Goal: Task Accomplishment & Management: Use online tool/utility

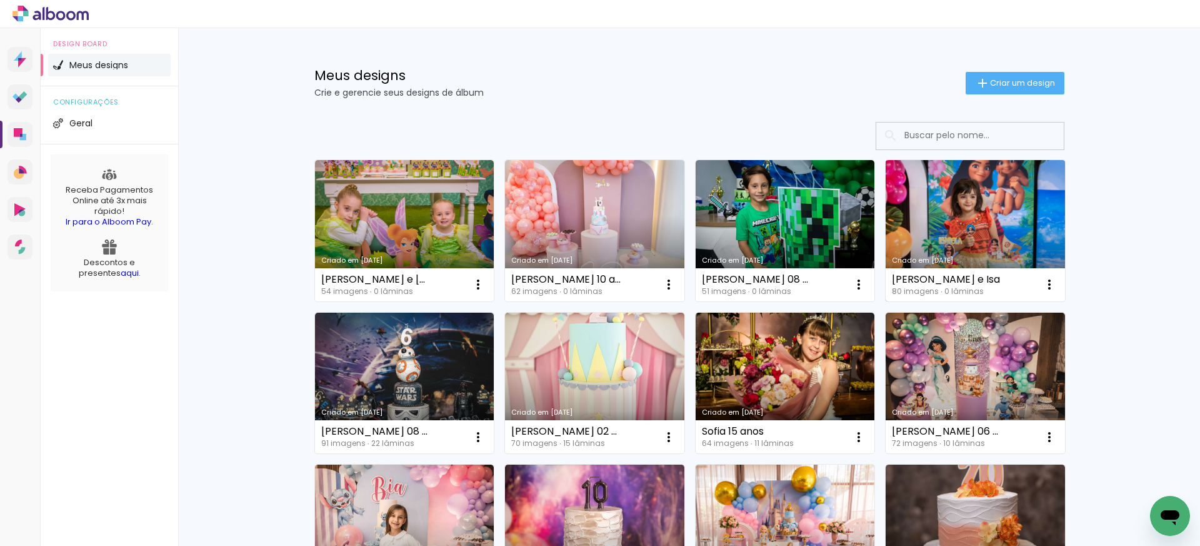
click at [979, 213] on link "Criado em [DATE]" at bounding box center [975, 230] width 179 height 141
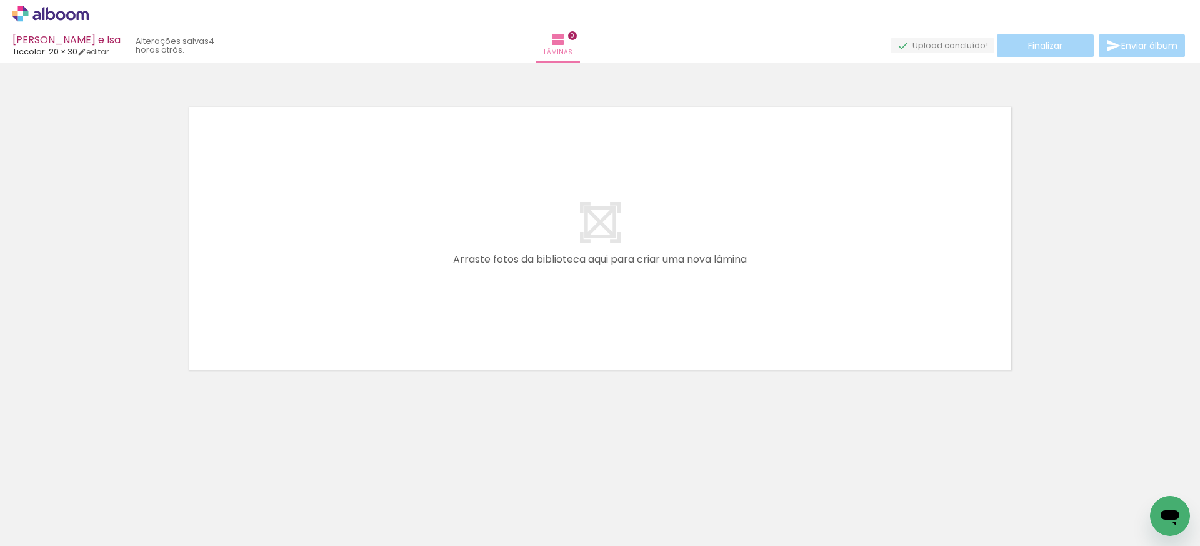
click at [37, 512] on input "Todas as fotos" at bounding box center [35, 508] width 48 height 11
click at [0, 0] on slot "Não utilizadas" at bounding box center [0, 0] width 0 height 0
type input "Não utilizadas"
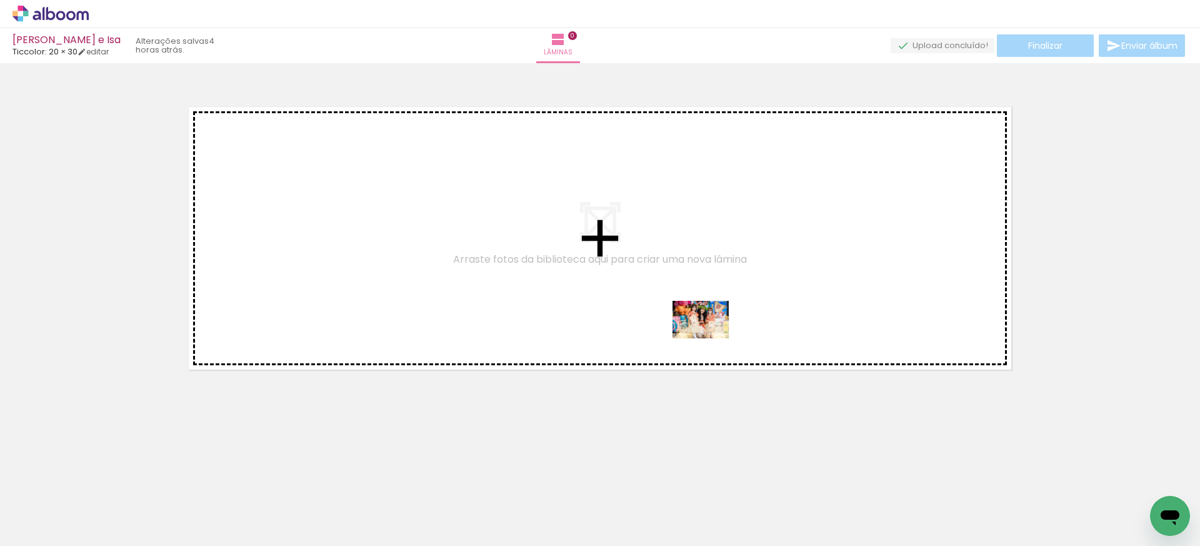
drag, startPoint x: 687, startPoint y: 506, endPoint x: 710, endPoint y: 338, distance: 169.7
click at [710, 338] on quentale-workspace at bounding box center [600, 273] width 1200 height 546
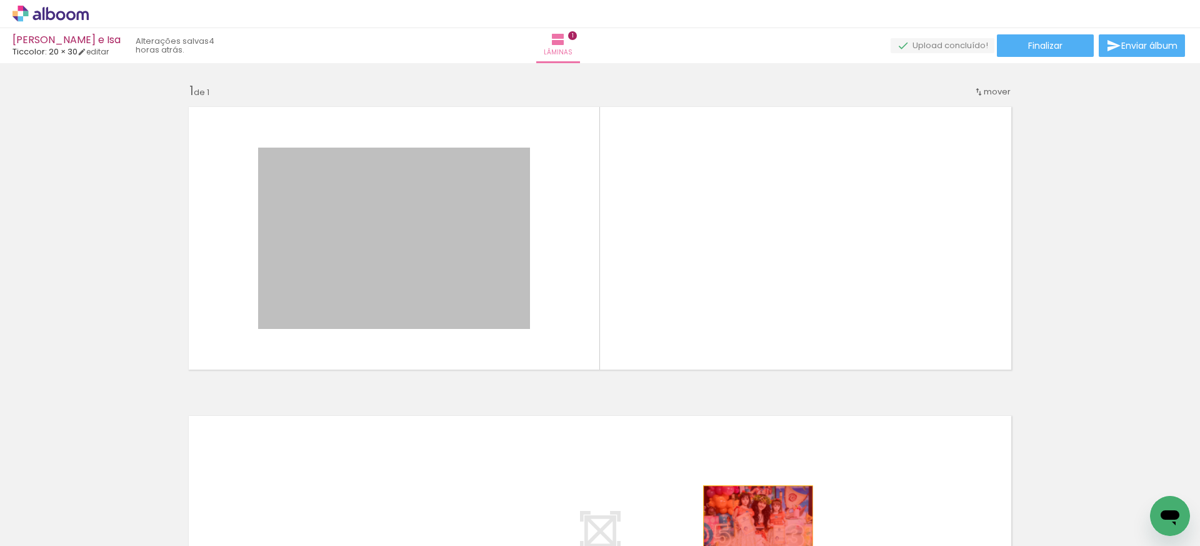
drag, startPoint x: 404, startPoint y: 258, endPoint x: 758, endPoint y: 522, distance: 442.1
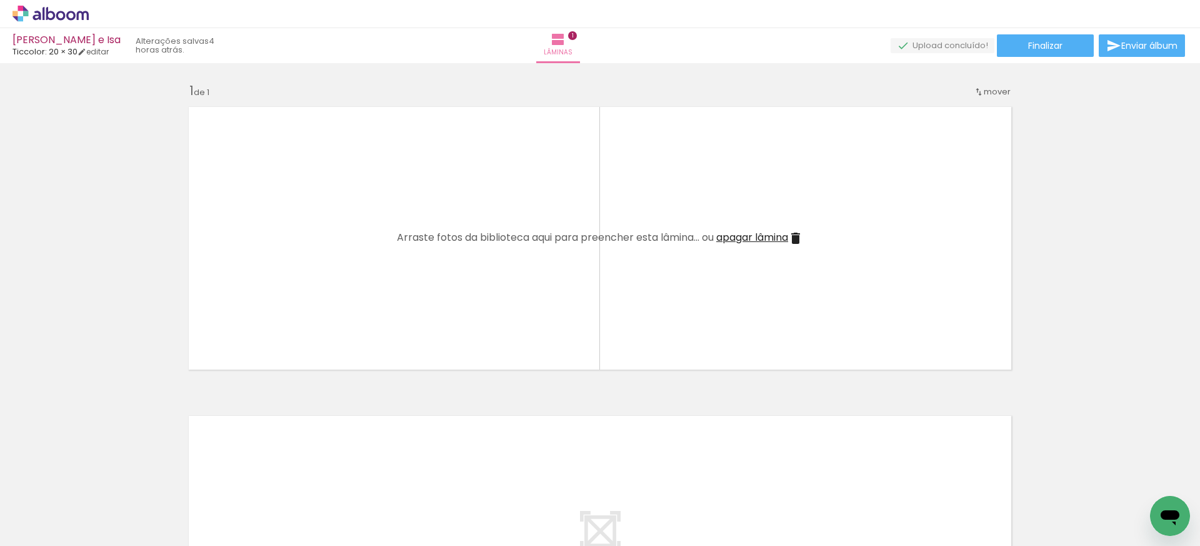
scroll to position [0, 3915]
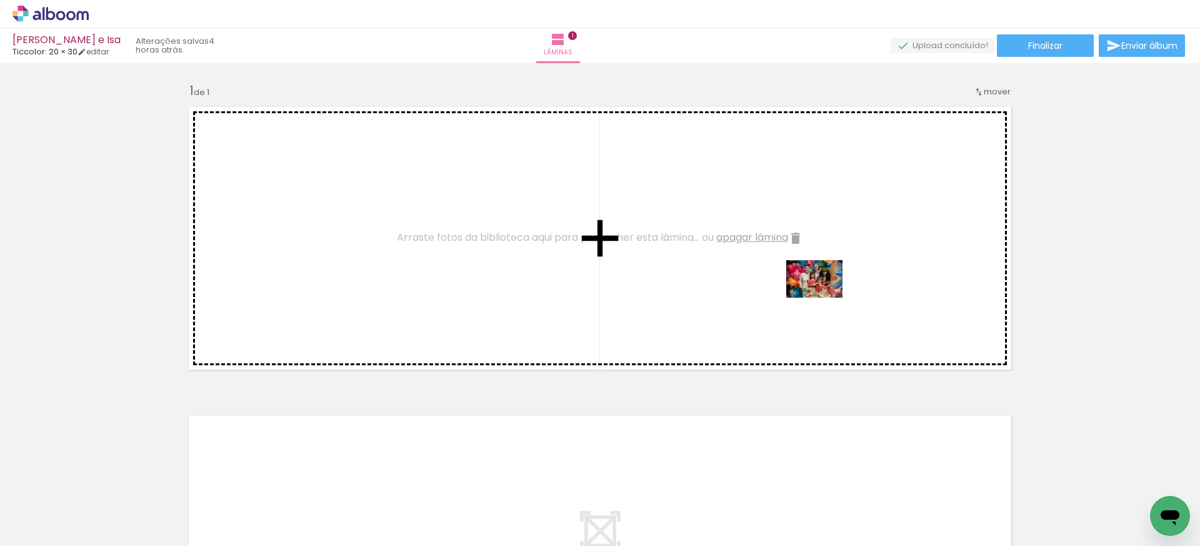
drag, startPoint x: 968, startPoint y: 508, endPoint x: 824, endPoint y: 298, distance: 254.8
click at [824, 298] on quentale-workspace at bounding box center [600, 273] width 1200 height 546
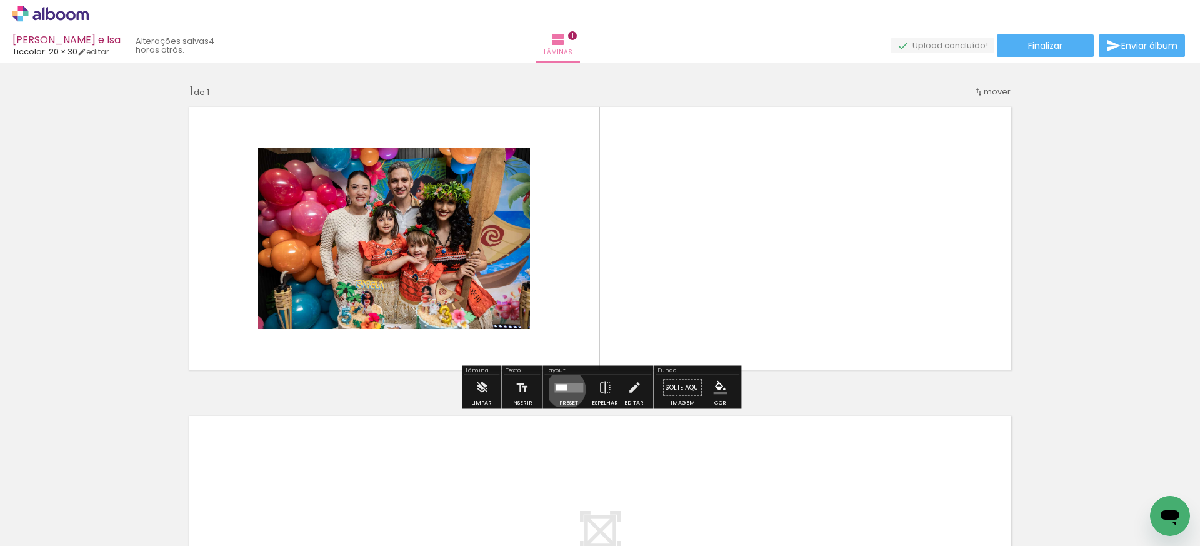
click at [563, 389] on div at bounding box center [561, 387] width 11 height 6
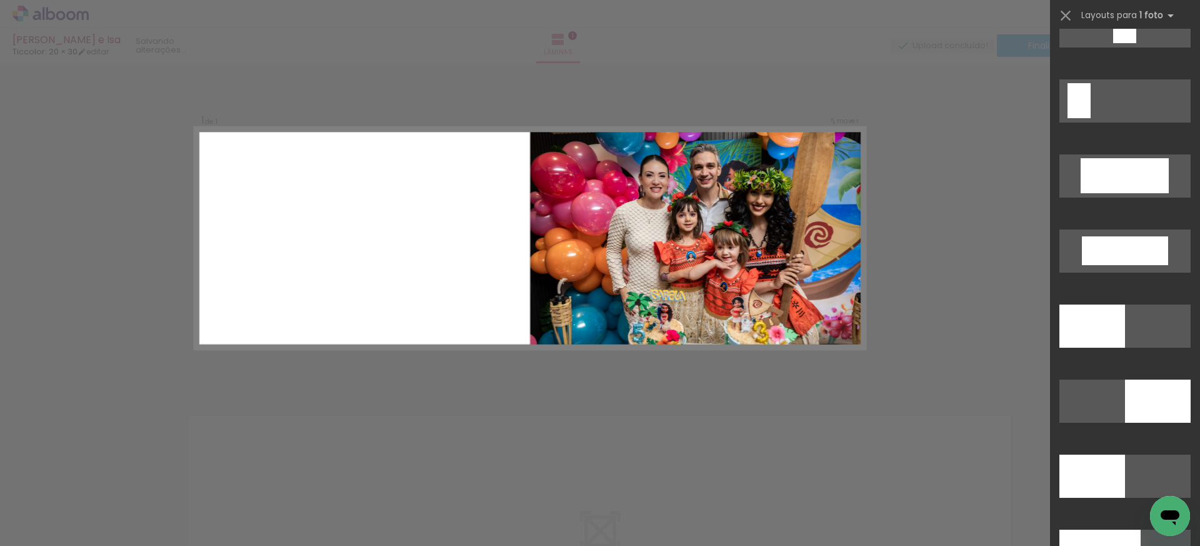
scroll to position [2664, 0]
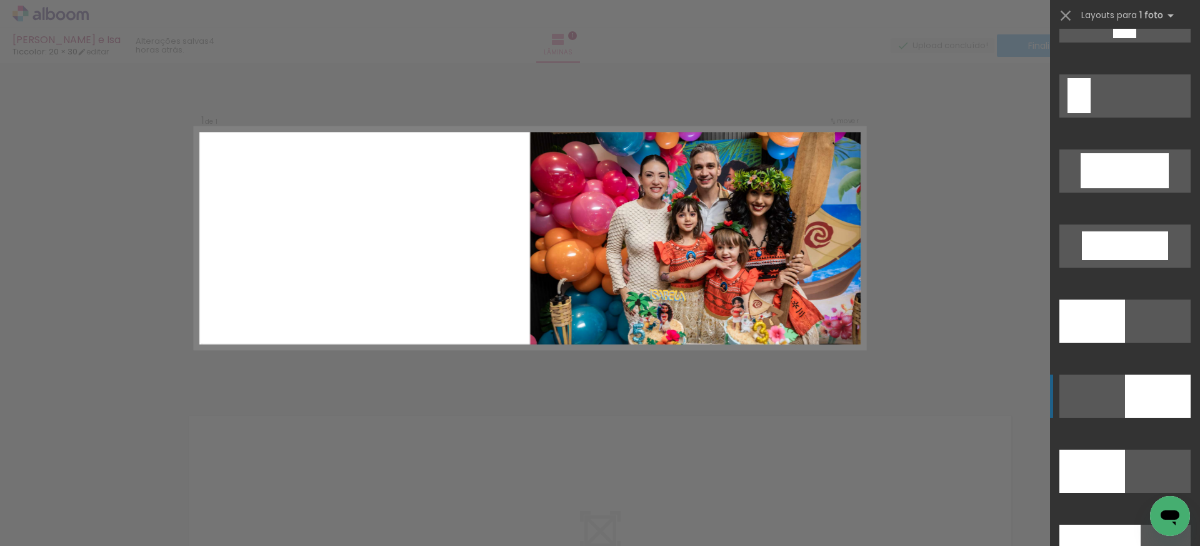
click at [1171, 393] on div at bounding box center [1158, 395] width 66 height 43
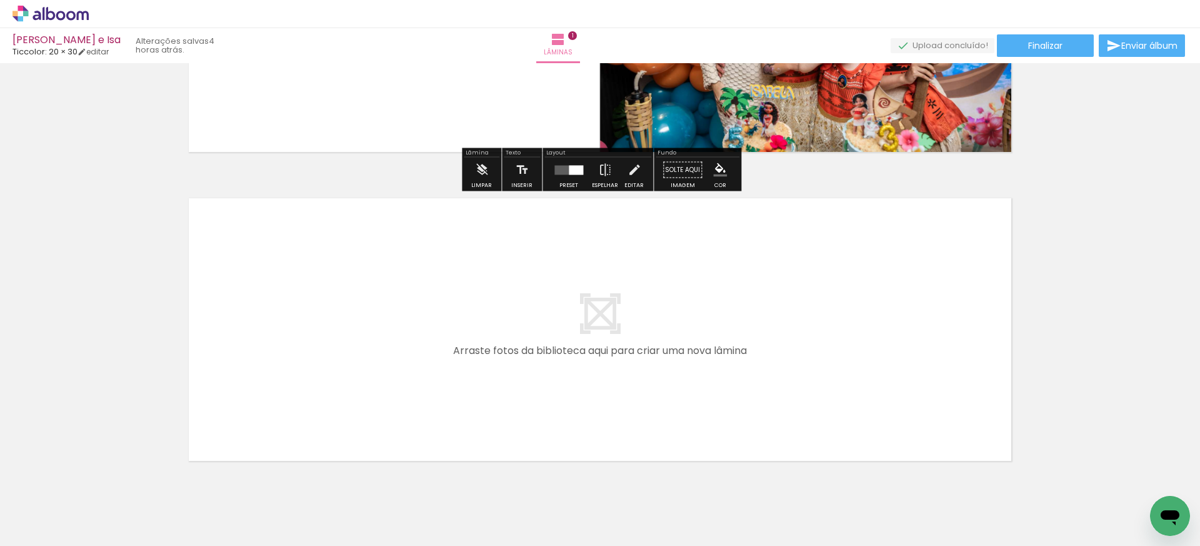
scroll to position [228, 0]
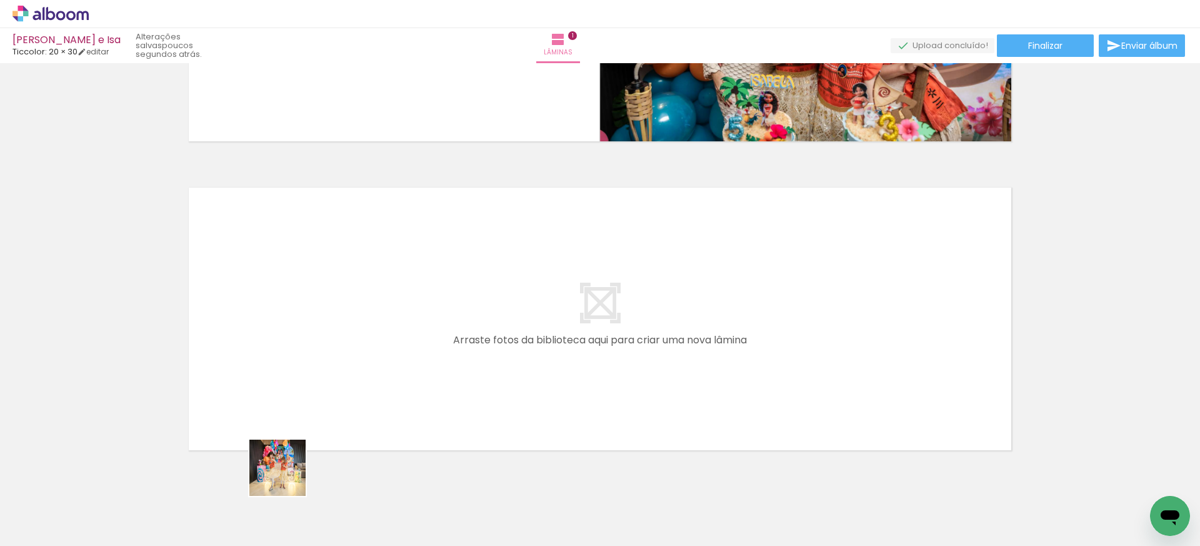
drag, startPoint x: 276, startPoint y: 513, endPoint x: 328, endPoint y: 363, distance: 158.7
click at [328, 363] on quentale-workspace at bounding box center [600, 273] width 1200 height 546
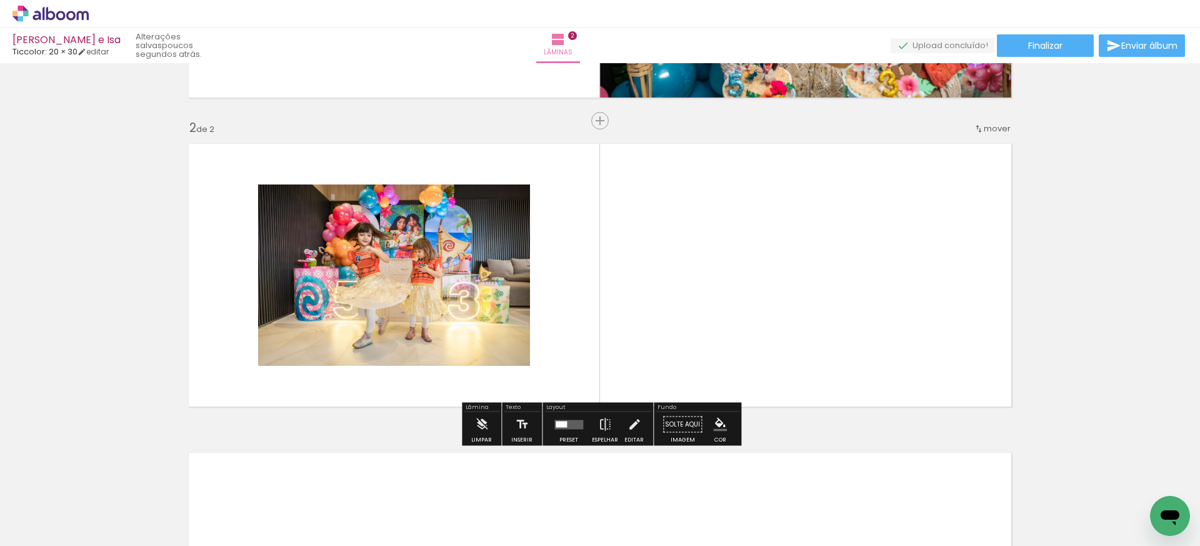
scroll to position [281, 0]
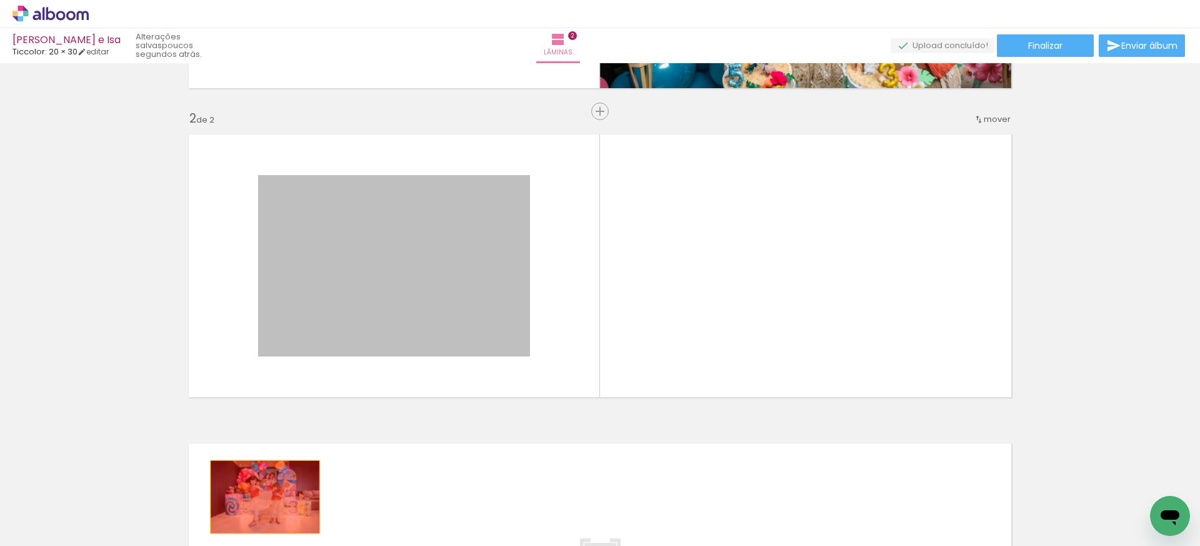
drag, startPoint x: 391, startPoint y: 273, endPoint x: 275, endPoint y: 499, distance: 254.4
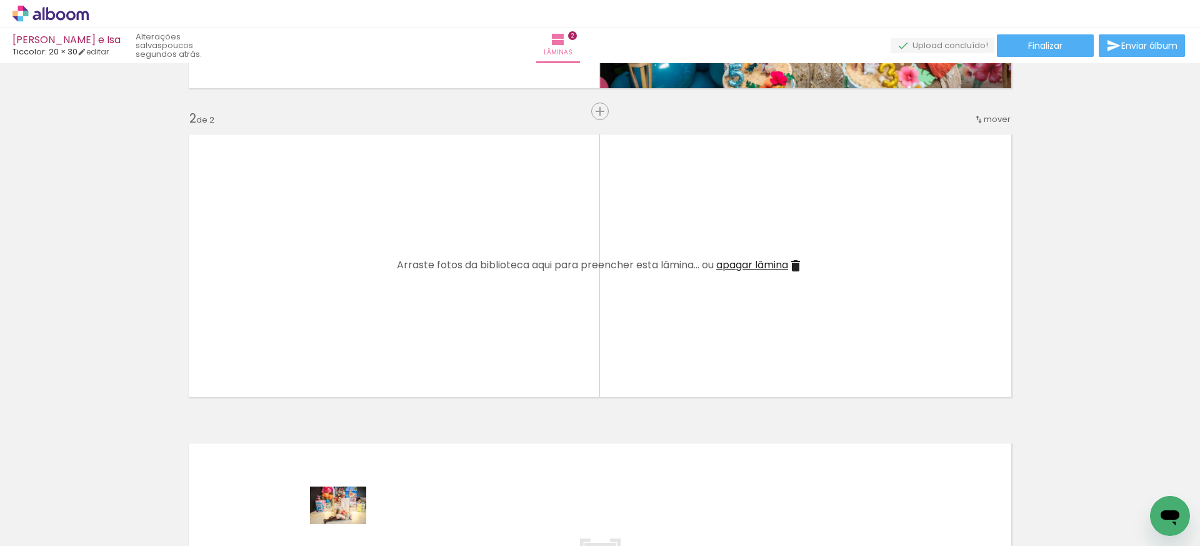
drag, startPoint x: 353, startPoint y: 519, endPoint x: 348, endPoint y: 524, distance: 6.6
click at [348, 524] on div at bounding box center [335, 503] width 62 height 41
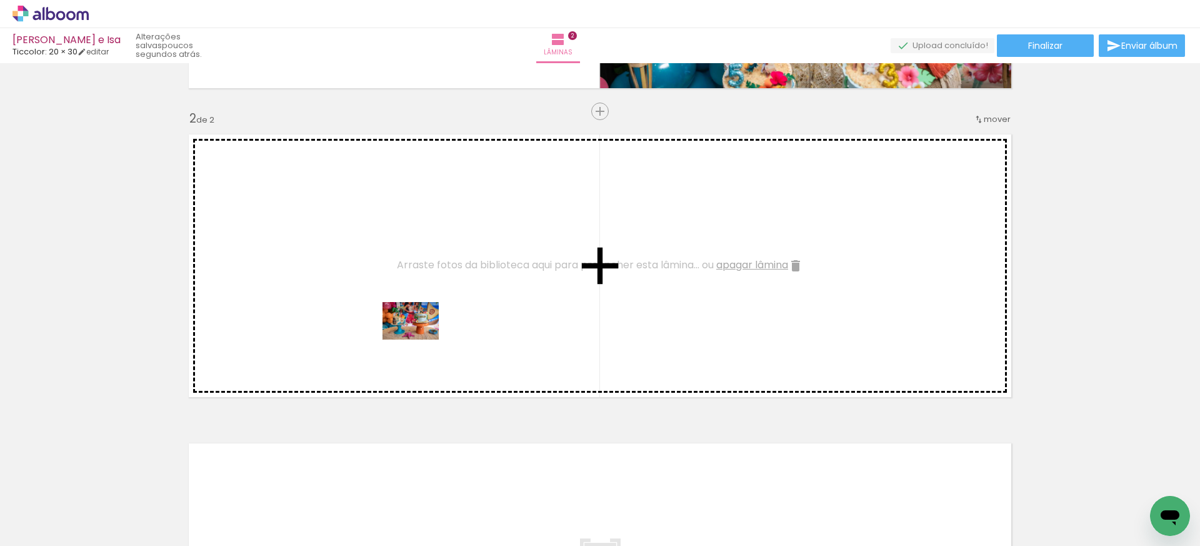
drag, startPoint x: 551, startPoint y: 518, endPoint x: 420, endPoint y: 339, distance: 221.4
click at [420, 339] on quentale-workspace at bounding box center [600, 273] width 1200 height 546
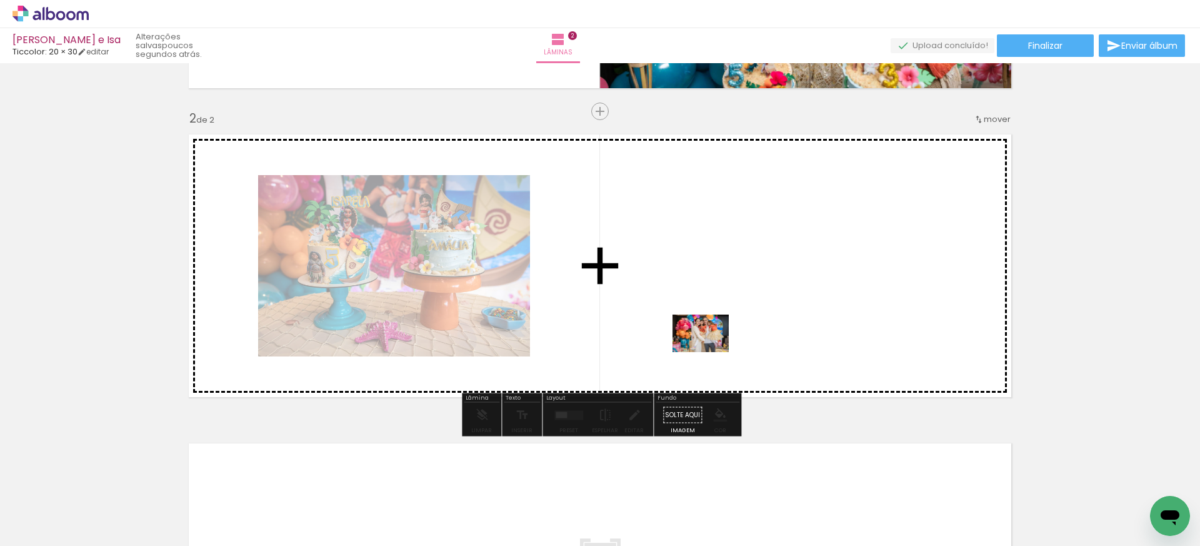
drag, startPoint x: 480, startPoint y: 512, endPoint x: 711, endPoint y: 351, distance: 281.1
click at [711, 351] on quentale-workspace at bounding box center [600, 273] width 1200 height 546
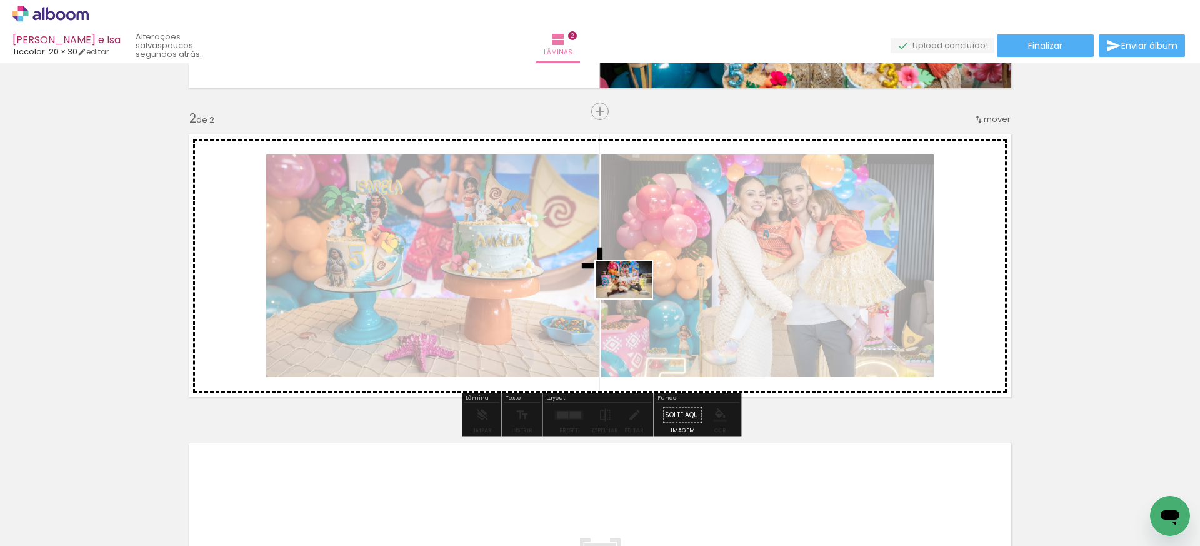
drag, startPoint x: 418, startPoint y: 503, endPoint x: 633, endPoint y: 298, distance: 296.6
click at [633, 298] on quentale-workspace at bounding box center [600, 273] width 1200 height 546
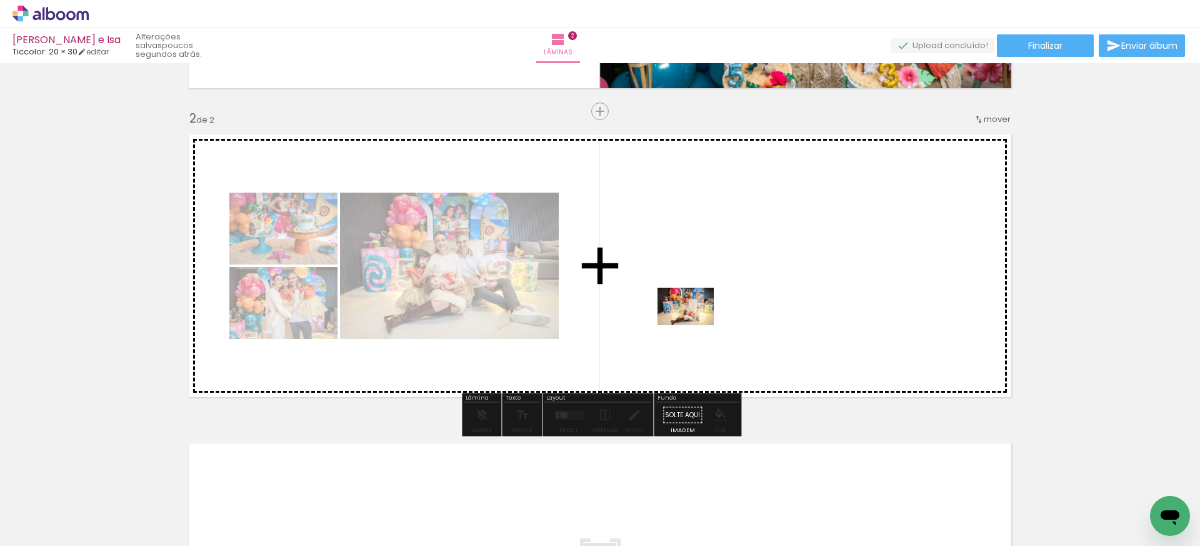
drag, startPoint x: 337, startPoint y: 511, endPoint x: 695, endPoint y: 325, distance: 403.7
click at [695, 325] on quentale-workspace at bounding box center [600, 273] width 1200 height 546
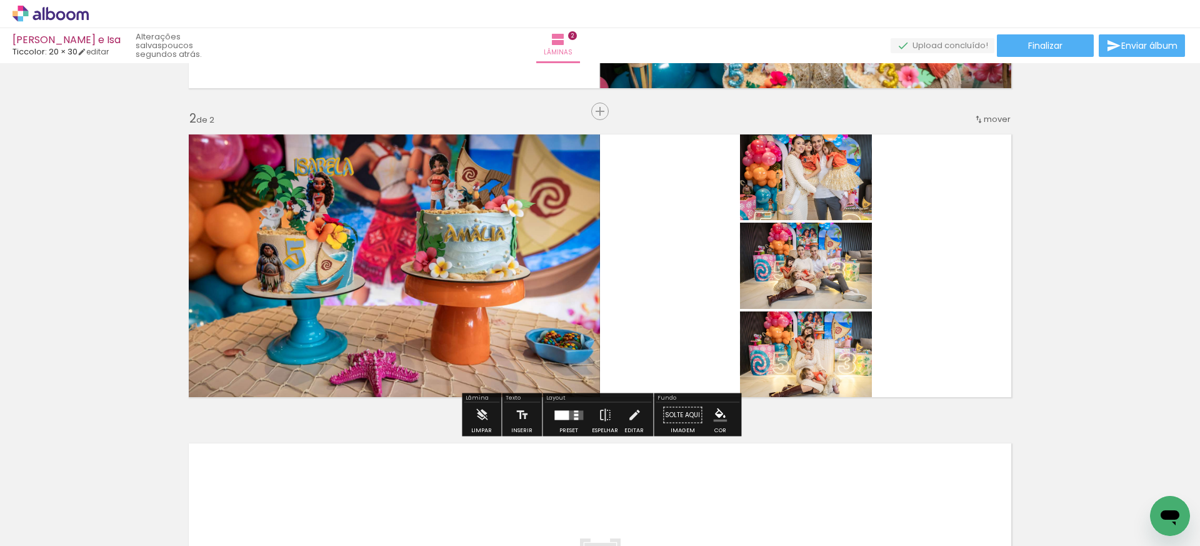
click at [558, 416] on div at bounding box center [561, 414] width 14 height 9
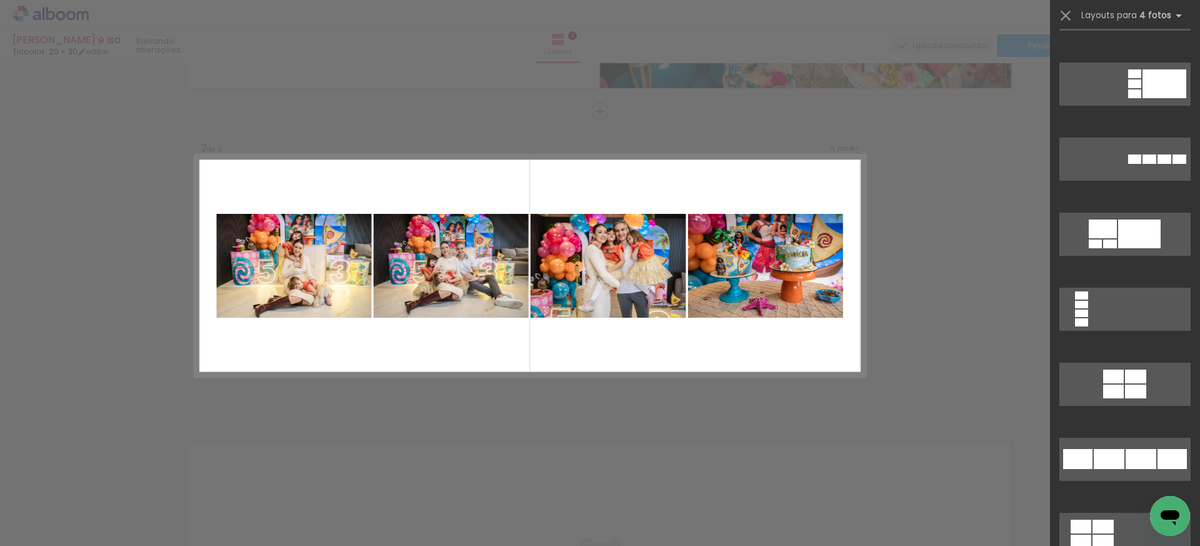
scroll to position [2554, 0]
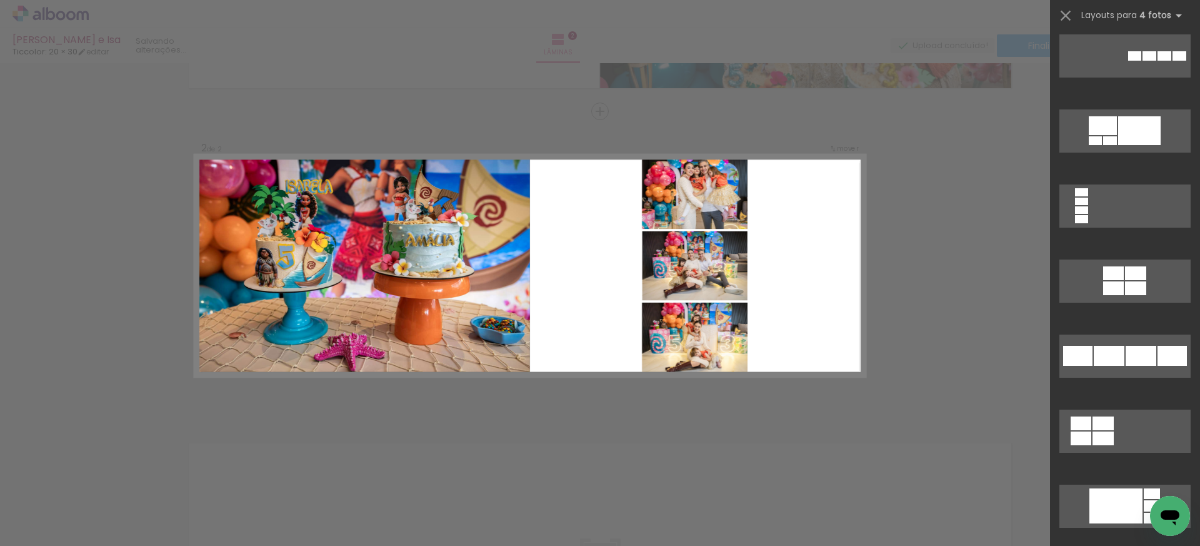
click at [539, 453] on div "Confirmar Cancelar" at bounding box center [600, 260] width 1200 height 956
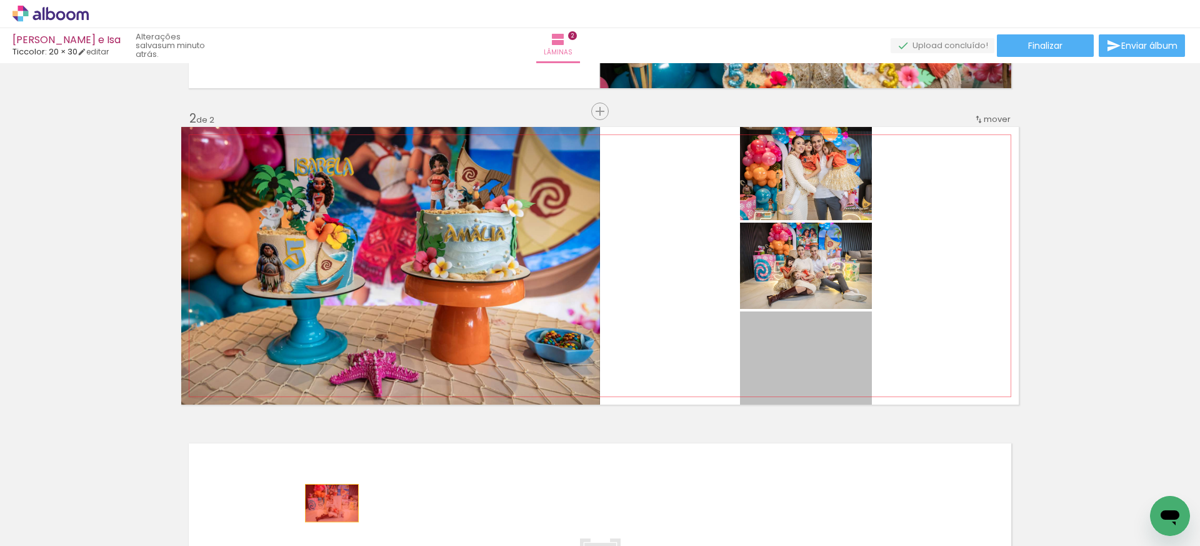
drag, startPoint x: 822, startPoint y: 364, endPoint x: 332, endPoint y: 503, distance: 509.3
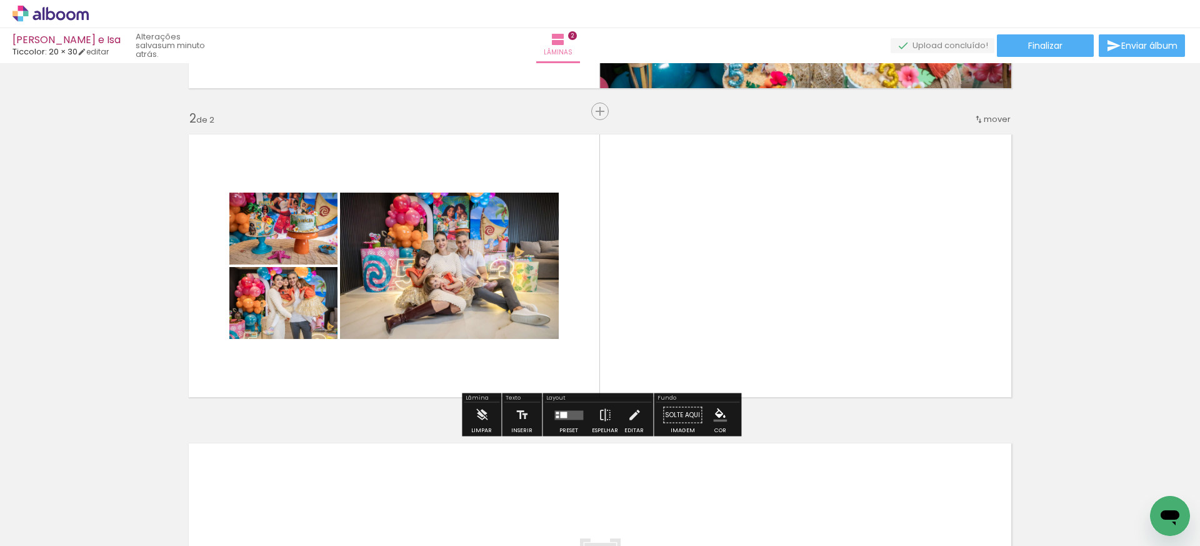
click at [560, 414] on div at bounding box center [563, 414] width 7 height 6
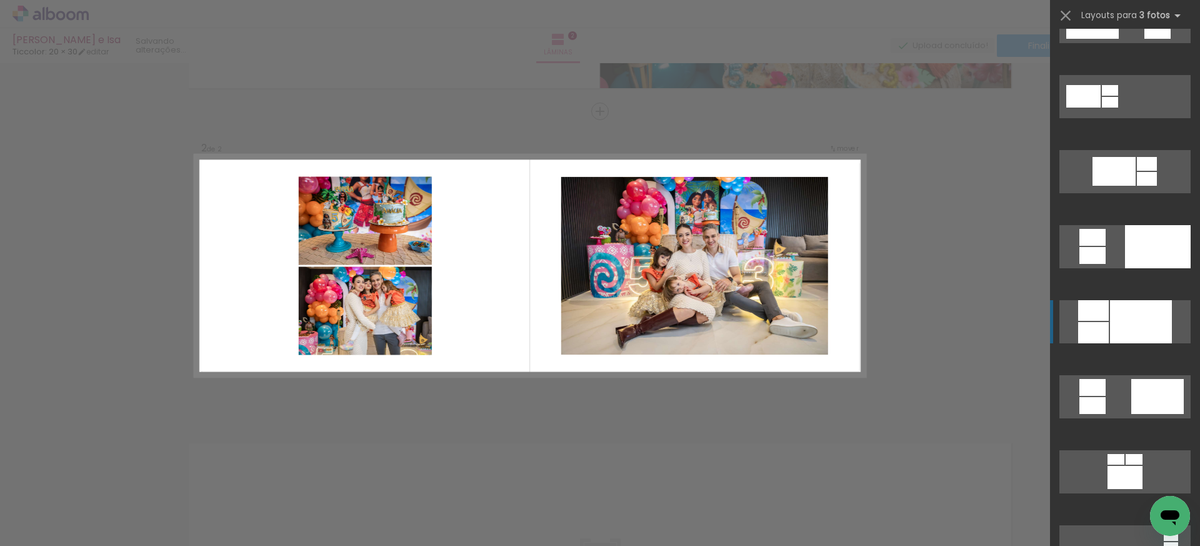
scroll to position [588, 0]
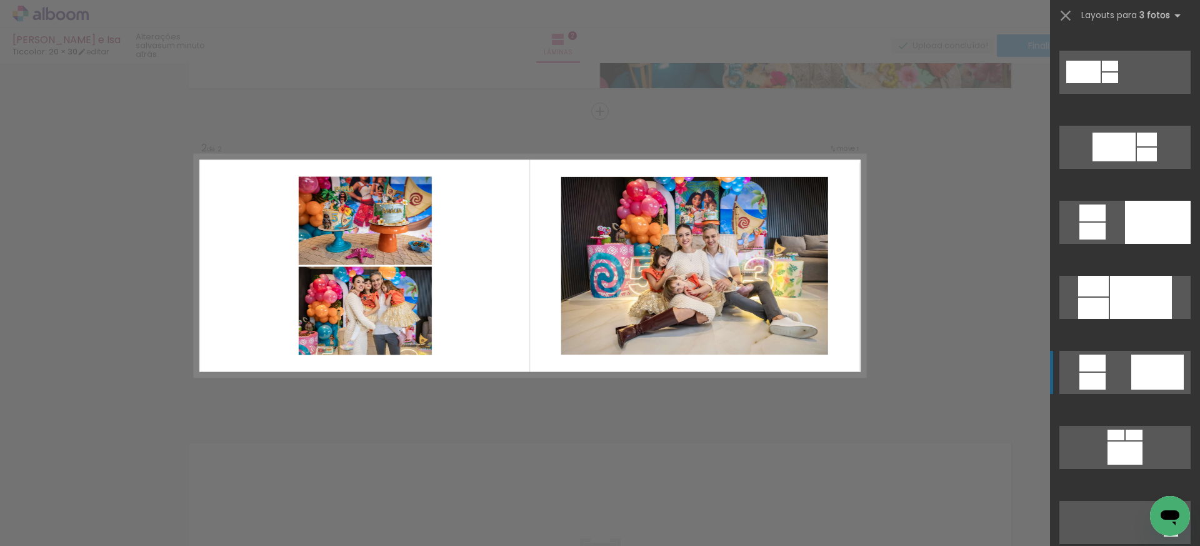
click at [1150, 379] on div at bounding box center [1157, 371] width 53 height 35
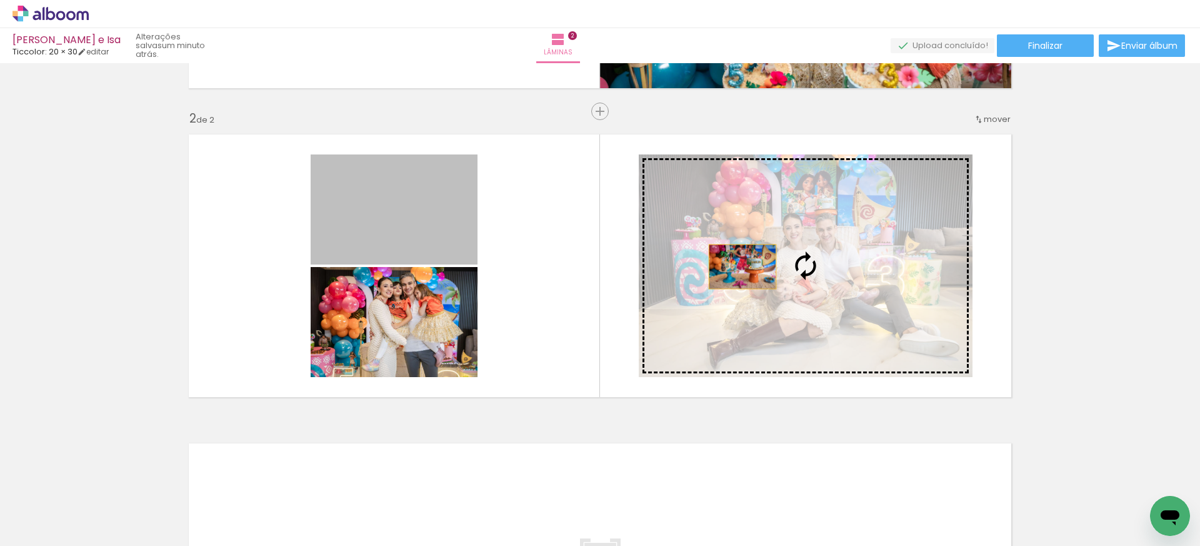
drag, startPoint x: 419, startPoint y: 225, endPoint x: 791, endPoint y: 271, distance: 374.1
click at [0, 0] on slot at bounding box center [0, 0] width 0 height 0
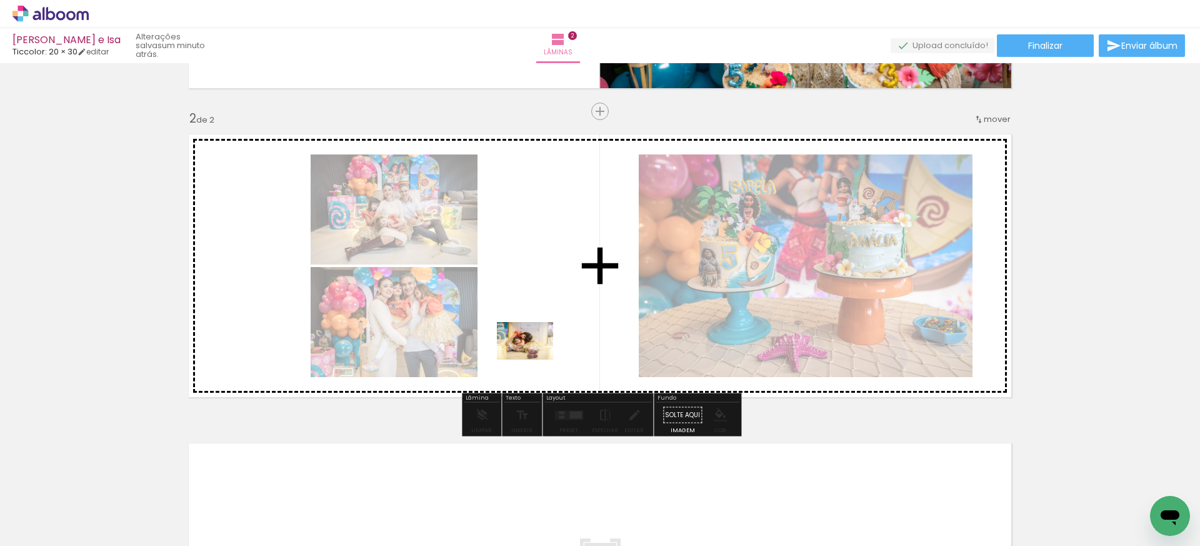
drag, startPoint x: 196, startPoint y: 515, endPoint x: 534, endPoint y: 359, distance: 372.8
click at [534, 359] on quentale-workspace at bounding box center [600, 273] width 1200 height 546
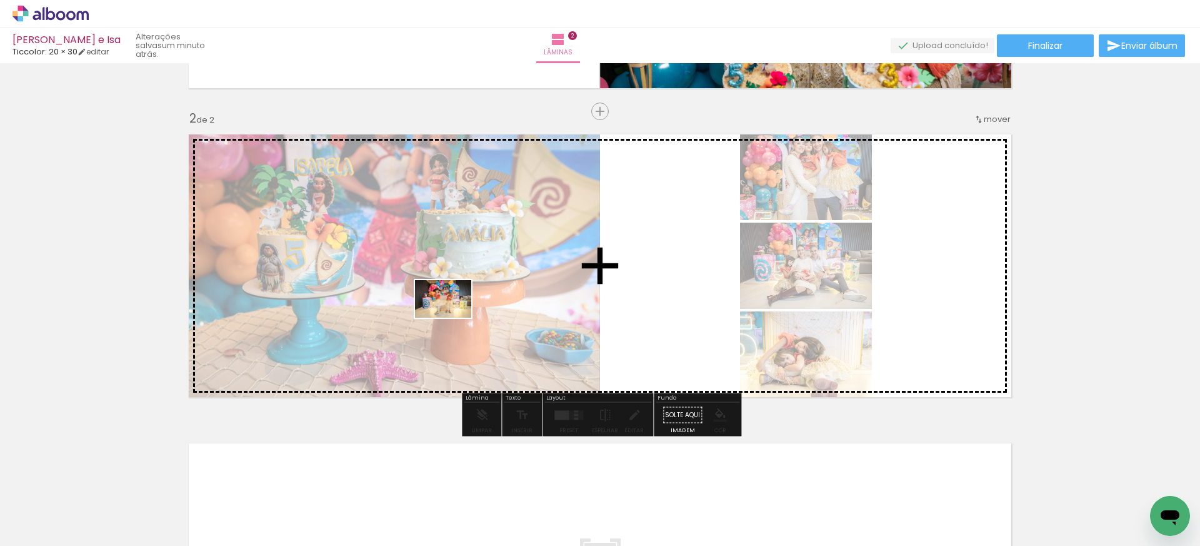
drag, startPoint x: 207, startPoint y: 511, endPoint x: 453, endPoint y: 318, distance: 312.5
click at [453, 318] on quentale-workspace at bounding box center [600, 273] width 1200 height 546
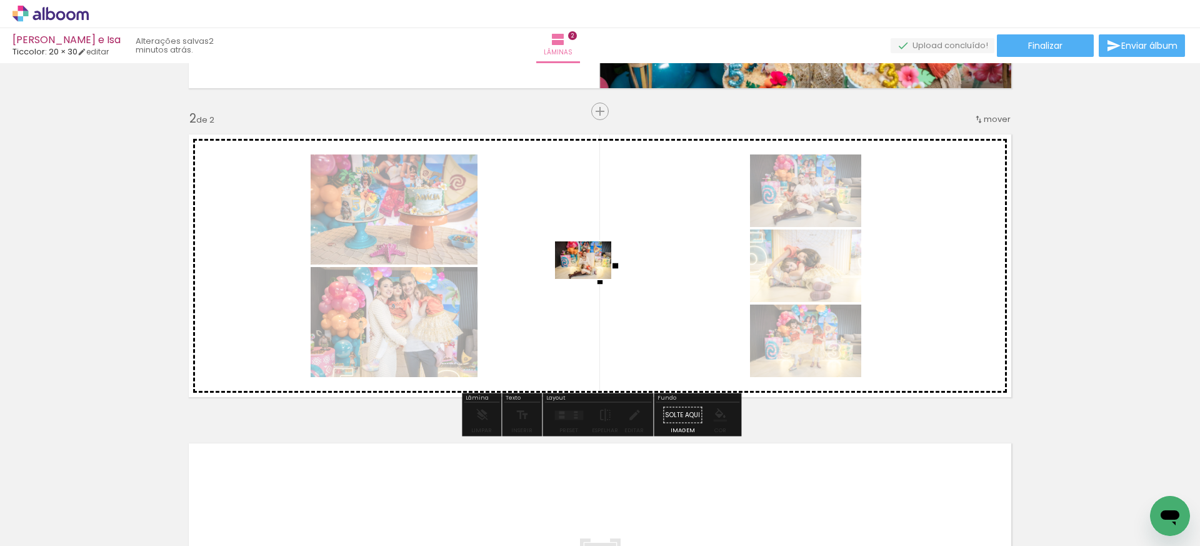
drag, startPoint x: 196, startPoint y: 511, endPoint x: 593, endPoint y: 279, distance: 459.1
click at [593, 279] on quentale-workspace at bounding box center [600, 273] width 1200 height 546
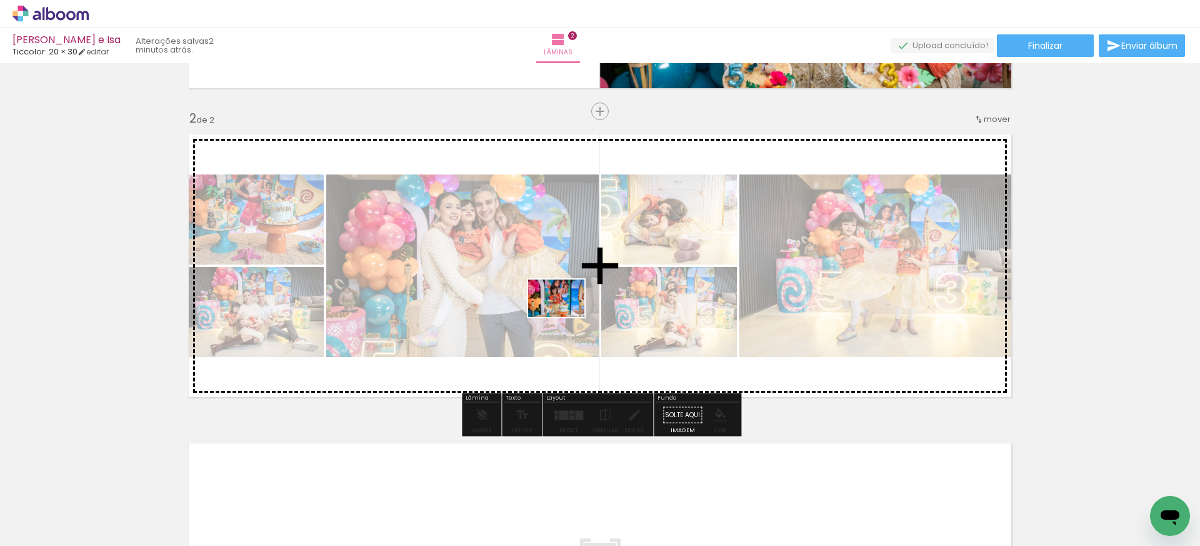
drag, startPoint x: 133, startPoint y: 511, endPoint x: 577, endPoint y: 314, distance: 486.0
click at [577, 314] on quentale-workspace at bounding box center [600, 273] width 1200 height 546
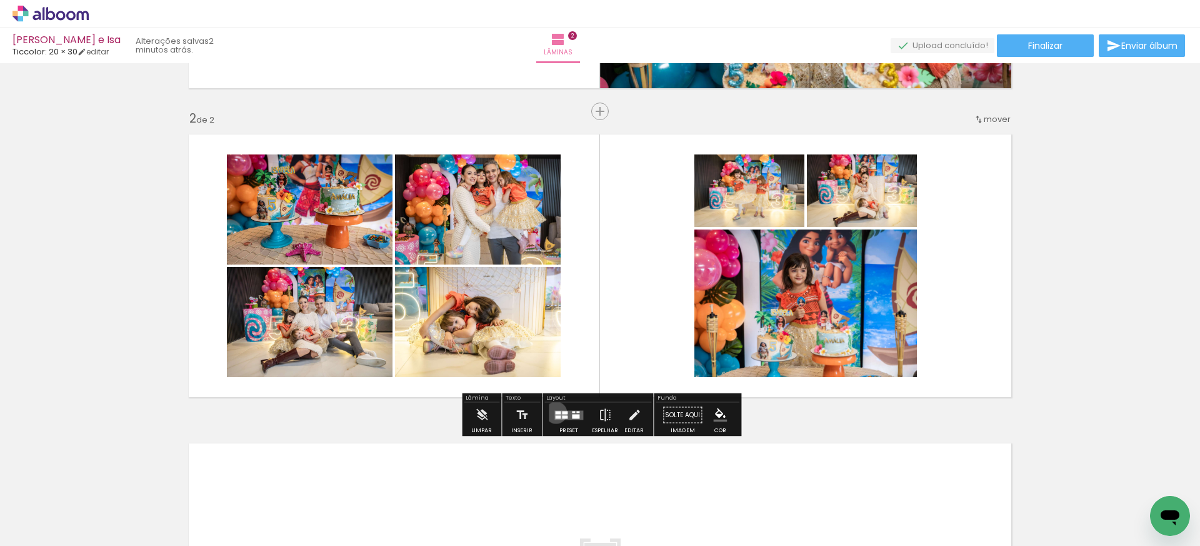
click at [555, 412] on div at bounding box center [558, 412] width 6 height 3
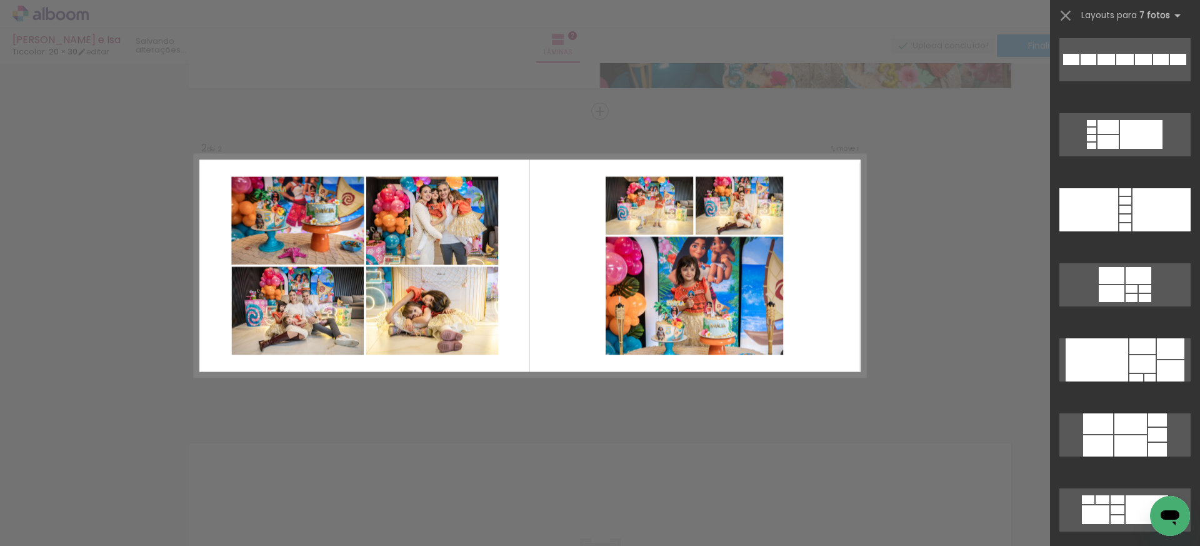
scroll to position [1428, 0]
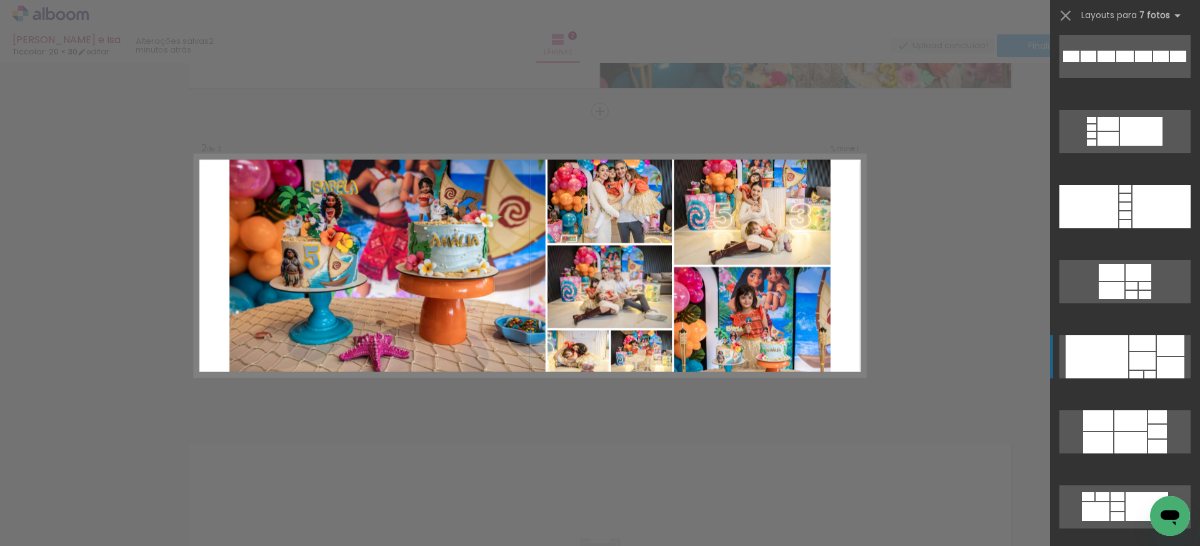
click at [1107, 369] on div at bounding box center [1097, 356] width 63 height 43
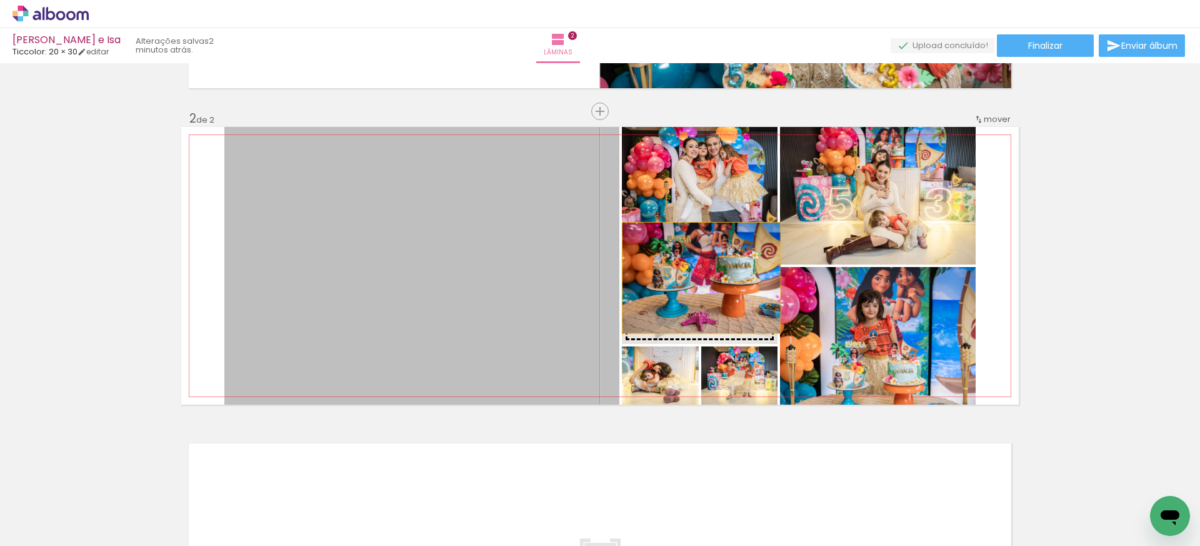
drag, startPoint x: 508, startPoint y: 289, endPoint x: 701, endPoint y: 278, distance: 193.5
click at [0, 0] on slot at bounding box center [0, 0] width 0 height 0
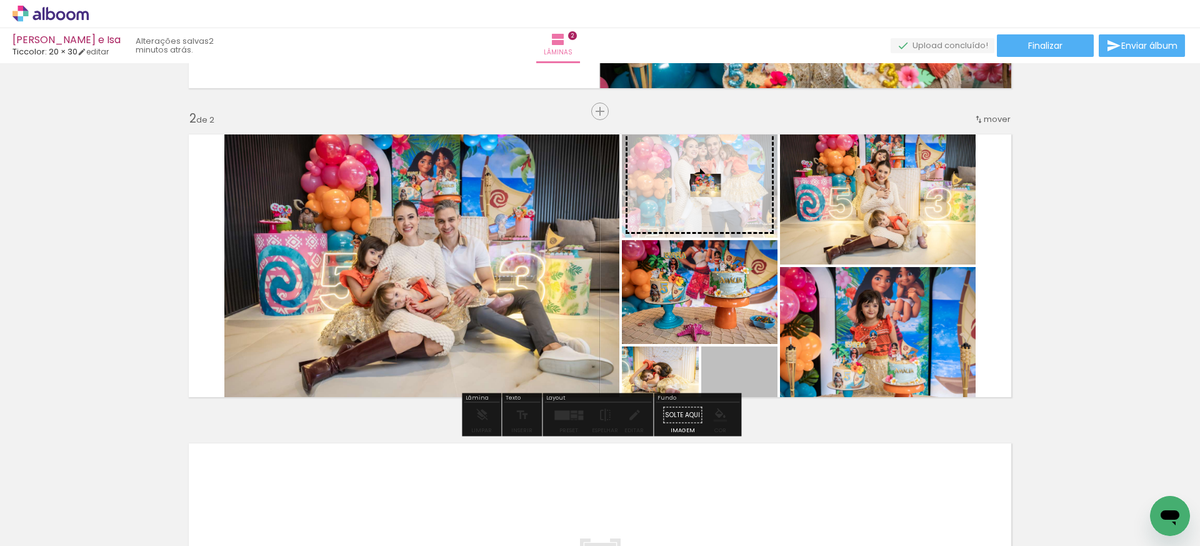
drag, startPoint x: 745, startPoint y: 375, endPoint x: 706, endPoint y: 185, distance: 194.0
click at [0, 0] on slot at bounding box center [0, 0] width 0 height 0
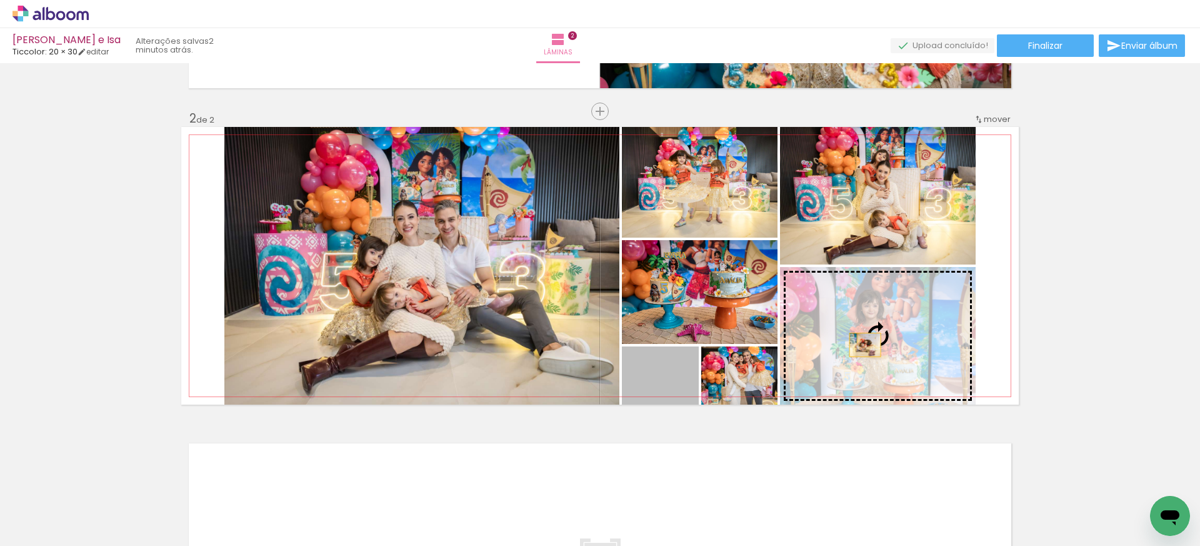
drag, startPoint x: 684, startPoint y: 379, endPoint x: 866, endPoint y: 344, distance: 184.6
click at [0, 0] on slot at bounding box center [0, 0] width 0 height 0
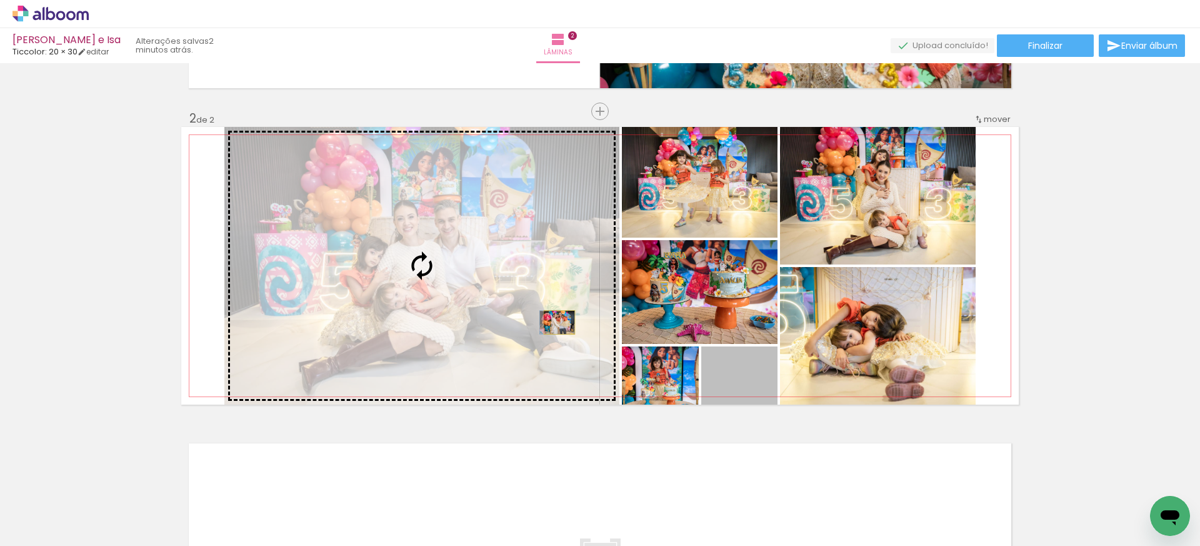
drag, startPoint x: 763, startPoint y: 381, endPoint x: 559, endPoint y: 322, distance: 212.2
click at [0, 0] on slot at bounding box center [0, 0] width 0 height 0
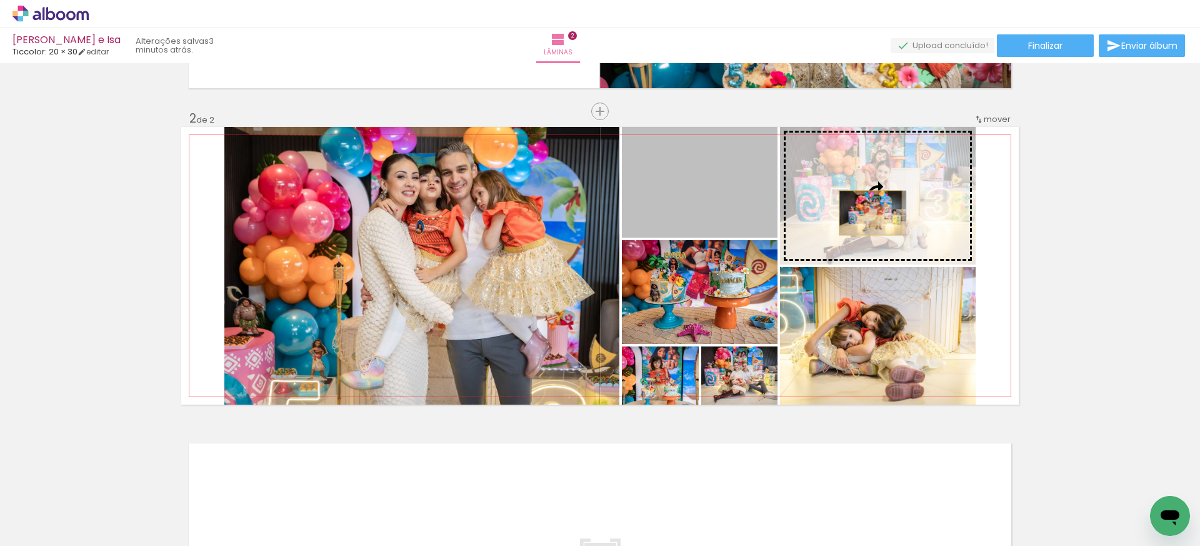
drag, startPoint x: 691, startPoint y: 208, endPoint x: 871, endPoint y: 213, distance: 179.5
click at [0, 0] on slot at bounding box center [0, 0] width 0 height 0
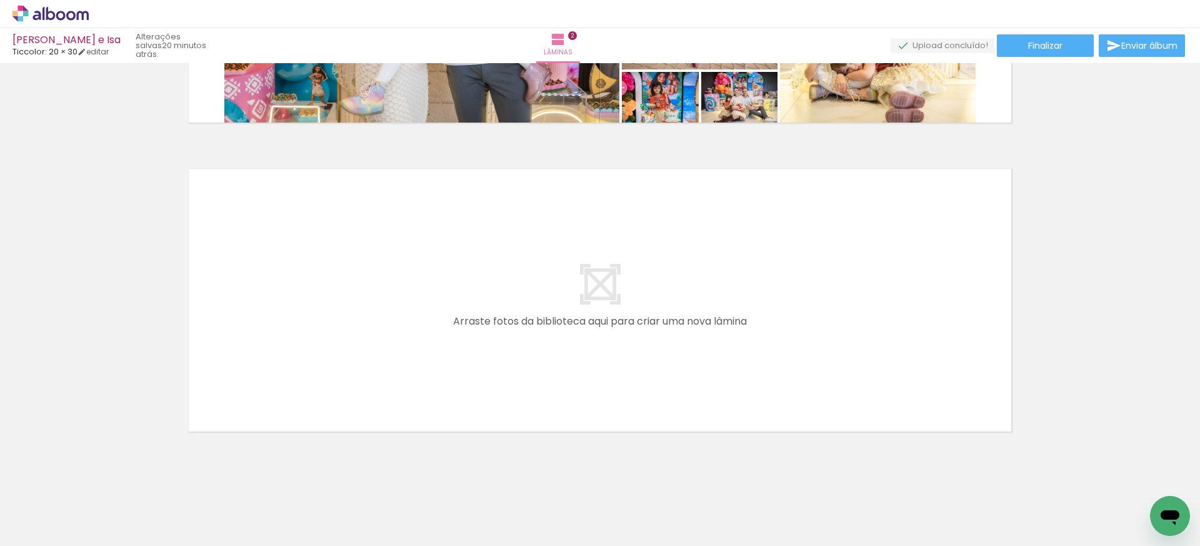
scroll to position [571, 0]
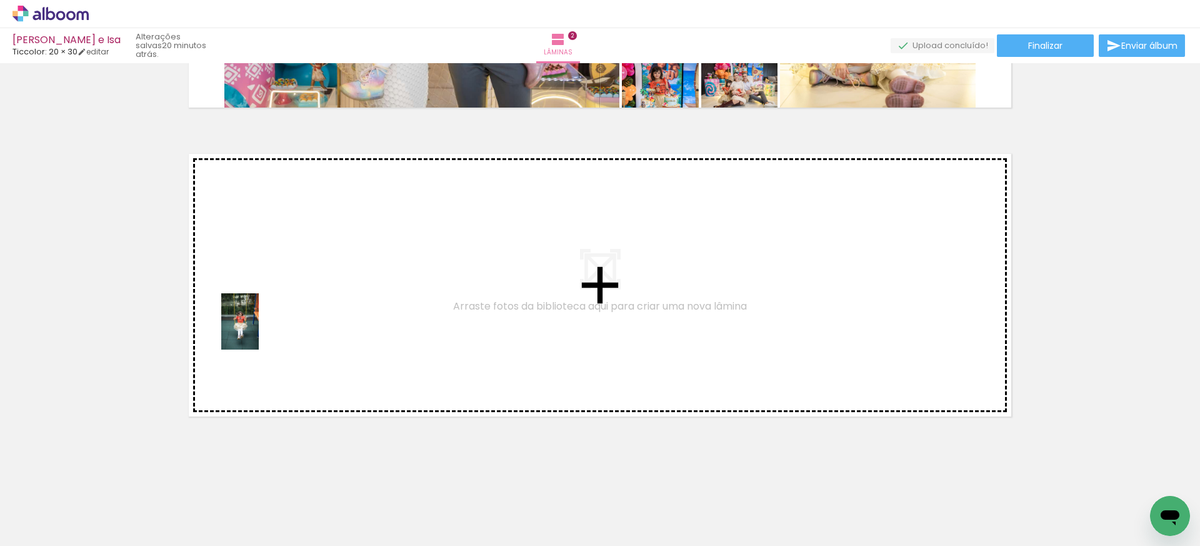
drag, startPoint x: 204, startPoint y: 511, endPoint x: 263, endPoint y: 325, distance: 195.5
click at [263, 325] on quentale-workspace at bounding box center [600, 273] width 1200 height 546
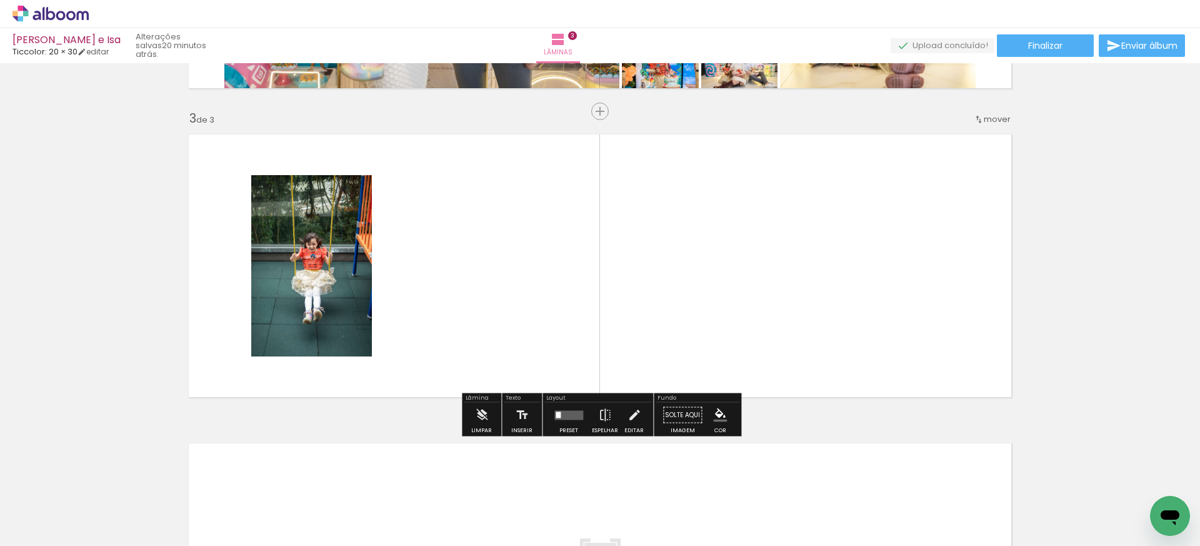
scroll to position [590, 0]
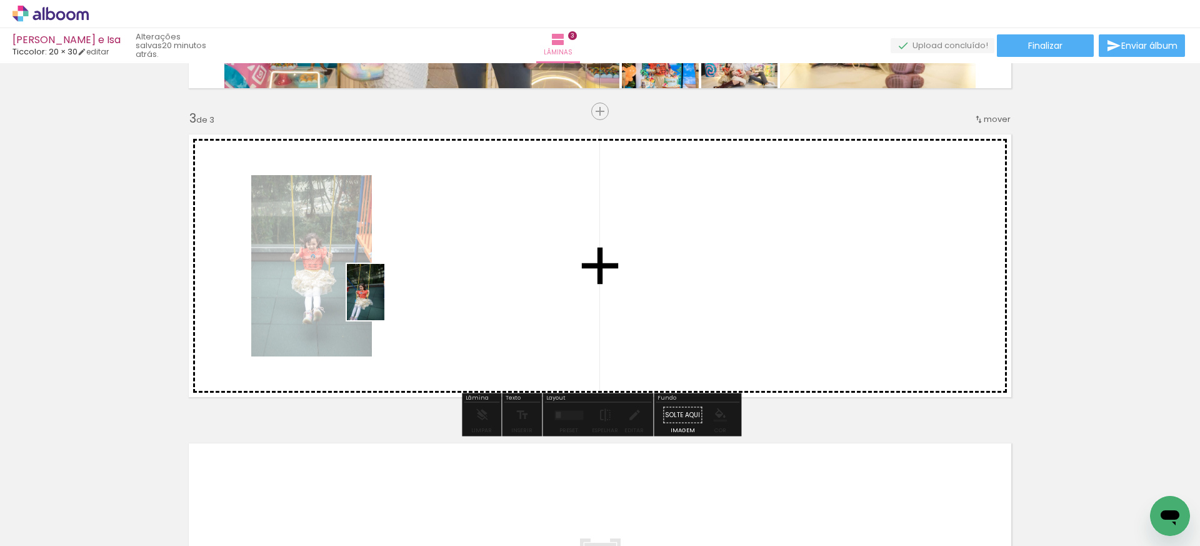
drag, startPoint x: 202, startPoint y: 513, endPoint x: 389, endPoint y: 296, distance: 286.7
click at [389, 296] on quentale-workspace at bounding box center [600, 273] width 1200 height 546
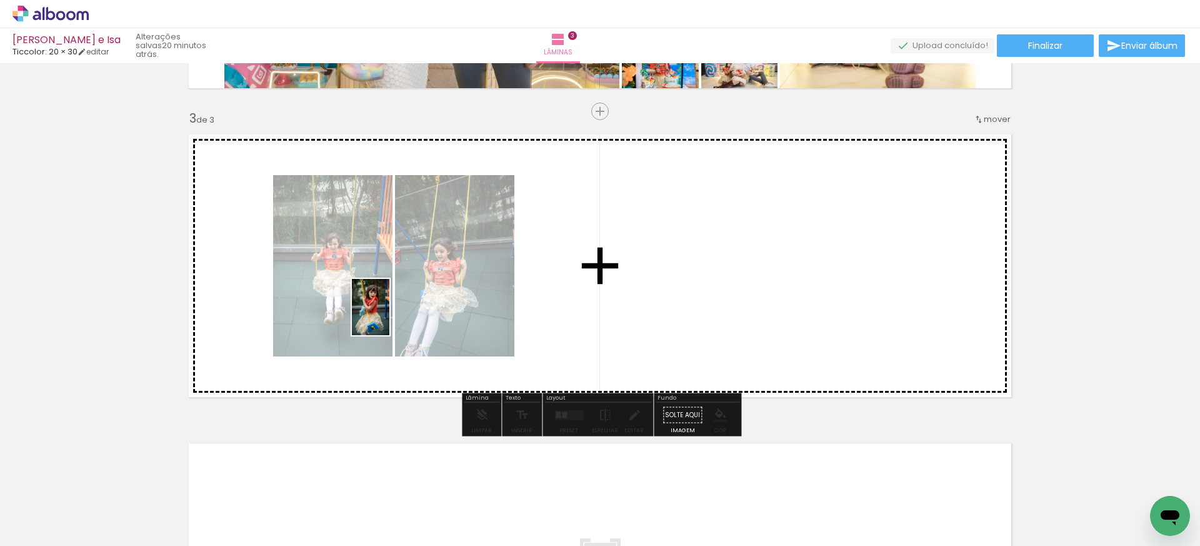
drag, startPoint x: 333, startPoint y: 512, endPoint x: 413, endPoint y: 323, distance: 204.8
click at [389, 316] on quentale-workspace at bounding box center [600, 273] width 1200 height 546
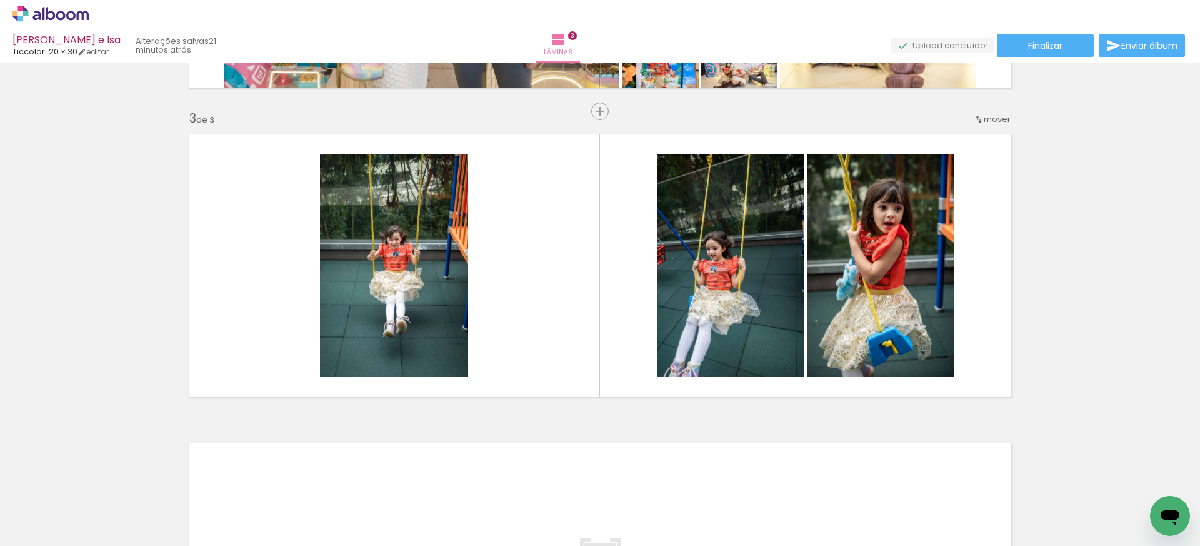
scroll to position [0, 1808]
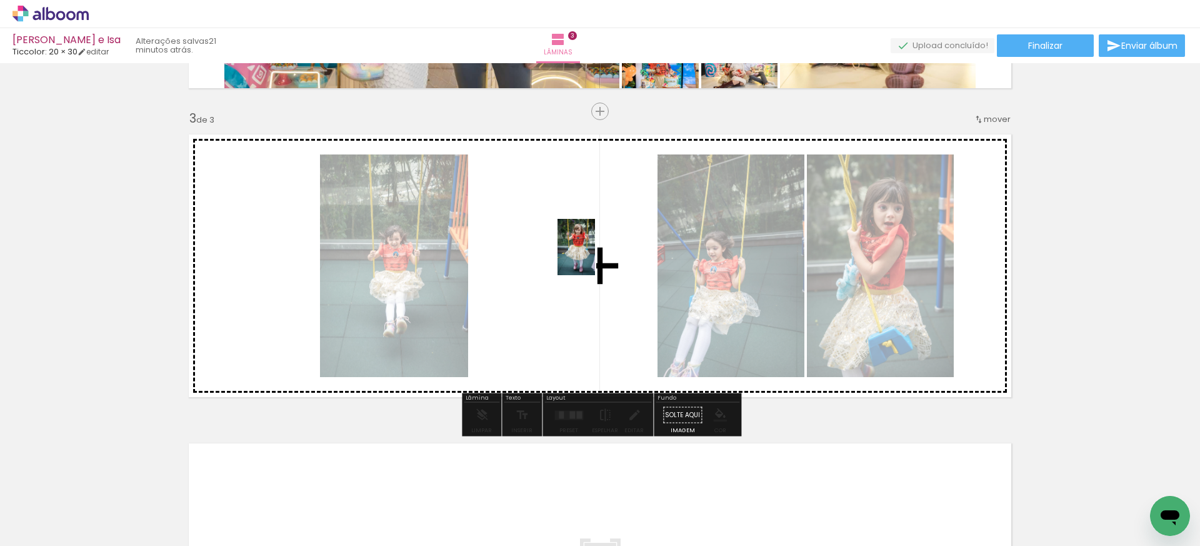
drag, startPoint x: 563, startPoint y: 509, endPoint x: 595, endPoint y: 256, distance: 254.6
click at [595, 256] on quentale-workspace at bounding box center [600, 273] width 1200 height 546
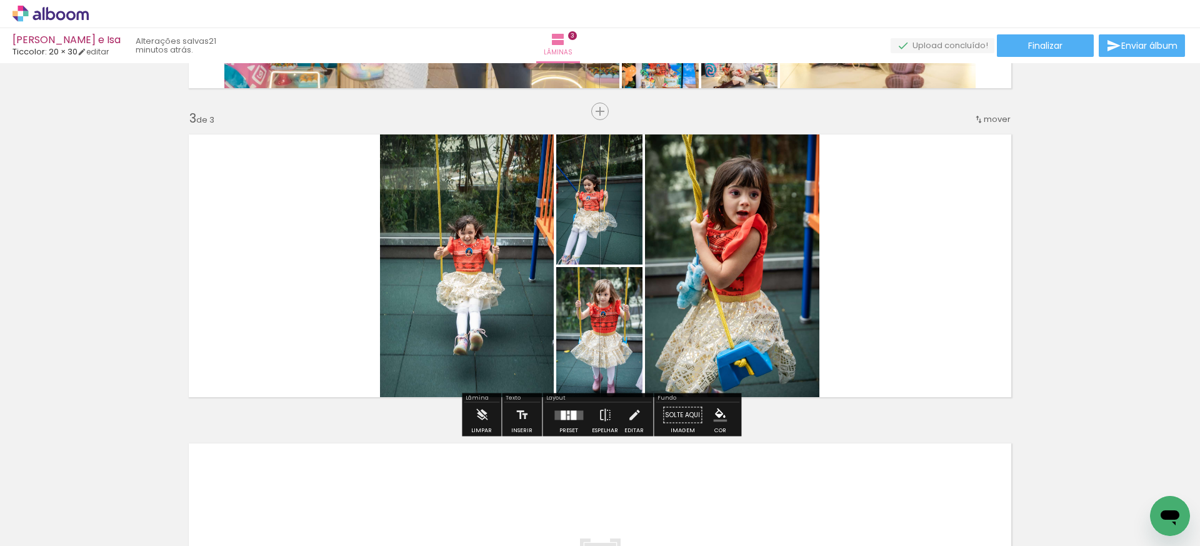
scroll to position [0, 2099]
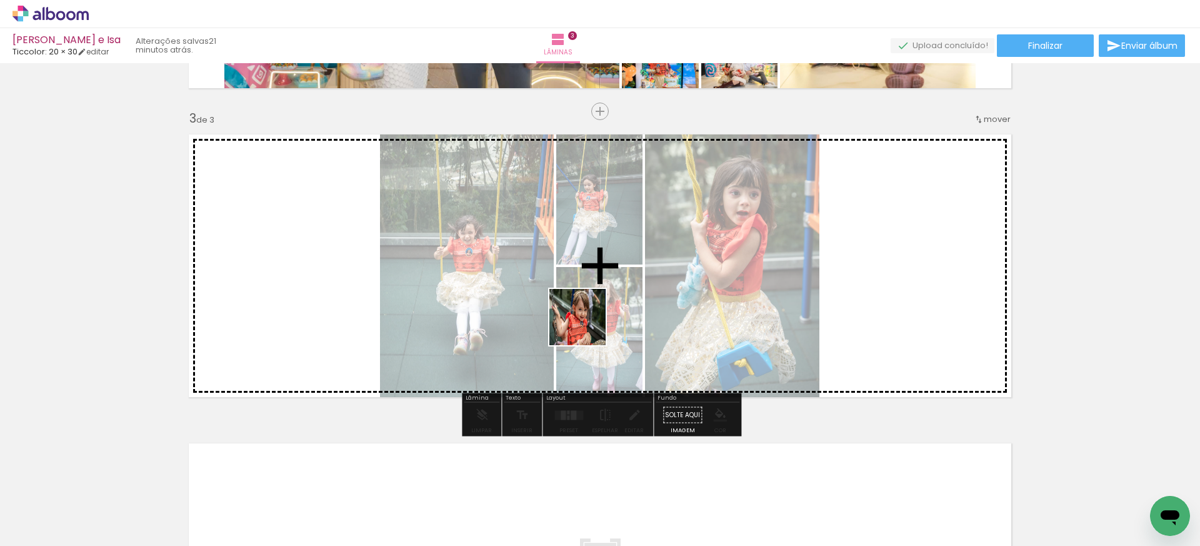
drag, startPoint x: 624, startPoint y: 508, endPoint x: 583, endPoint y: 308, distance: 204.1
click at [583, 308] on quentale-workspace at bounding box center [600, 273] width 1200 height 546
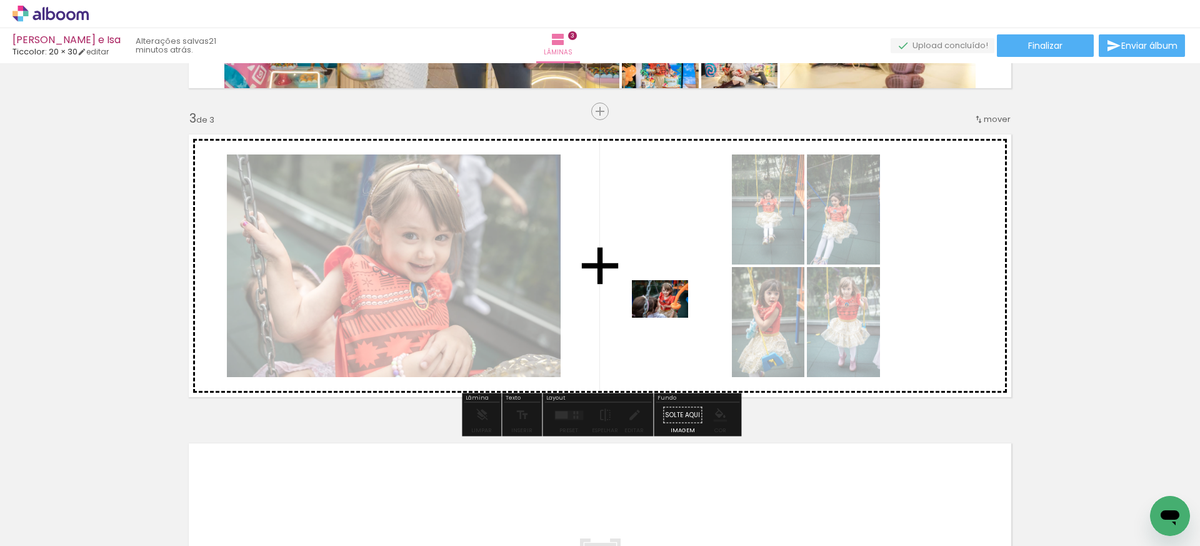
drag, startPoint x: 644, startPoint y: 516, endPoint x: 669, endPoint y: 316, distance: 200.9
click at [669, 316] on quentale-workspace at bounding box center [600, 273] width 1200 height 546
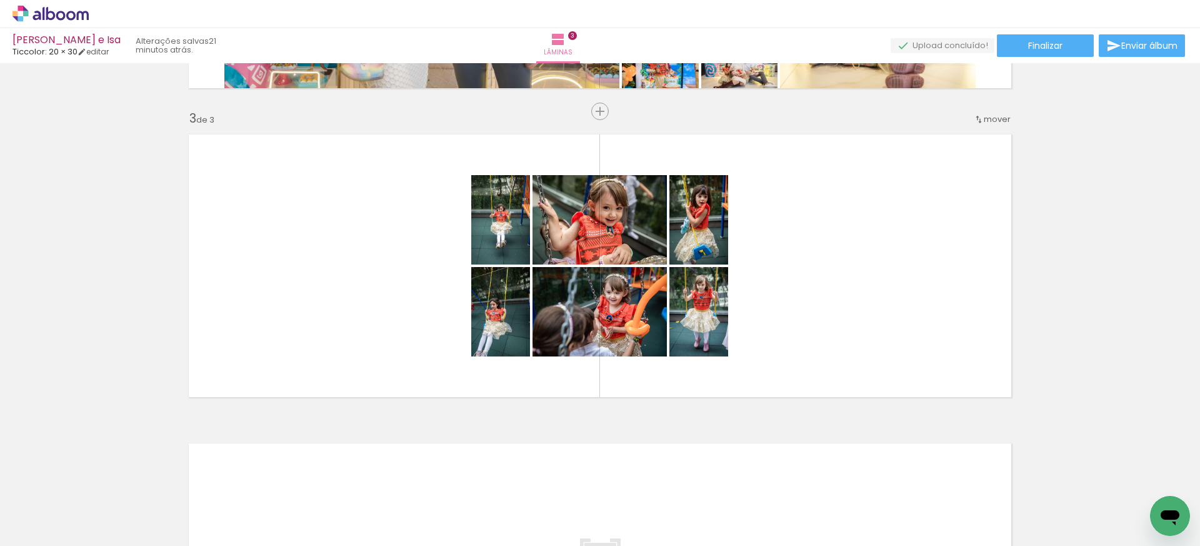
scroll to position [0, 0]
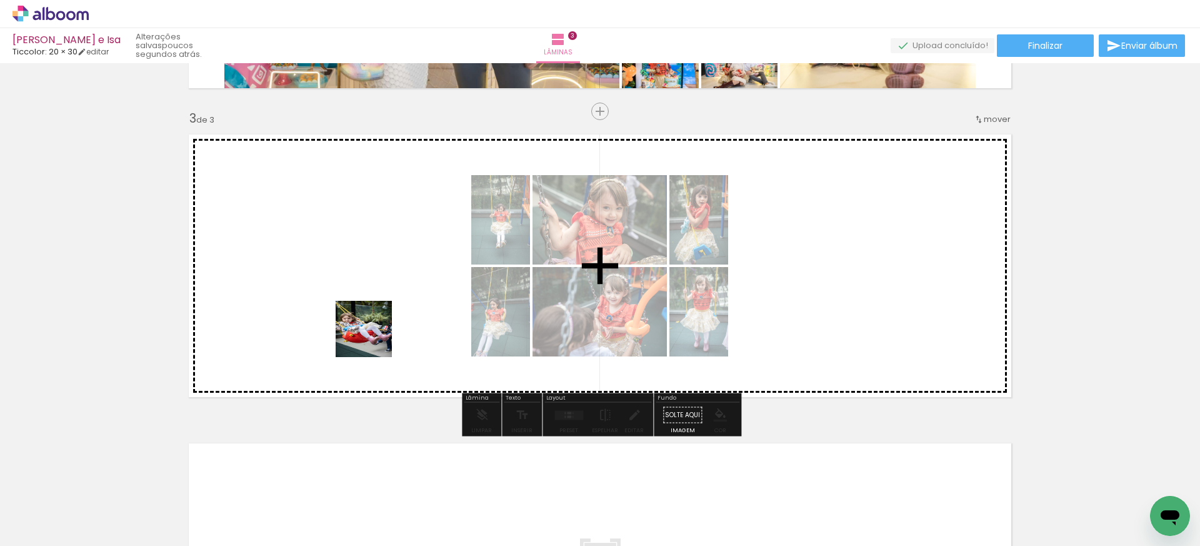
drag, startPoint x: 338, startPoint y: 512, endPoint x: 376, endPoint y: 311, distance: 205.0
click at [376, 311] on quentale-workspace at bounding box center [600, 273] width 1200 height 546
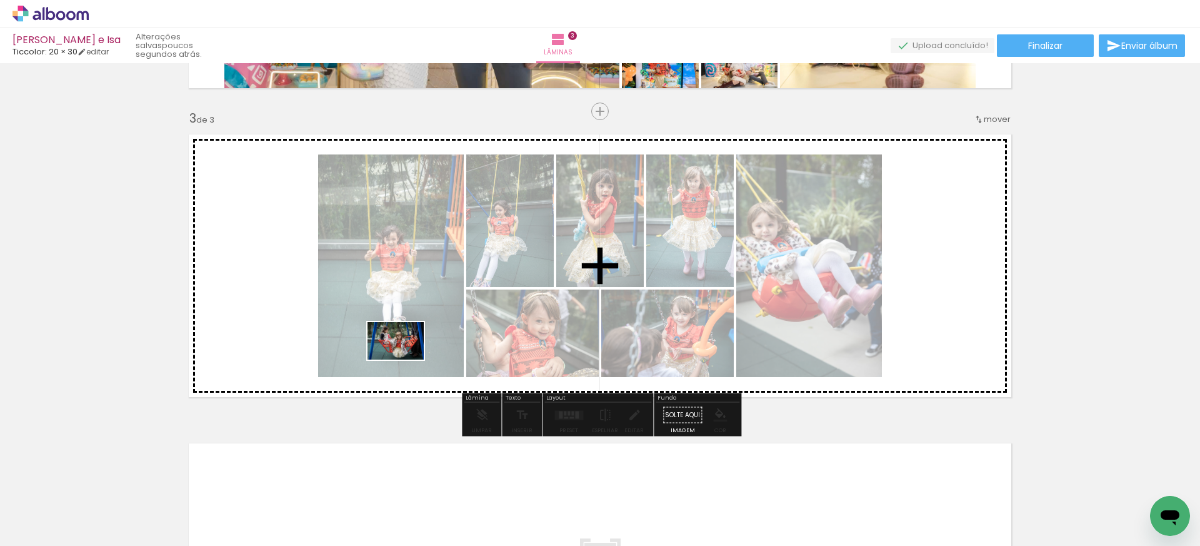
drag, startPoint x: 353, startPoint y: 515, endPoint x: 405, endPoint y: 359, distance: 164.0
click at [405, 359] on quentale-workspace at bounding box center [600, 273] width 1200 height 546
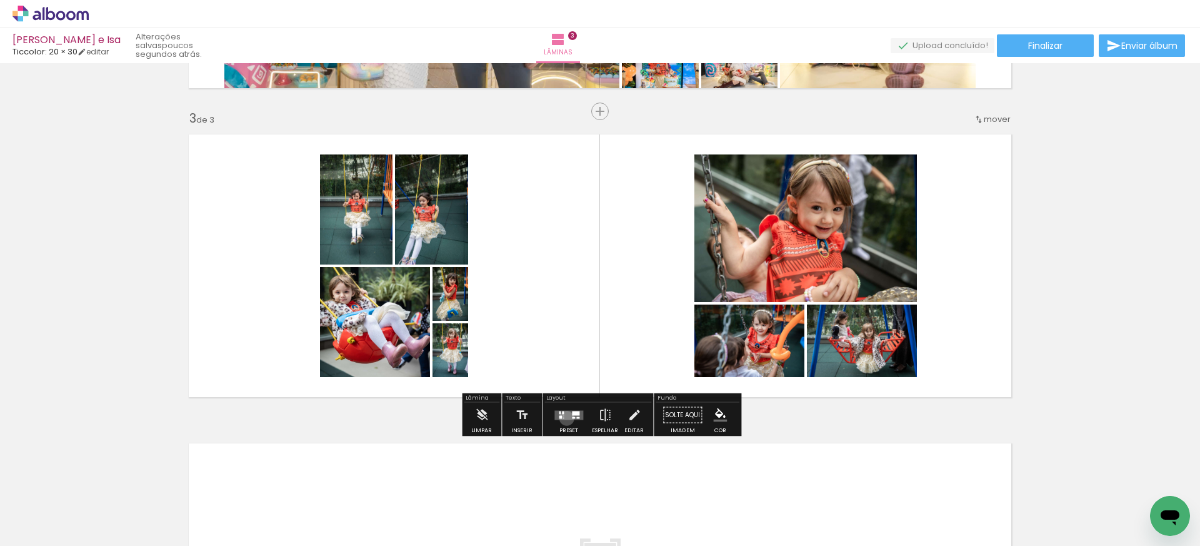
click at [564, 417] on quentale-layouter at bounding box center [568, 414] width 29 height 9
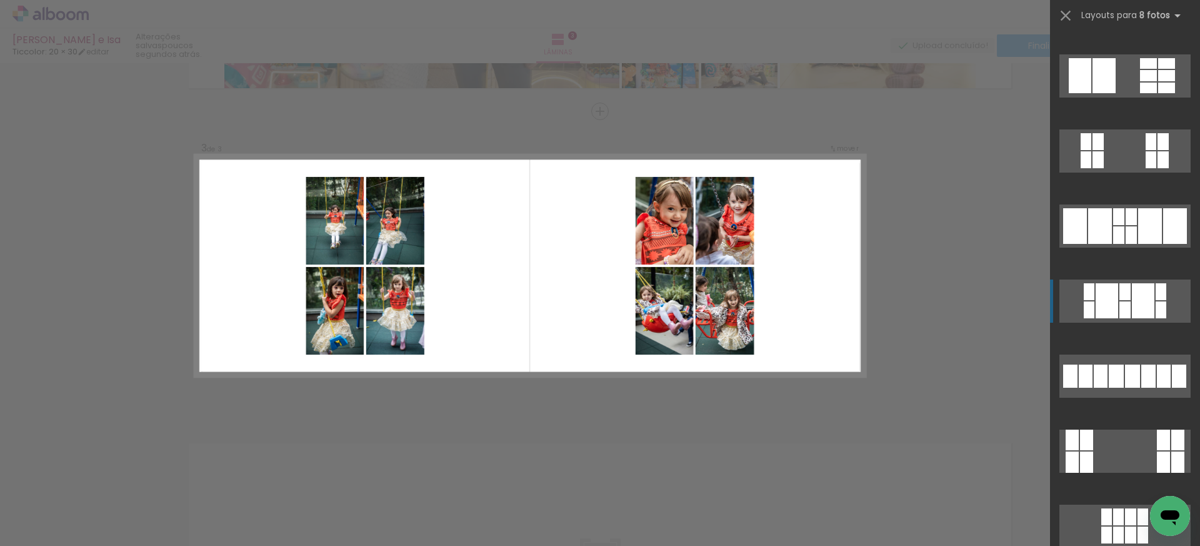
scroll to position [2843, 0]
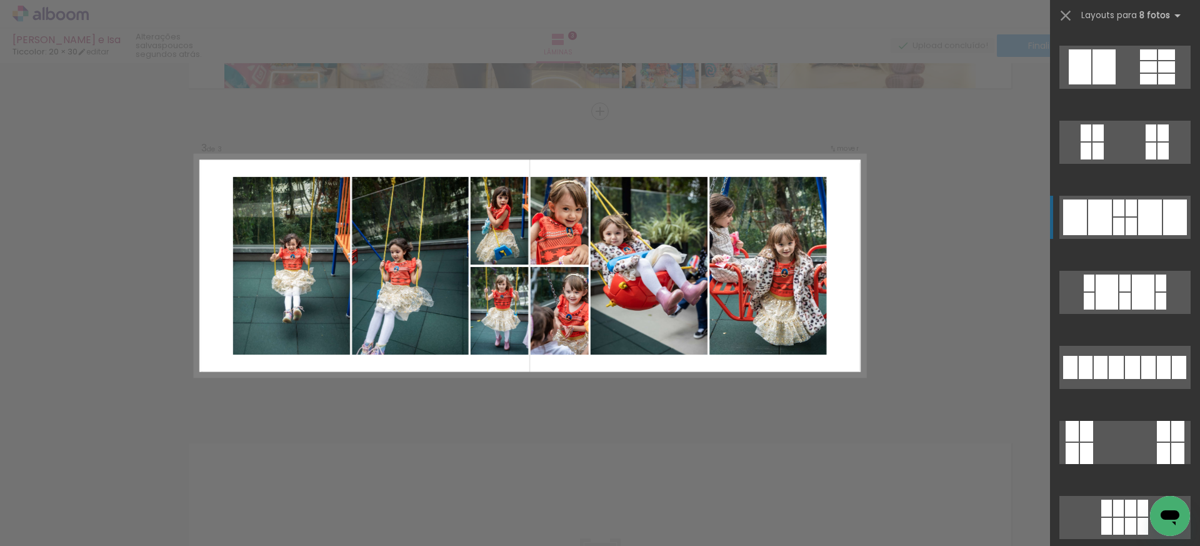
click at [1154, 218] on div at bounding box center [1150, 217] width 24 height 36
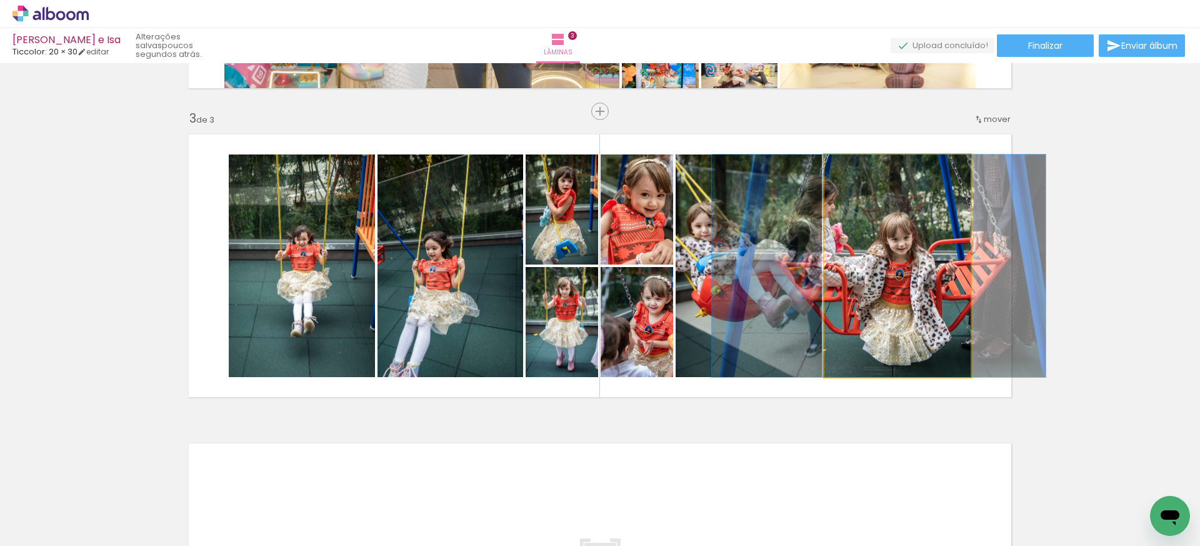
drag, startPoint x: 926, startPoint y: 290, endPoint x: 908, endPoint y: 289, distance: 18.8
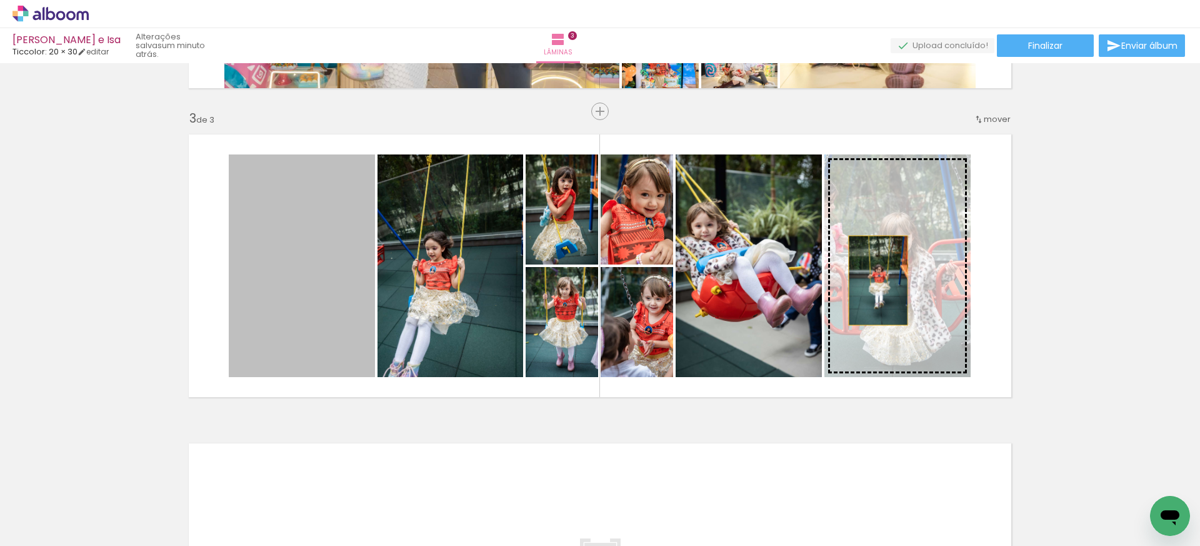
drag, startPoint x: 336, startPoint y: 288, endPoint x: 878, endPoint y: 280, distance: 541.9
click at [0, 0] on slot at bounding box center [0, 0] width 0 height 0
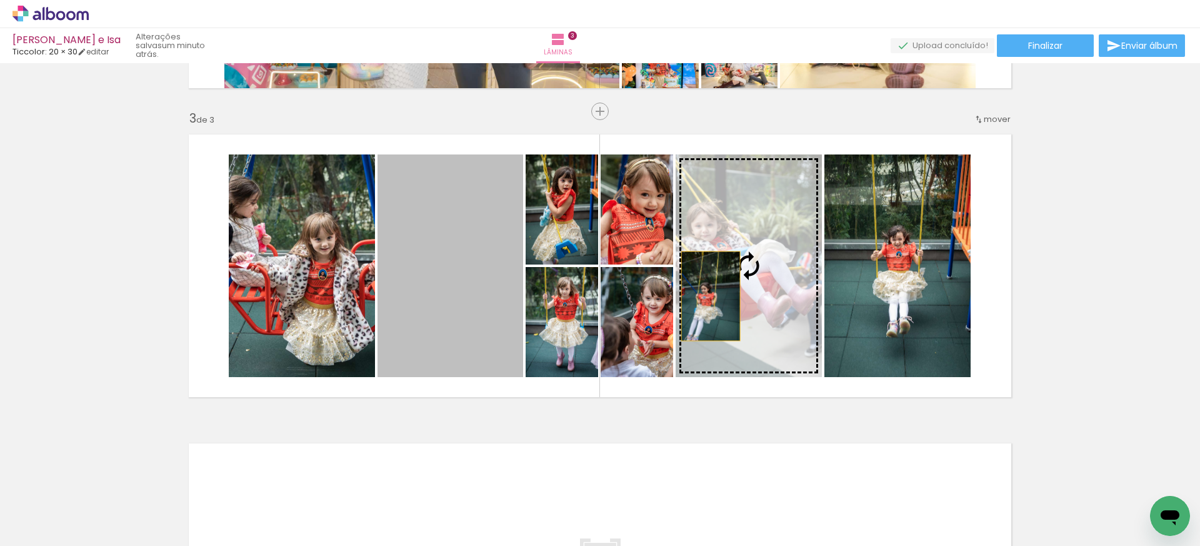
drag, startPoint x: 424, startPoint y: 320, endPoint x: 712, endPoint y: 296, distance: 288.5
click at [0, 0] on slot at bounding box center [0, 0] width 0 height 0
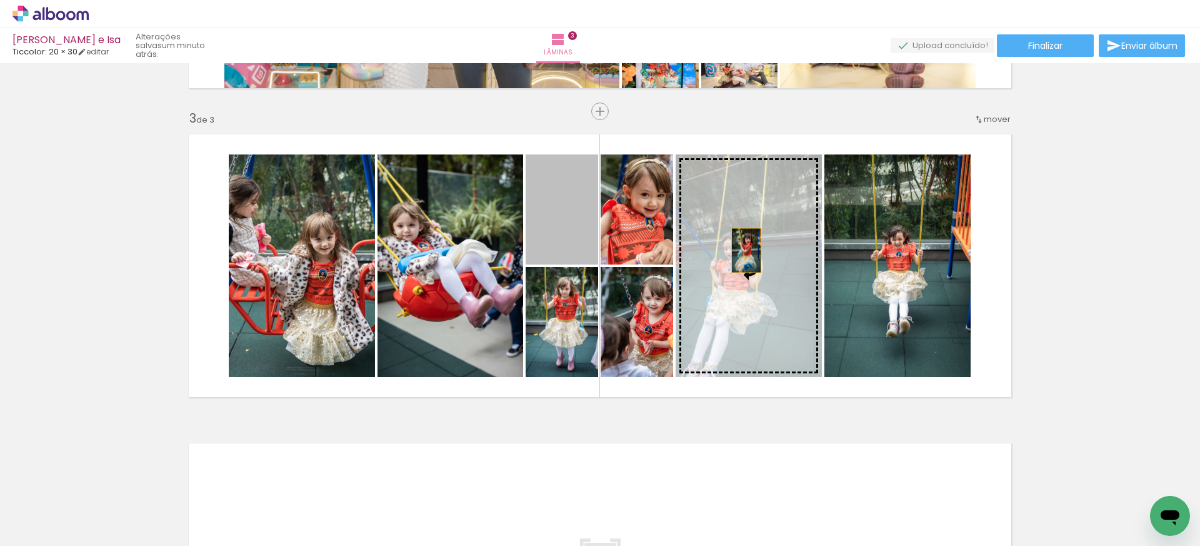
drag, startPoint x: 554, startPoint y: 226, endPoint x: 749, endPoint y: 250, distance: 197.1
click at [0, 0] on slot at bounding box center [0, 0] width 0 height 0
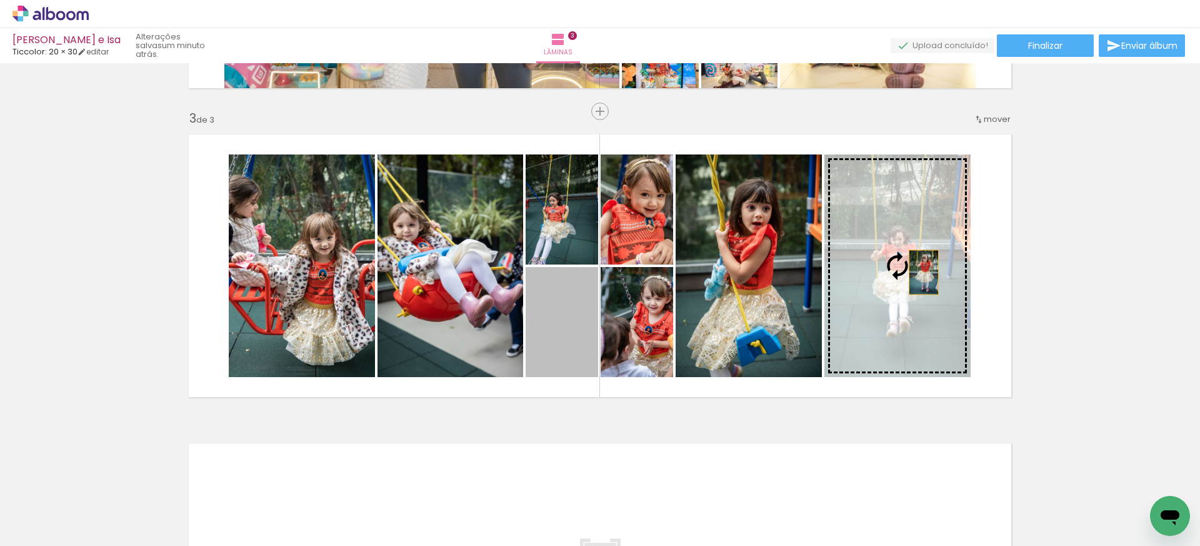
drag, startPoint x: 573, startPoint y: 325, endPoint x: 924, endPoint y: 272, distance: 354.6
click at [0, 0] on slot at bounding box center [0, 0] width 0 height 0
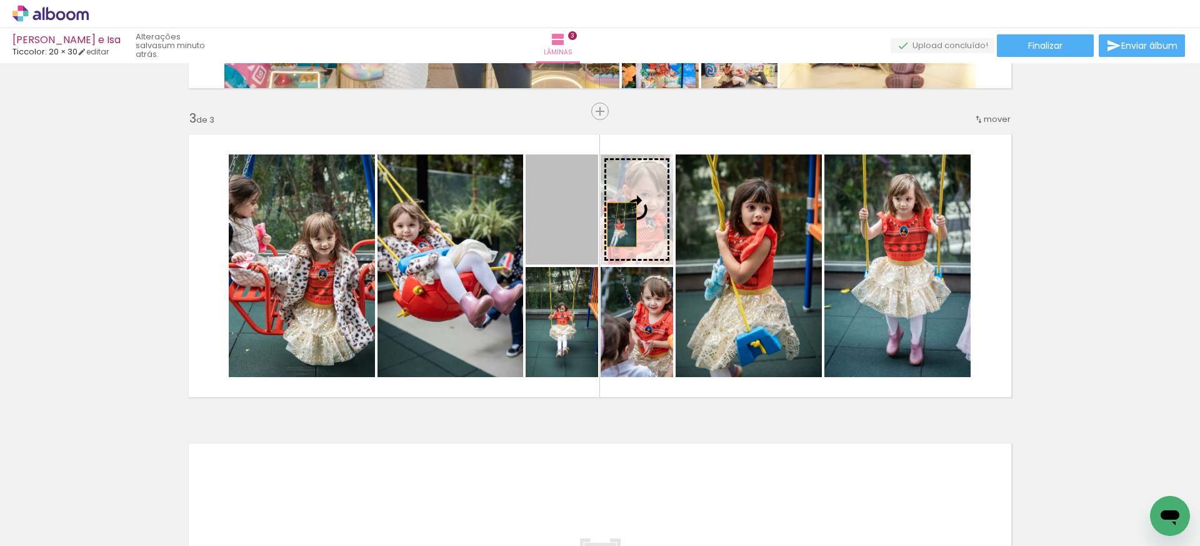
drag, startPoint x: 561, startPoint y: 229, endPoint x: 622, endPoint y: 224, distance: 61.5
click at [0, 0] on slot at bounding box center [0, 0] width 0 height 0
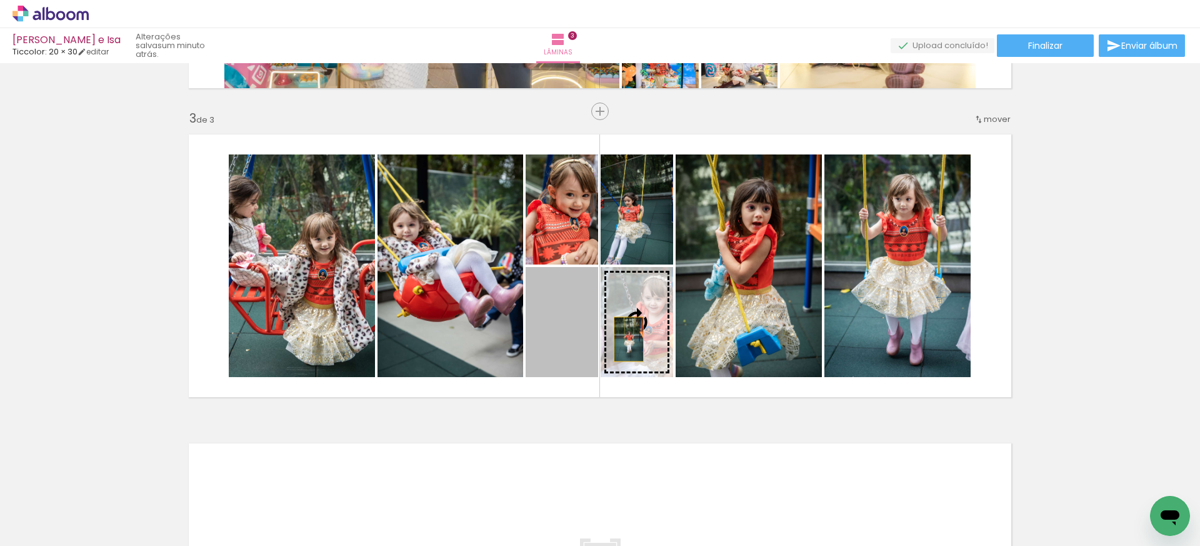
drag, startPoint x: 568, startPoint y: 345, endPoint x: 629, endPoint y: 339, distance: 60.9
click at [0, 0] on slot at bounding box center [0, 0] width 0 height 0
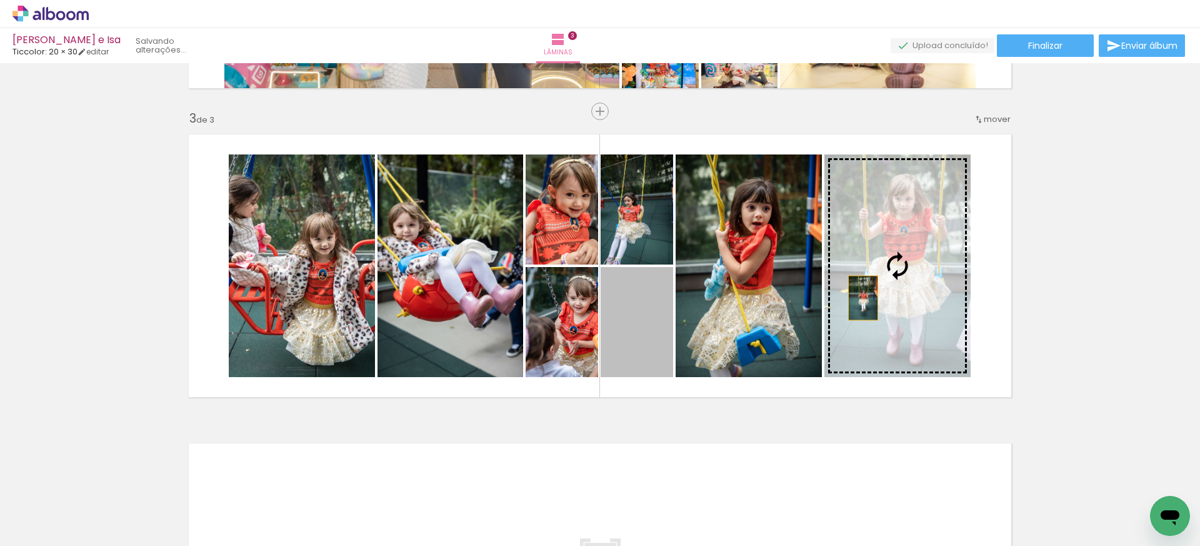
drag, startPoint x: 636, startPoint y: 340, endPoint x: 864, endPoint y: 298, distance: 232.1
click at [0, 0] on slot at bounding box center [0, 0] width 0 height 0
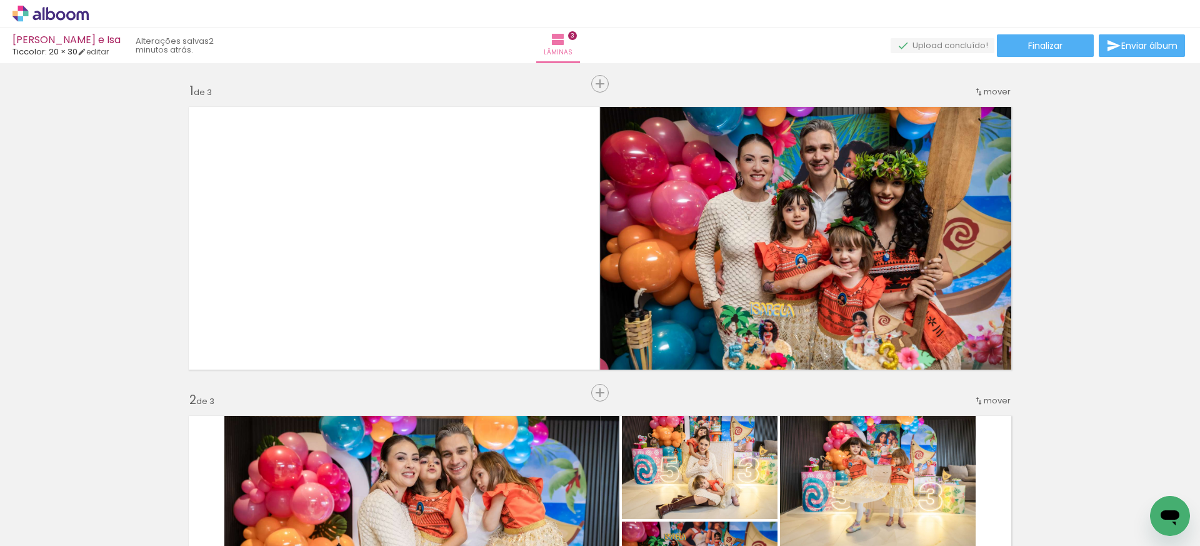
scroll to position [2843, 0]
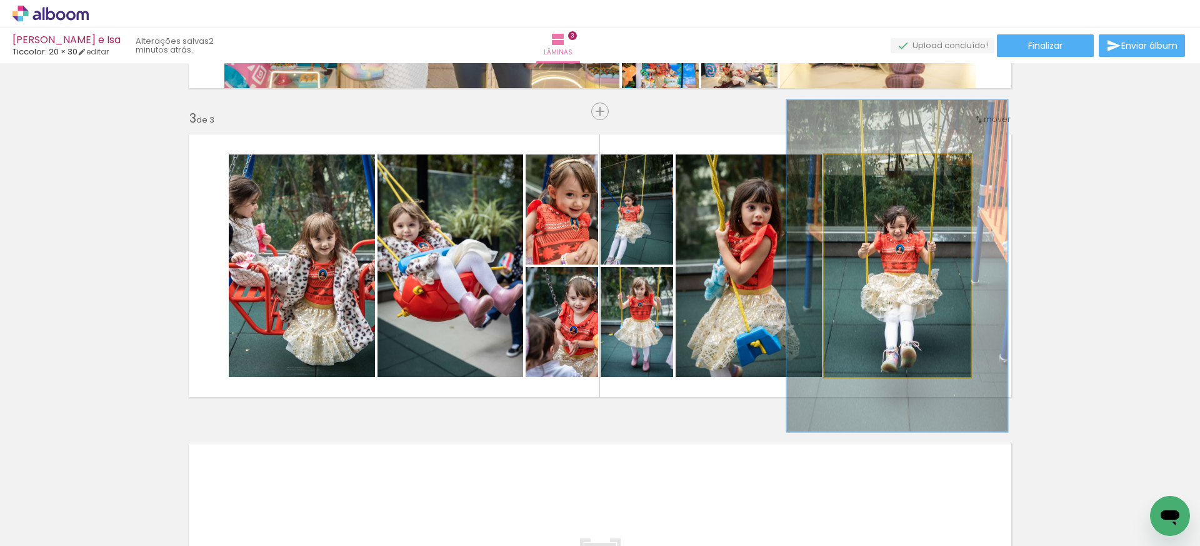
type paper-slider "149"
click at [877, 167] on div at bounding box center [874, 167] width 11 height 11
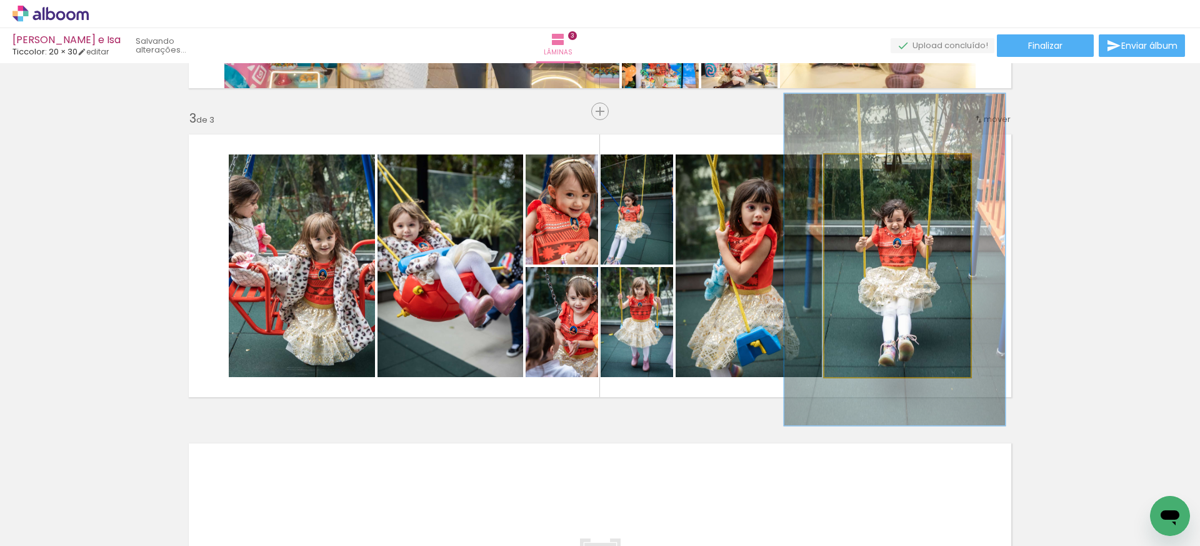
drag, startPoint x: 949, startPoint y: 268, endPoint x: 947, endPoint y: 261, distance: 6.7
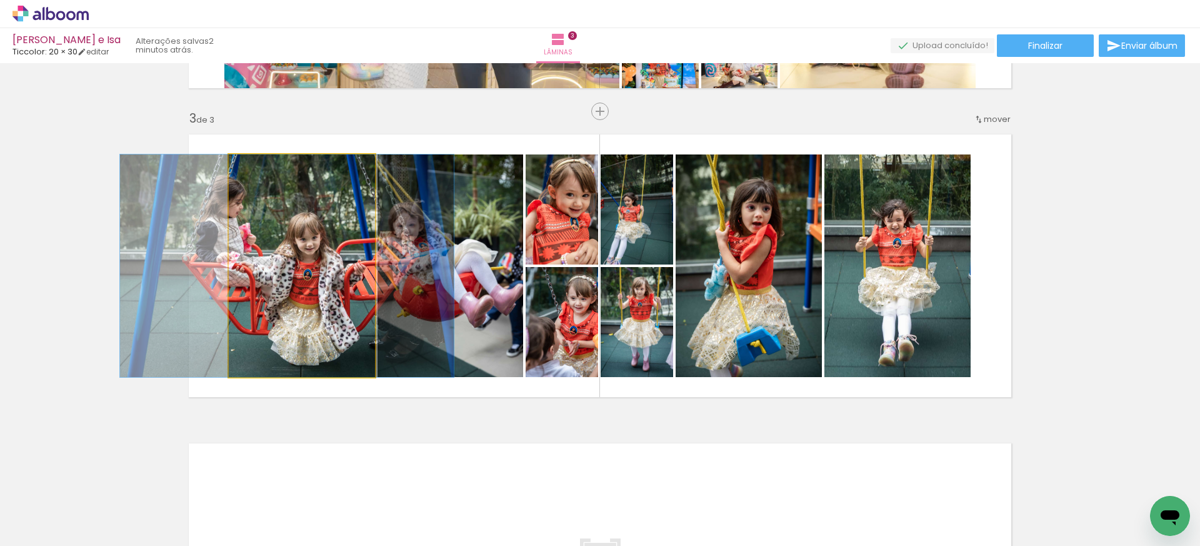
drag, startPoint x: 294, startPoint y: 331, endPoint x: 279, endPoint y: 330, distance: 15.0
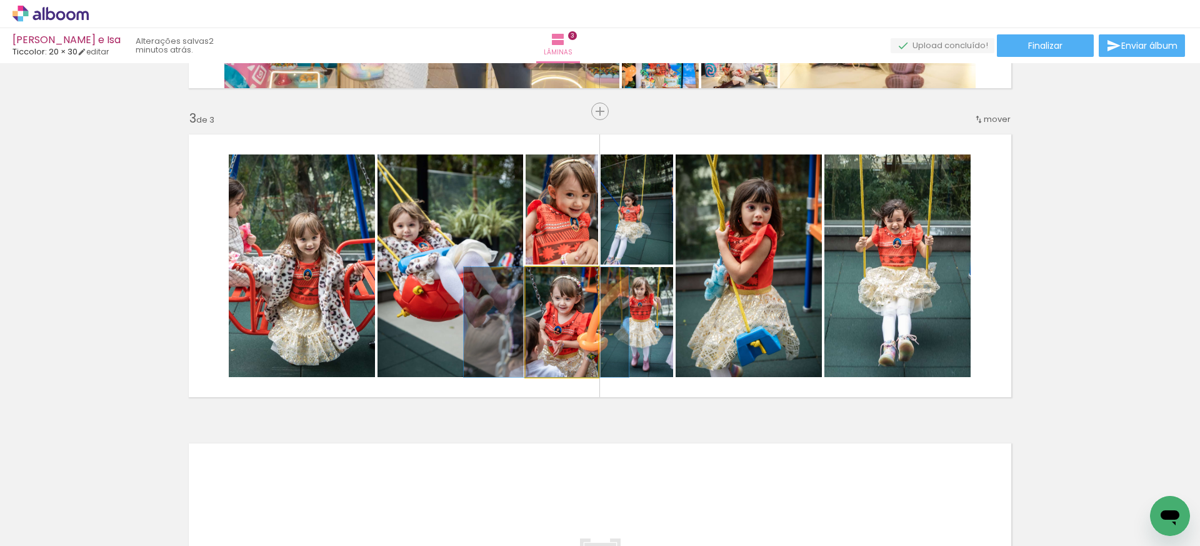
drag, startPoint x: 582, startPoint y: 364, endPoint x: 566, endPoint y: 363, distance: 15.7
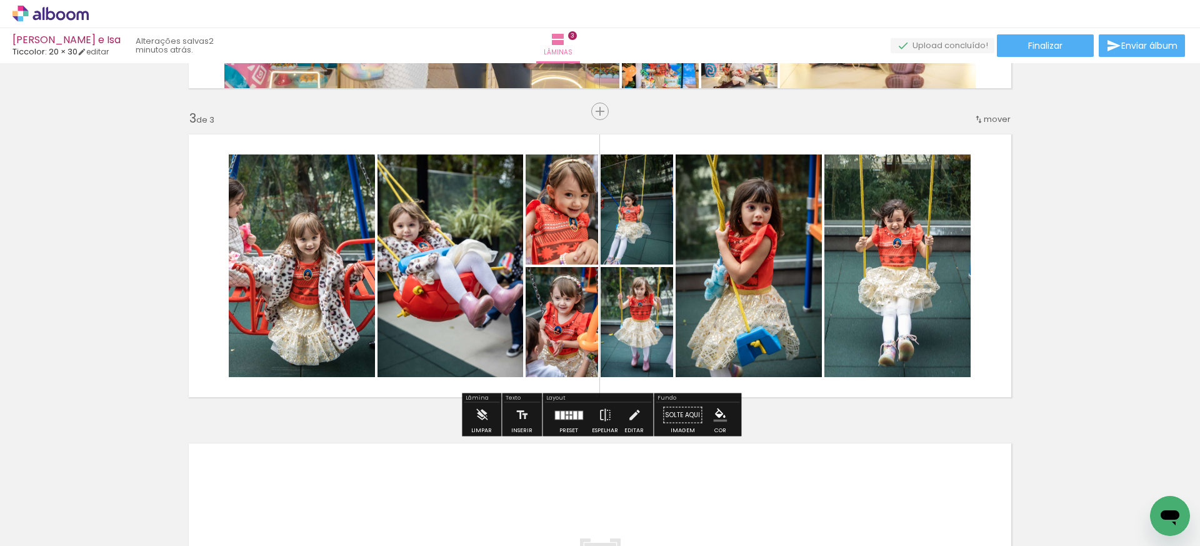
click at [656, 239] on quentale-photo at bounding box center [637, 209] width 73 height 110
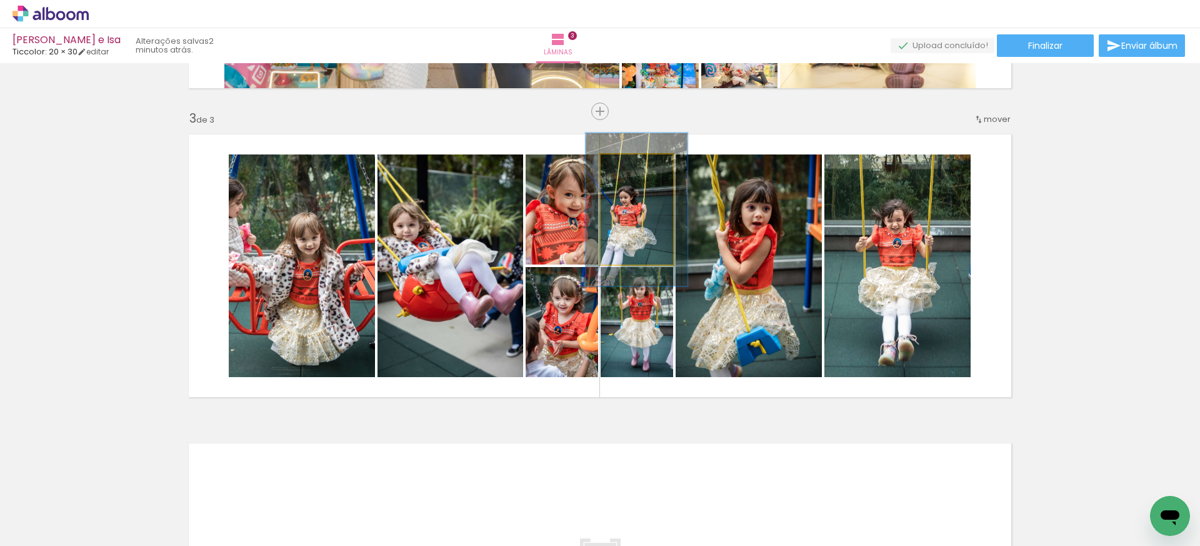
drag, startPoint x: 626, startPoint y: 166, endPoint x: 636, endPoint y: 166, distance: 10.0
type paper-slider "139"
click at [636, 166] on div at bounding box center [636, 167] width 11 height 11
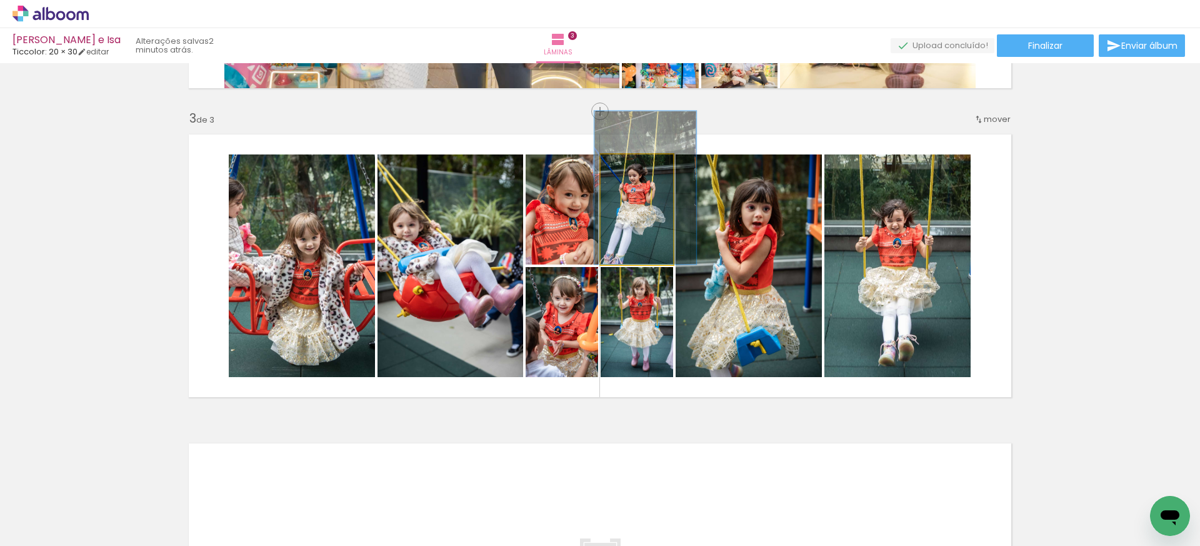
drag, startPoint x: 663, startPoint y: 226, endPoint x: 671, endPoint y: 199, distance: 27.7
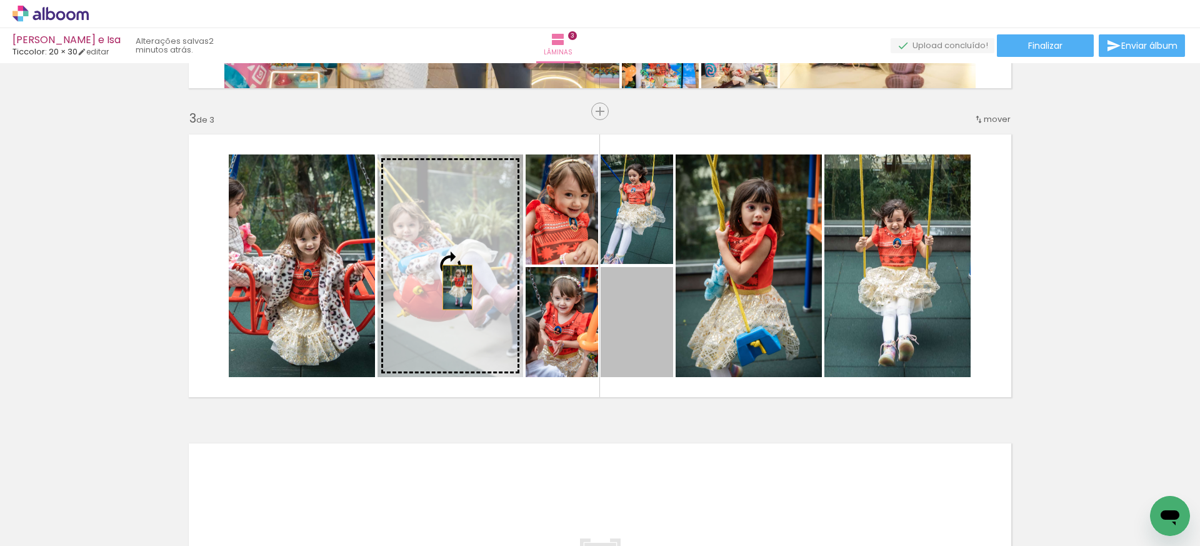
drag, startPoint x: 653, startPoint y: 342, endPoint x: 458, endPoint y: 287, distance: 203.2
click at [0, 0] on slot at bounding box center [0, 0] width 0 height 0
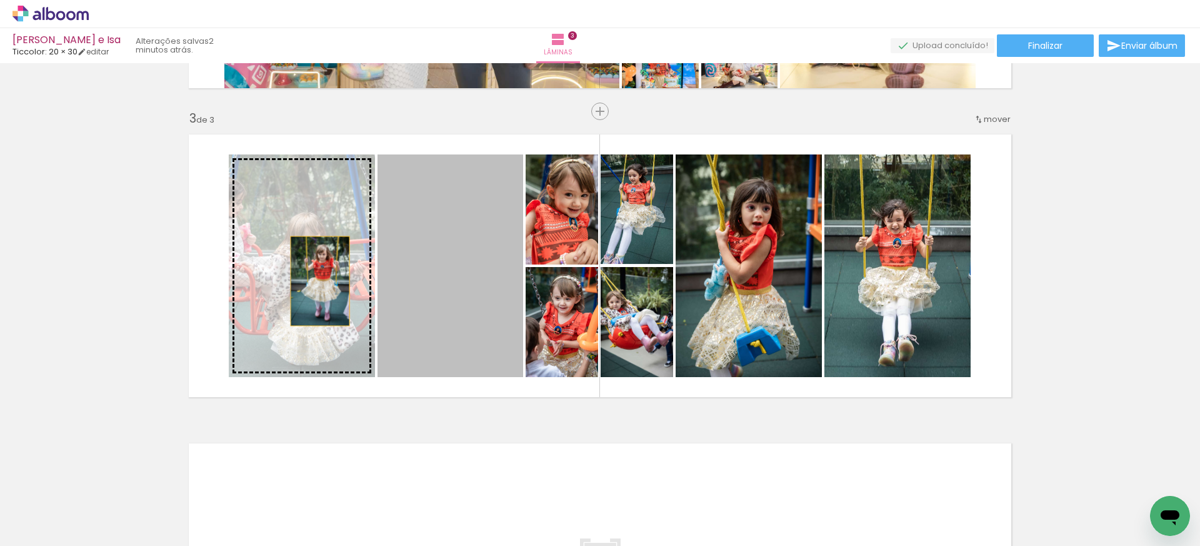
drag, startPoint x: 448, startPoint y: 289, endPoint x: 319, endPoint y: 281, distance: 129.1
click at [0, 0] on slot at bounding box center [0, 0] width 0 height 0
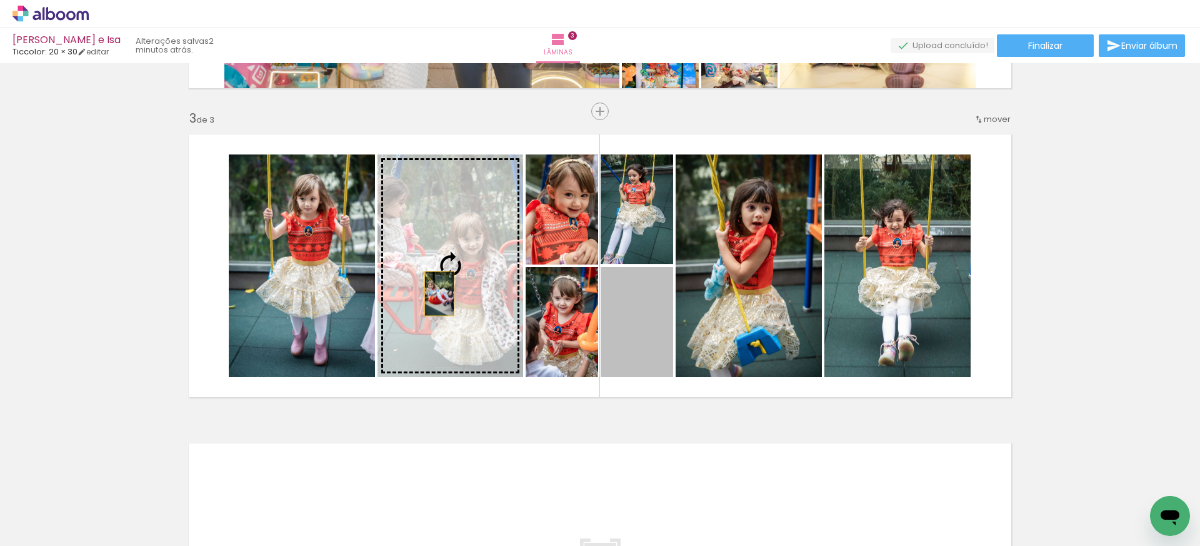
drag, startPoint x: 636, startPoint y: 339, endPoint x: 439, endPoint y: 293, distance: 202.1
click at [0, 0] on slot at bounding box center [0, 0] width 0 height 0
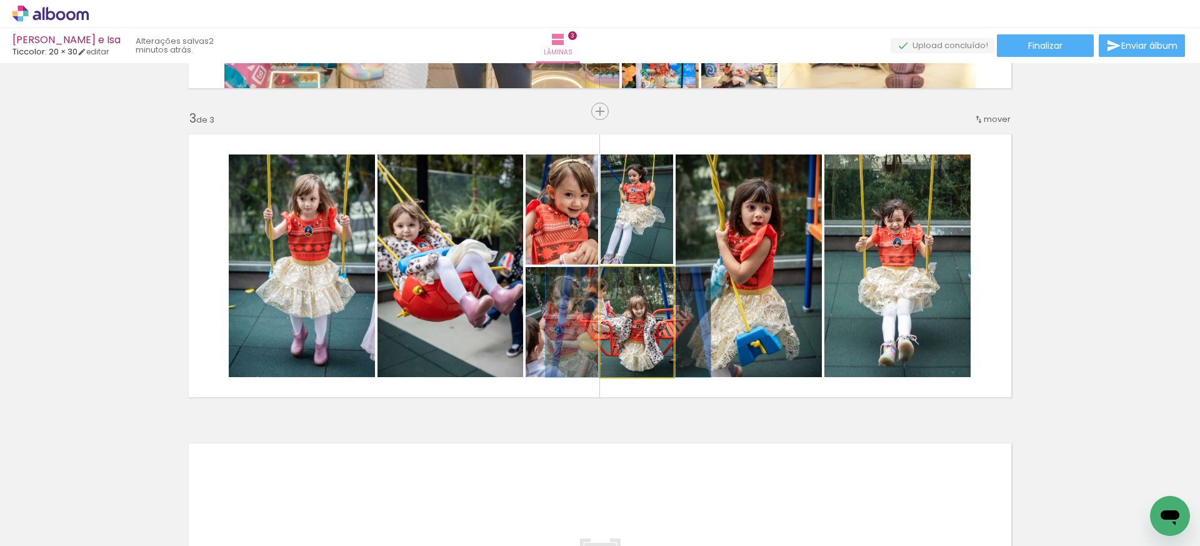
drag, startPoint x: 655, startPoint y: 333, endPoint x: 653, endPoint y: 314, distance: 19.5
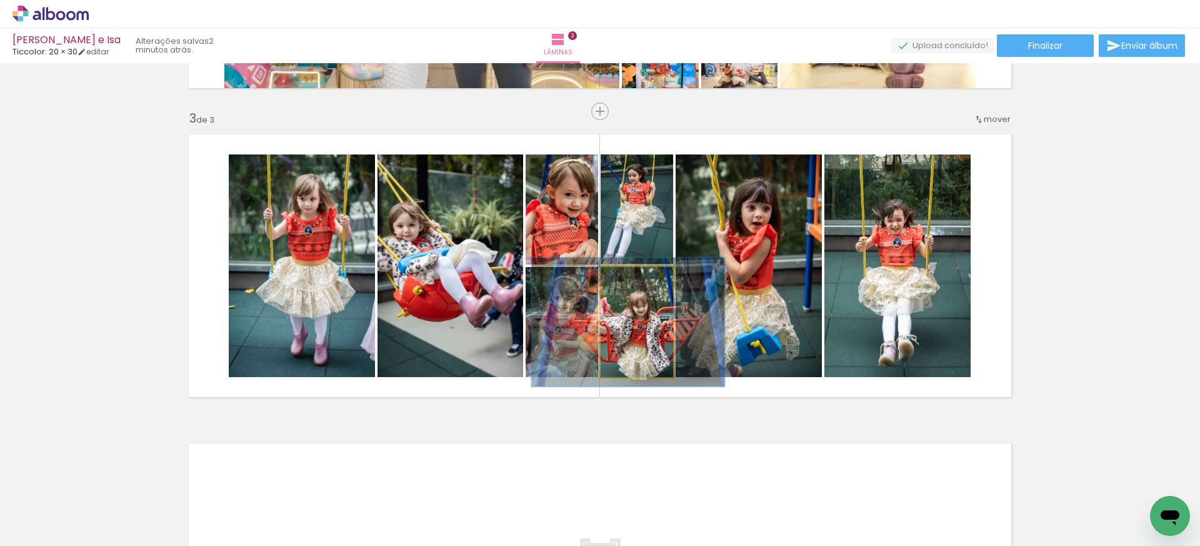
type paper-slider "117"
click at [631, 279] on div at bounding box center [631, 279] width 11 height 11
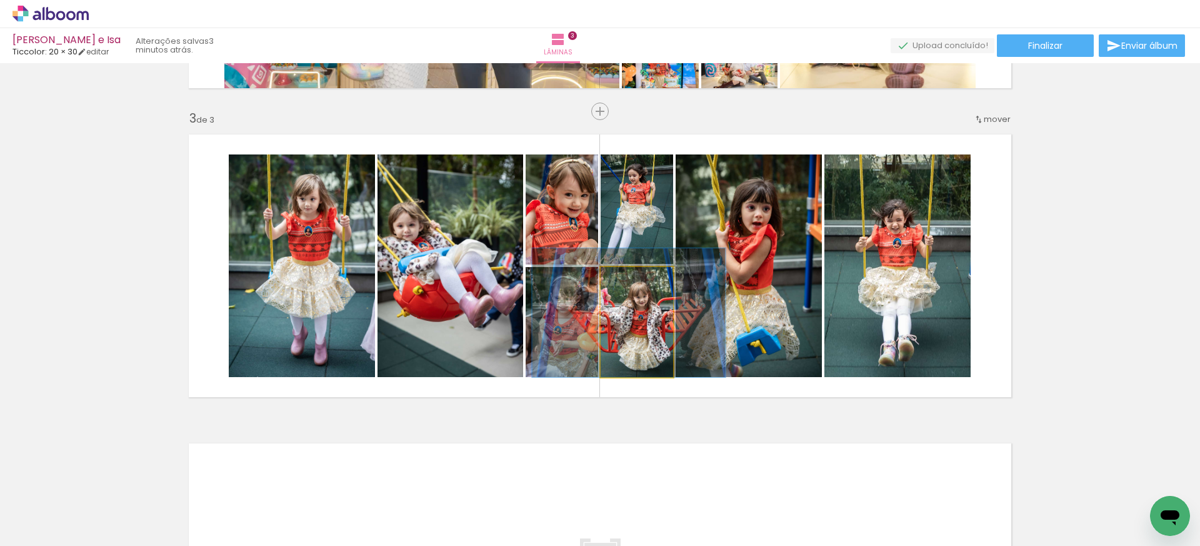
drag, startPoint x: 659, startPoint y: 333, endPoint x: 659, endPoint y: 322, distance: 11.3
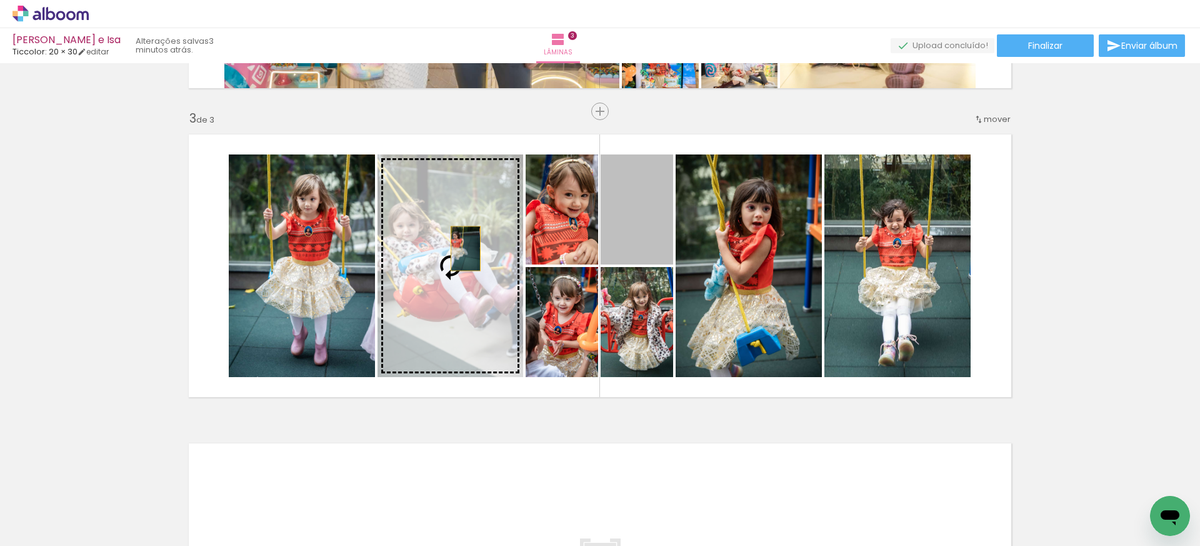
drag, startPoint x: 651, startPoint y: 229, endPoint x: 466, endPoint y: 248, distance: 186.6
click at [0, 0] on slot at bounding box center [0, 0] width 0 height 0
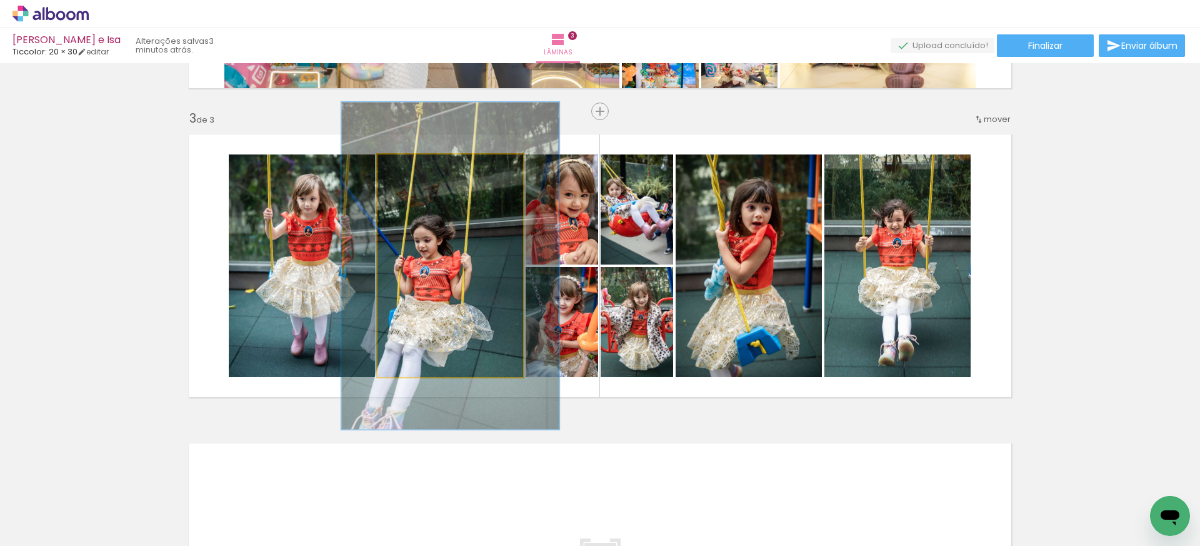
drag, startPoint x: 406, startPoint y: 167, endPoint x: 428, endPoint y: 166, distance: 21.3
click at [428, 166] on div at bounding box center [427, 167] width 11 height 11
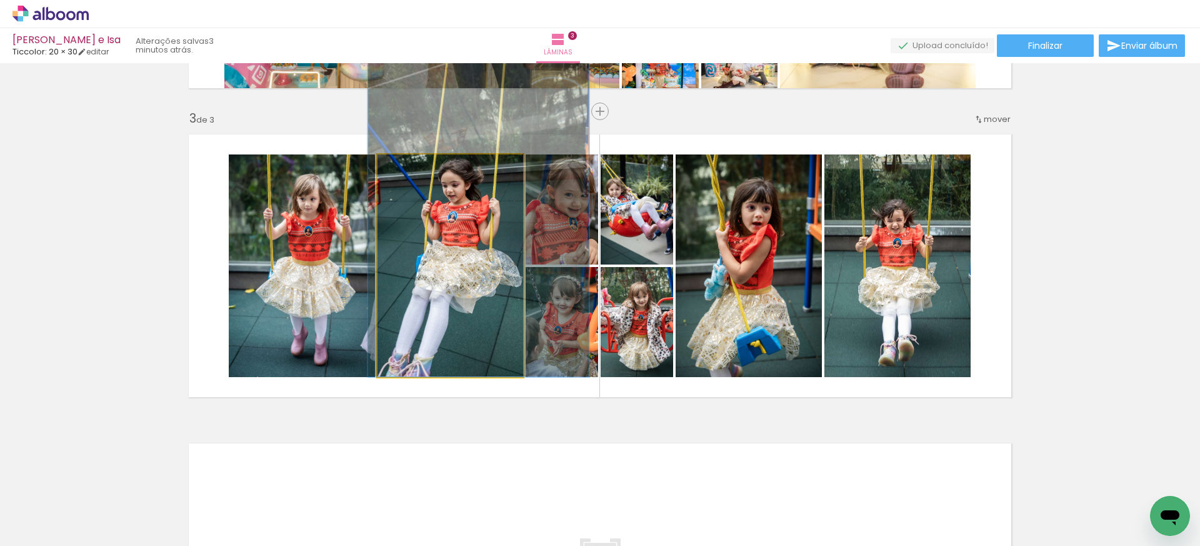
drag, startPoint x: 436, startPoint y: 243, endPoint x: 464, endPoint y: 184, distance: 64.6
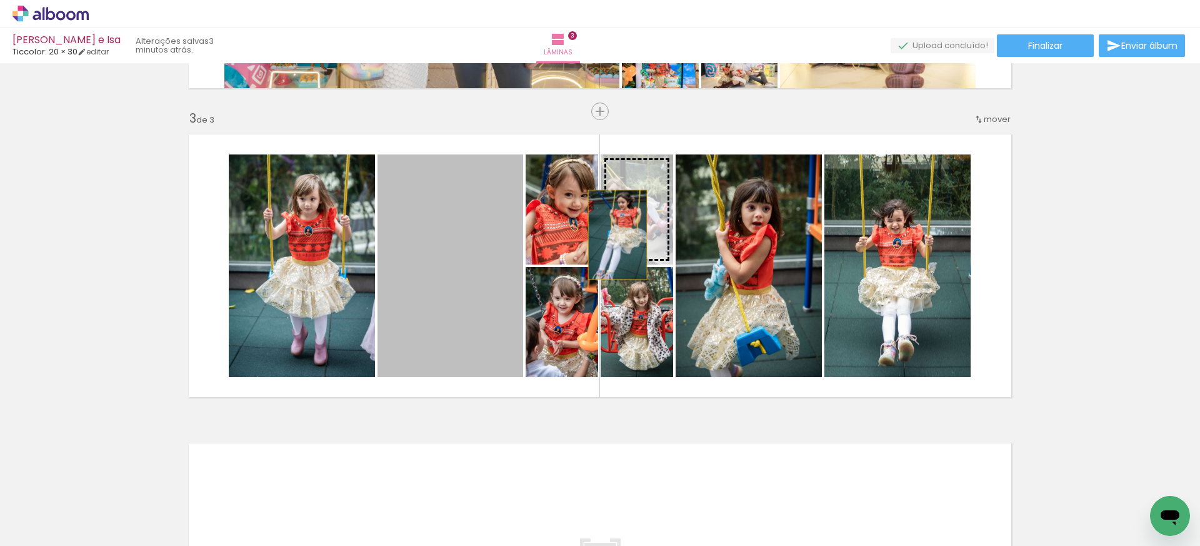
drag, startPoint x: 451, startPoint y: 260, endPoint x: 618, endPoint y: 234, distance: 168.8
click at [0, 0] on slot at bounding box center [0, 0] width 0 height 0
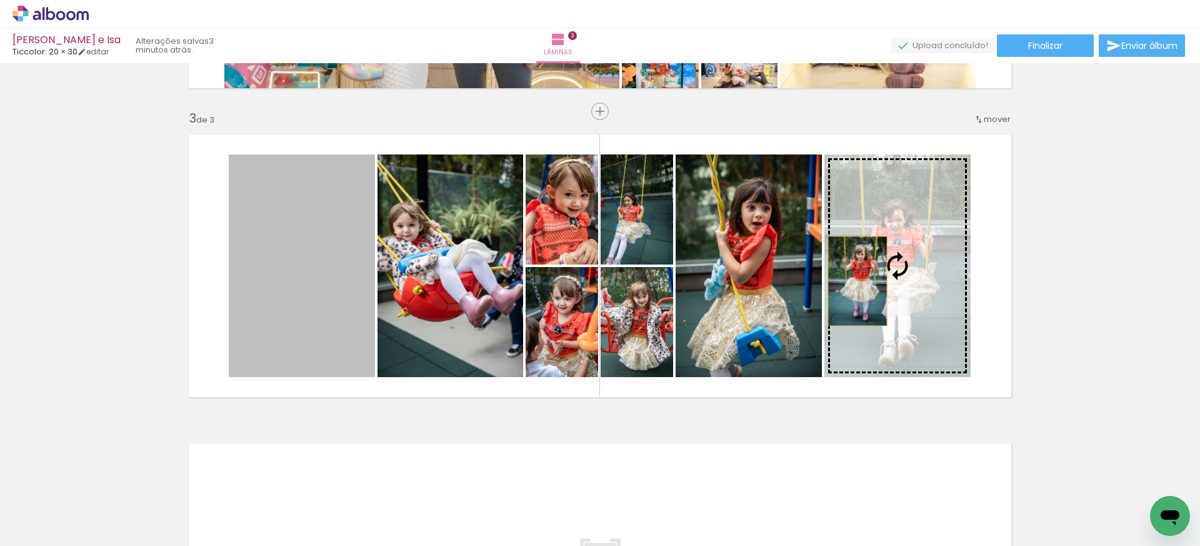
drag, startPoint x: 331, startPoint y: 291, endPoint x: 858, endPoint y: 281, distance: 526.4
click at [0, 0] on slot at bounding box center [0, 0] width 0 height 0
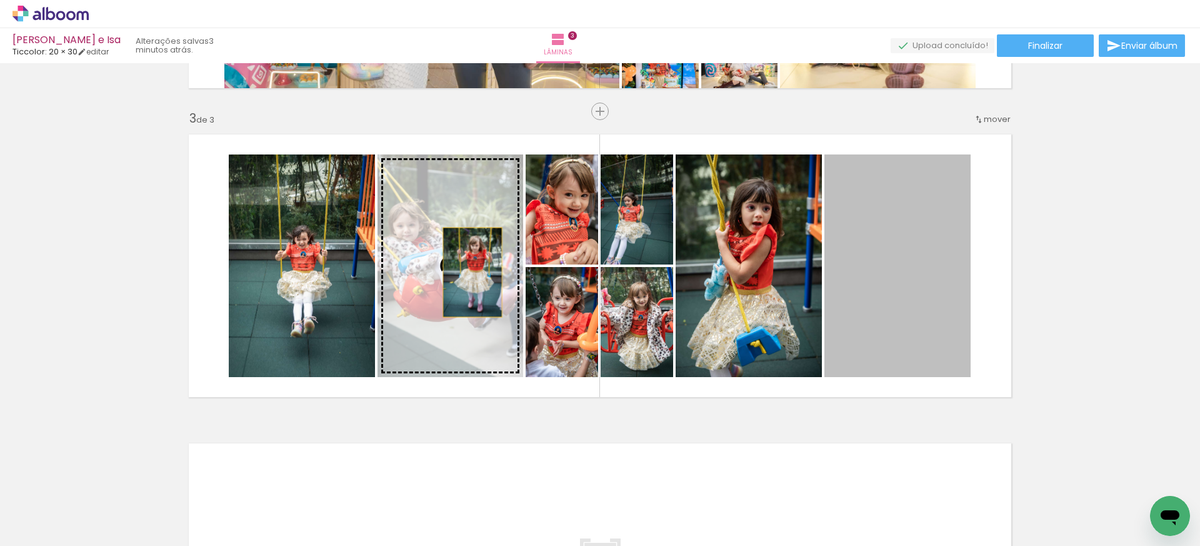
drag, startPoint x: 830, startPoint y: 283, endPoint x: 472, endPoint y: 272, distance: 358.3
click at [0, 0] on slot at bounding box center [0, 0] width 0 height 0
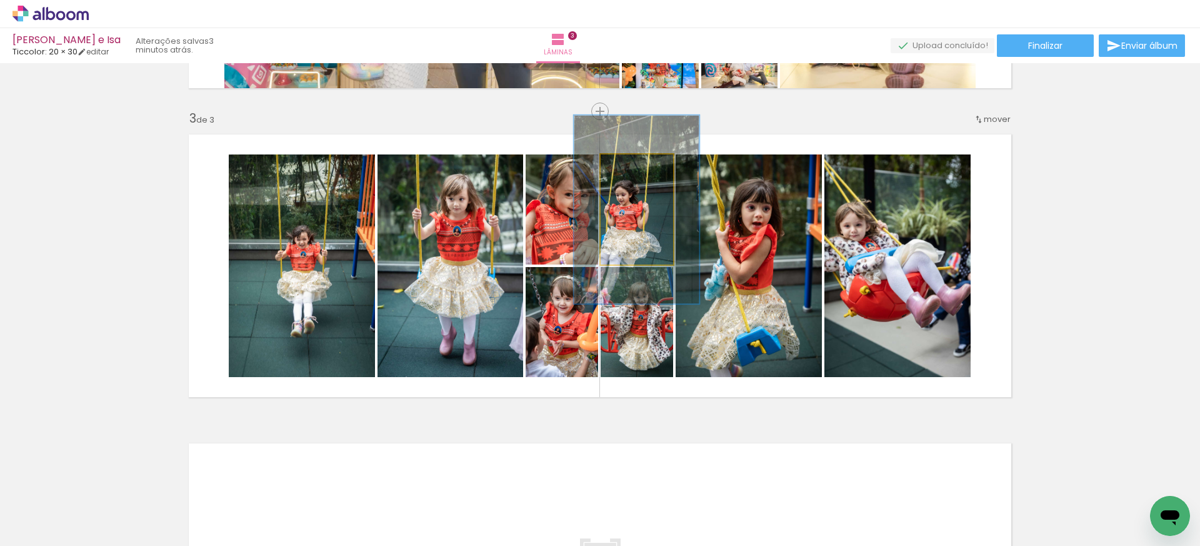
drag, startPoint x: 626, startPoint y: 166, endPoint x: 645, endPoint y: 164, distance: 18.8
click at [645, 164] on div at bounding box center [645, 167] width 11 height 11
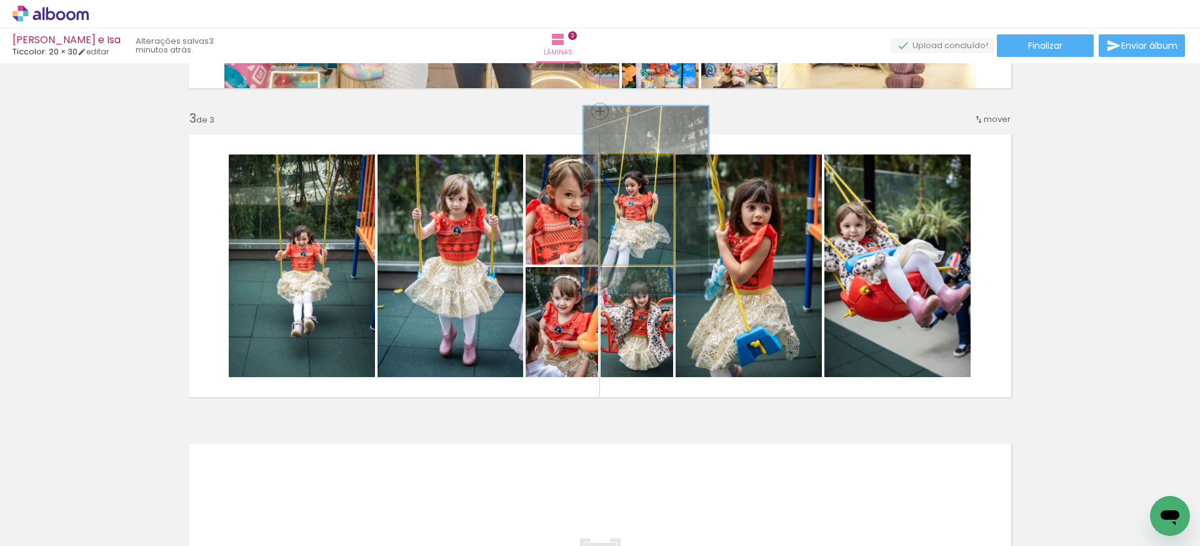
drag, startPoint x: 648, startPoint y: 225, endPoint x: 658, endPoint y: 216, distance: 13.3
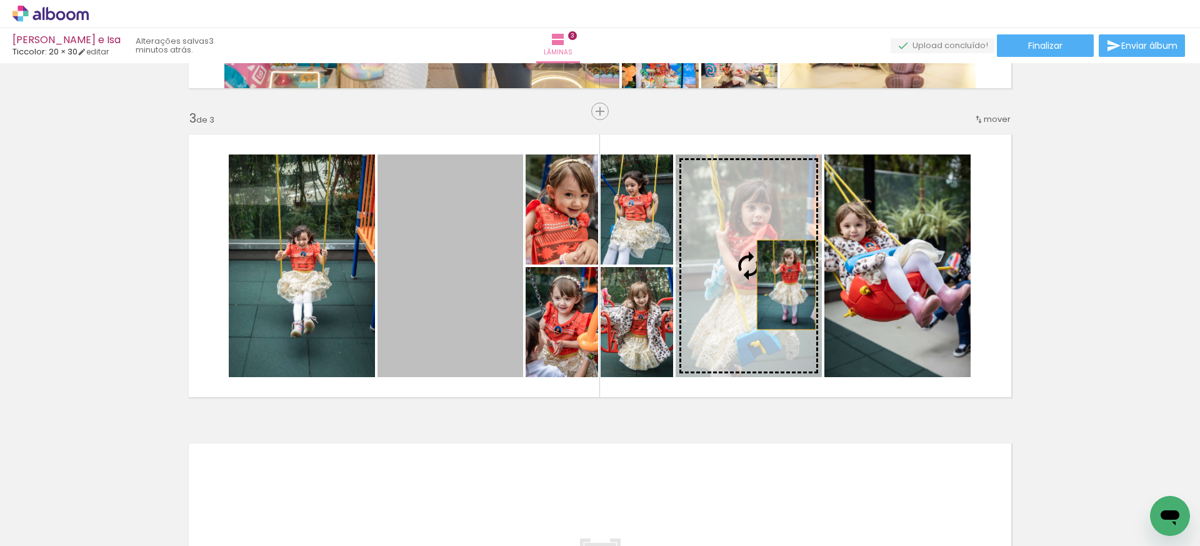
drag, startPoint x: 471, startPoint y: 309, endPoint x: 786, endPoint y: 284, distance: 316.0
click at [0, 0] on slot at bounding box center [0, 0] width 0 height 0
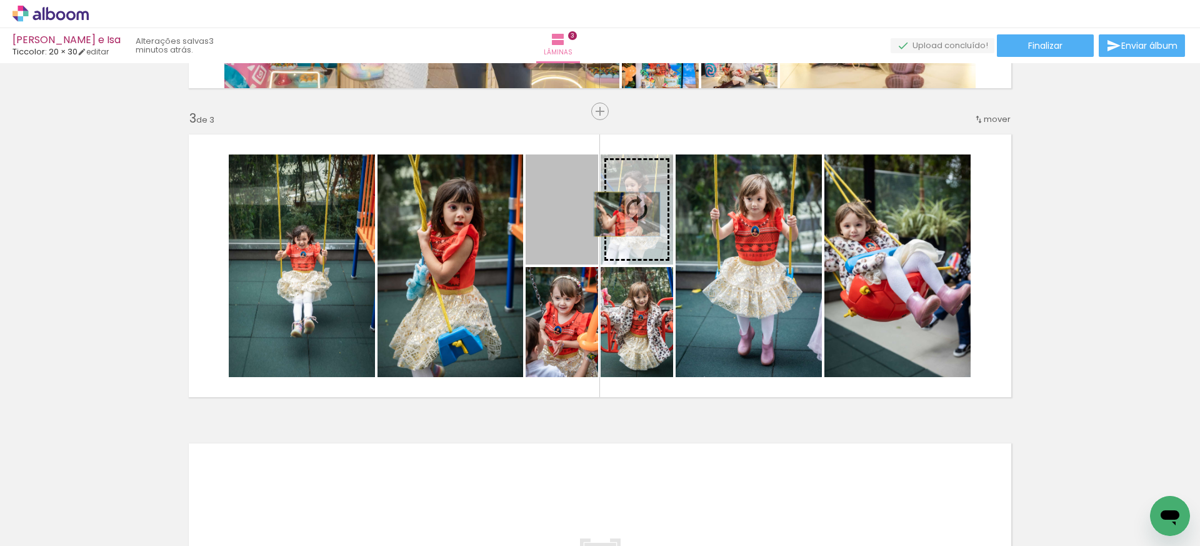
drag, startPoint x: 560, startPoint y: 214, endPoint x: 610, endPoint y: 214, distance: 50.0
click at [0, 0] on slot at bounding box center [0, 0] width 0 height 0
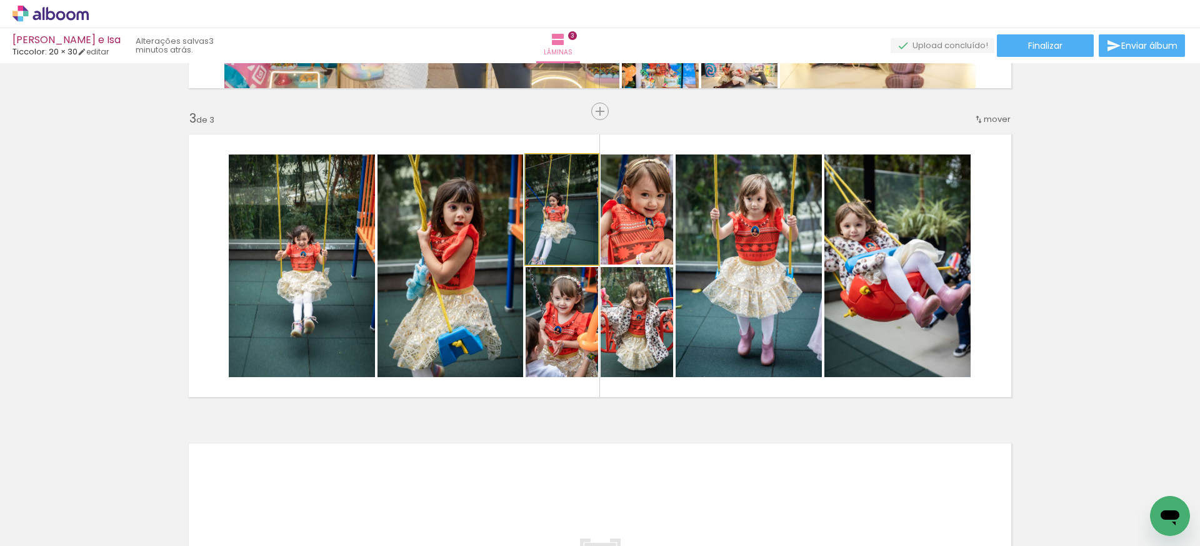
click at [554, 213] on quentale-photo at bounding box center [562, 209] width 73 height 110
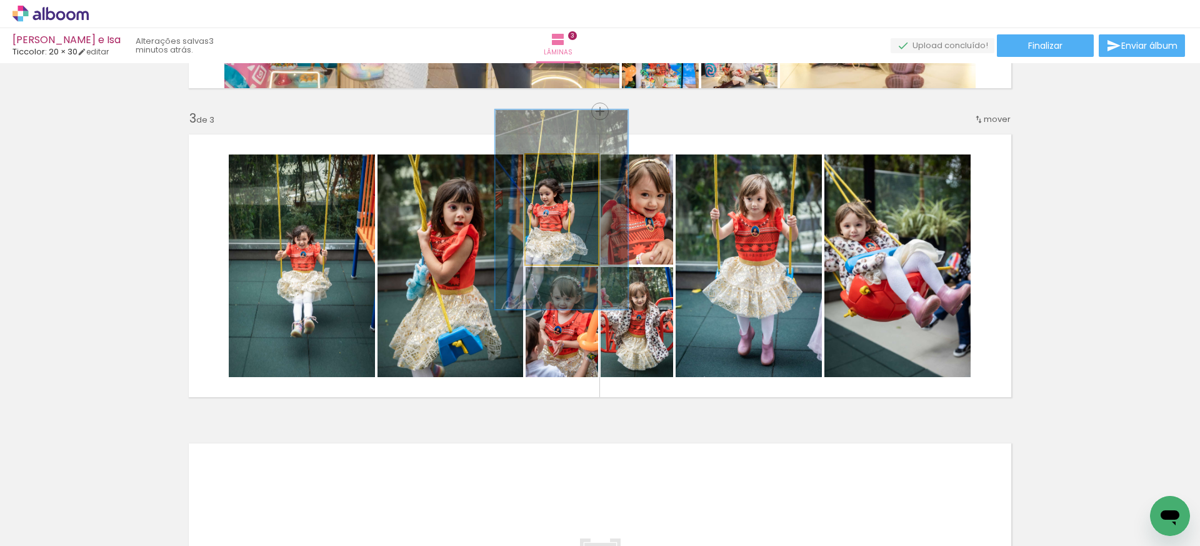
drag, startPoint x: 551, startPoint y: 166, endPoint x: 572, endPoint y: 163, distance: 21.5
type paper-slider "181"
click at [572, 163] on div at bounding box center [573, 167] width 11 height 11
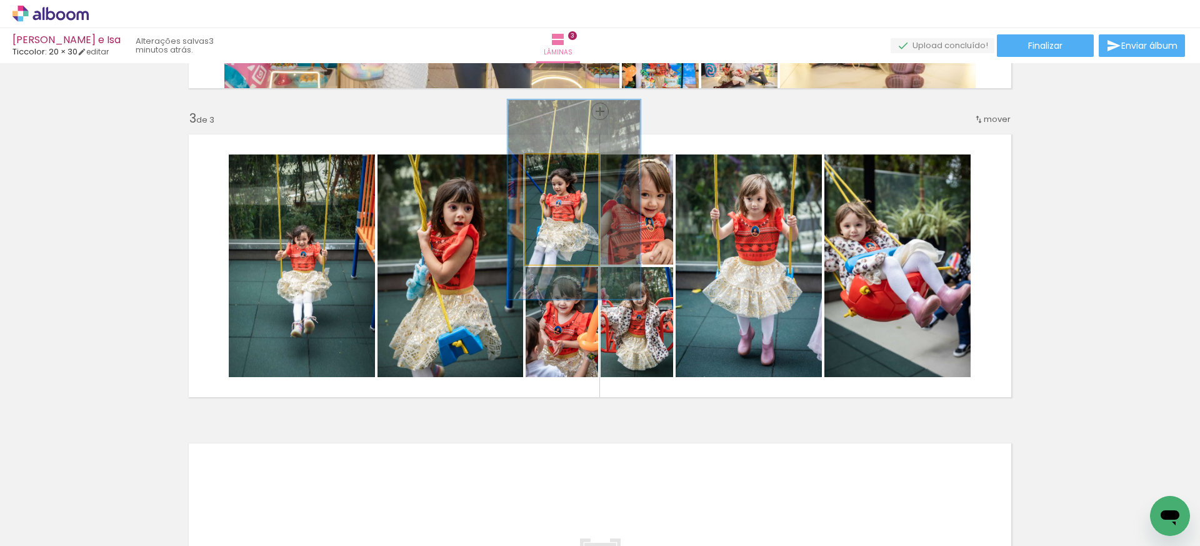
drag, startPoint x: 586, startPoint y: 214, endPoint x: 598, endPoint y: 204, distance: 16.0
click at [598, 204] on quentale-layouter at bounding box center [600, 266] width 838 height 278
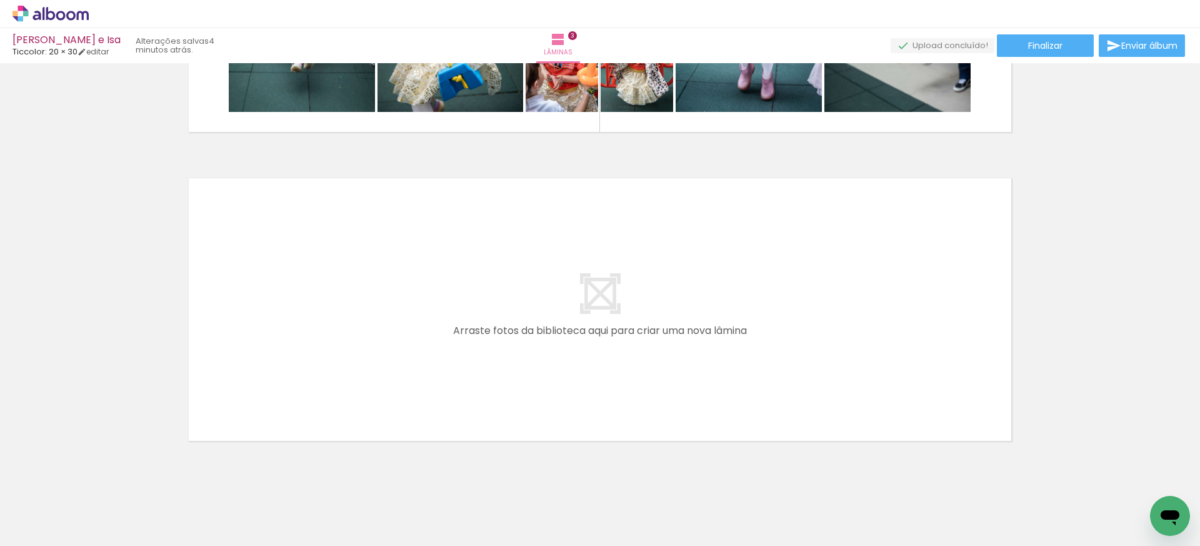
scroll to position [856, 0]
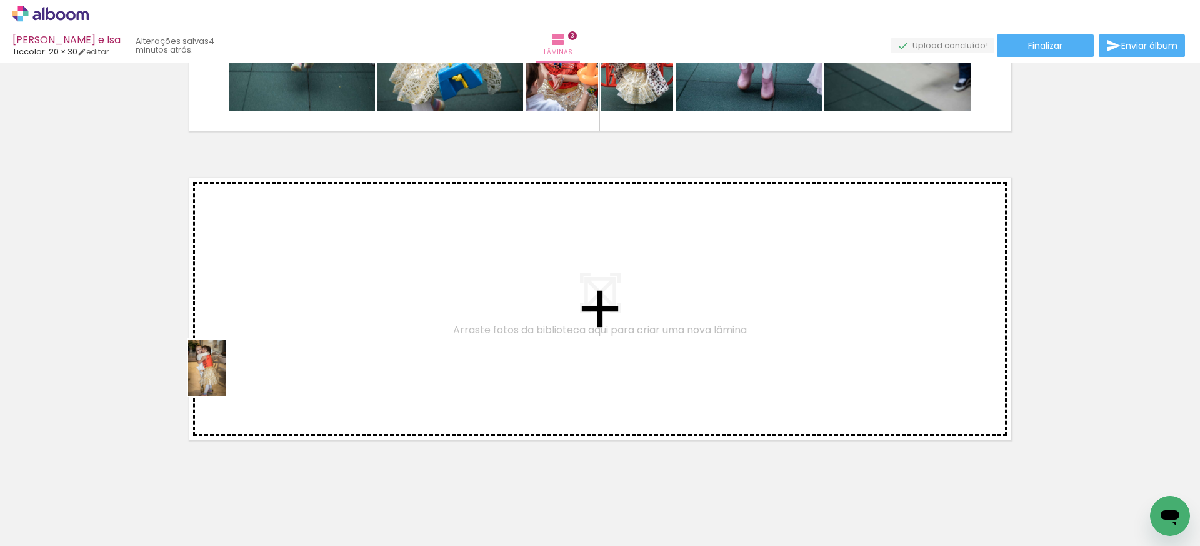
drag, startPoint x: 137, startPoint y: 509, endPoint x: 226, endPoint y: 377, distance: 159.5
click at [226, 377] on quentale-workspace at bounding box center [600, 273] width 1200 height 546
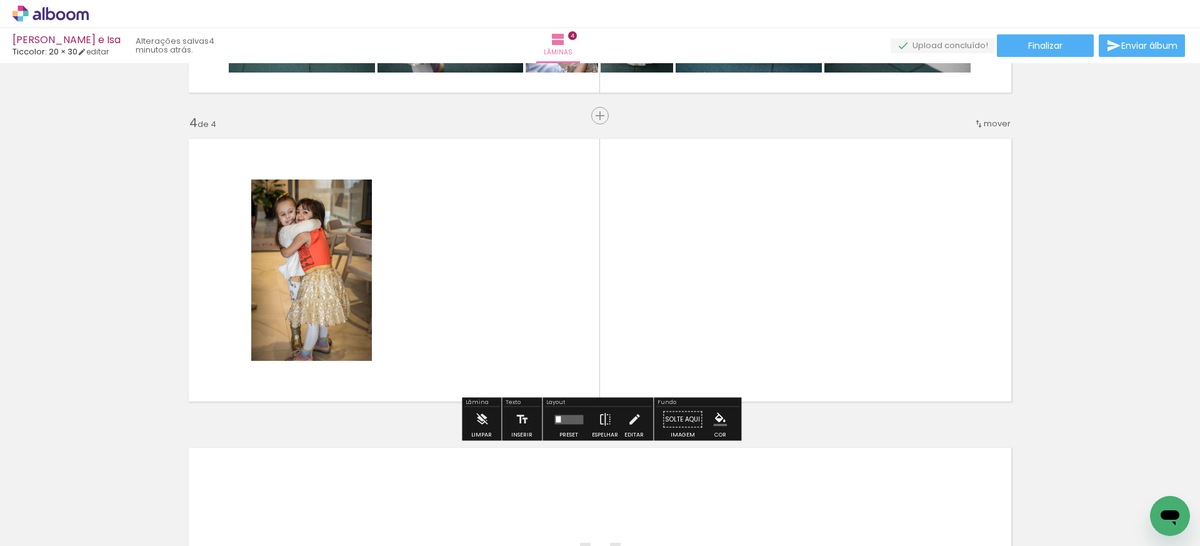
scroll to position [899, 0]
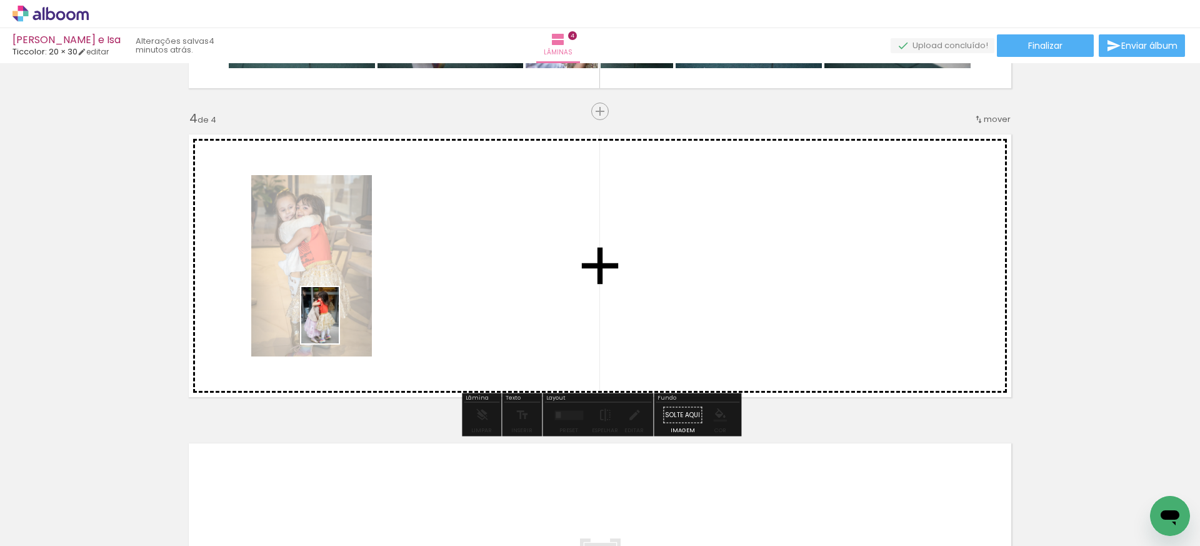
drag, startPoint x: 134, startPoint y: 498, endPoint x: 339, endPoint y: 324, distance: 268.3
click at [339, 324] on quentale-workspace at bounding box center [600, 273] width 1200 height 546
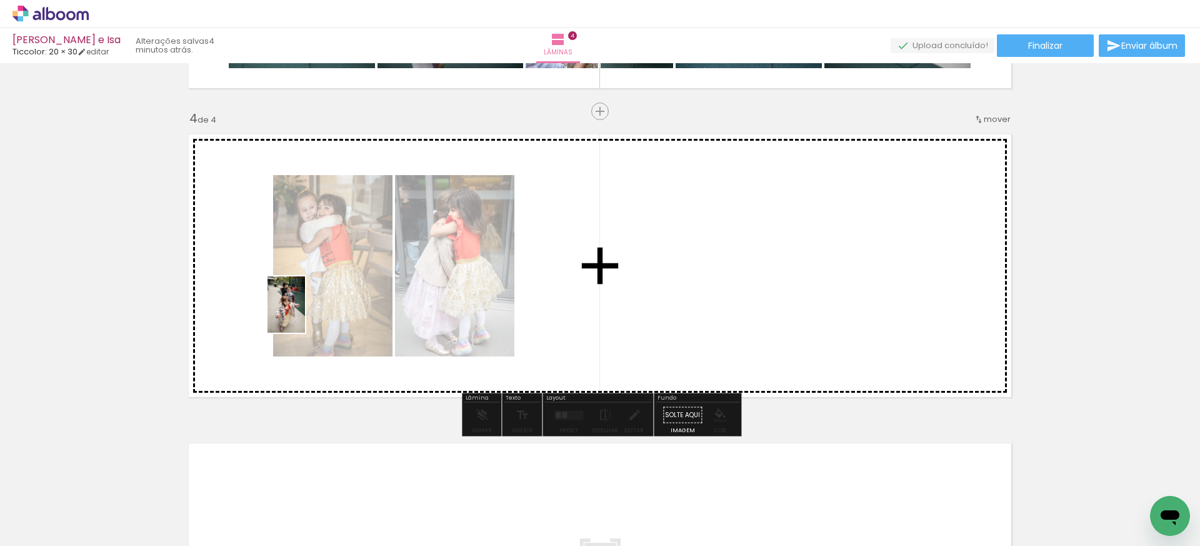
drag, startPoint x: 137, startPoint y: 508, endPoint x: 305, endPoint y: 314, distance: 256.5
click at [305, 314] on quentale-workspace at bounding box center [600, 273] width 1200 height 546
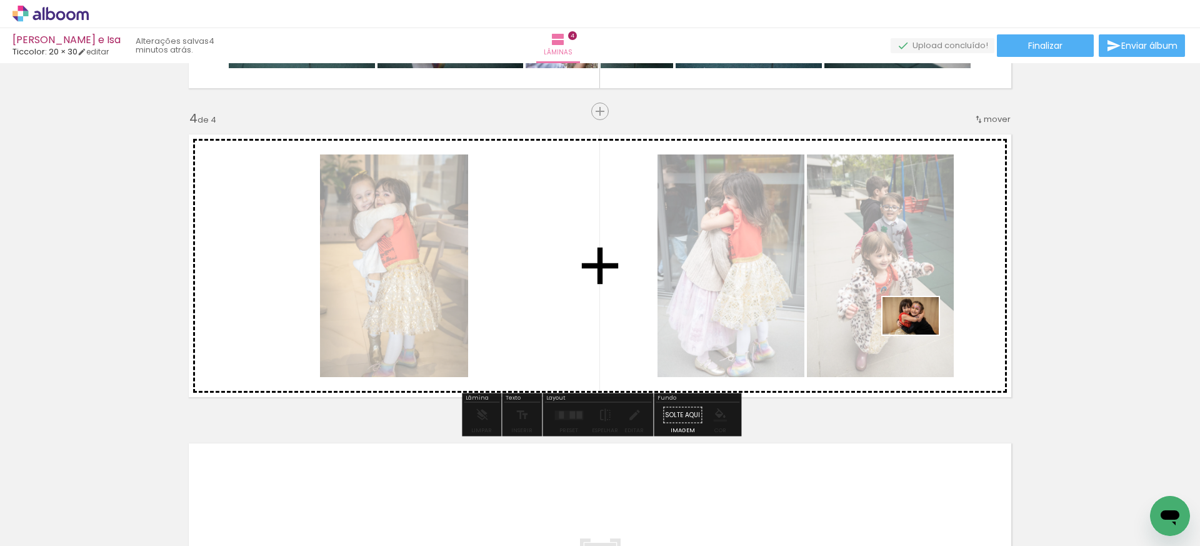
drag, startPoint x: 1108, startPoint y: 506, endPoint x: 919, endPoint y: 334, distance: 254.9
click at [919, 334] on quentale-workspace at bounding box center [600, 273] width 1200 height 546
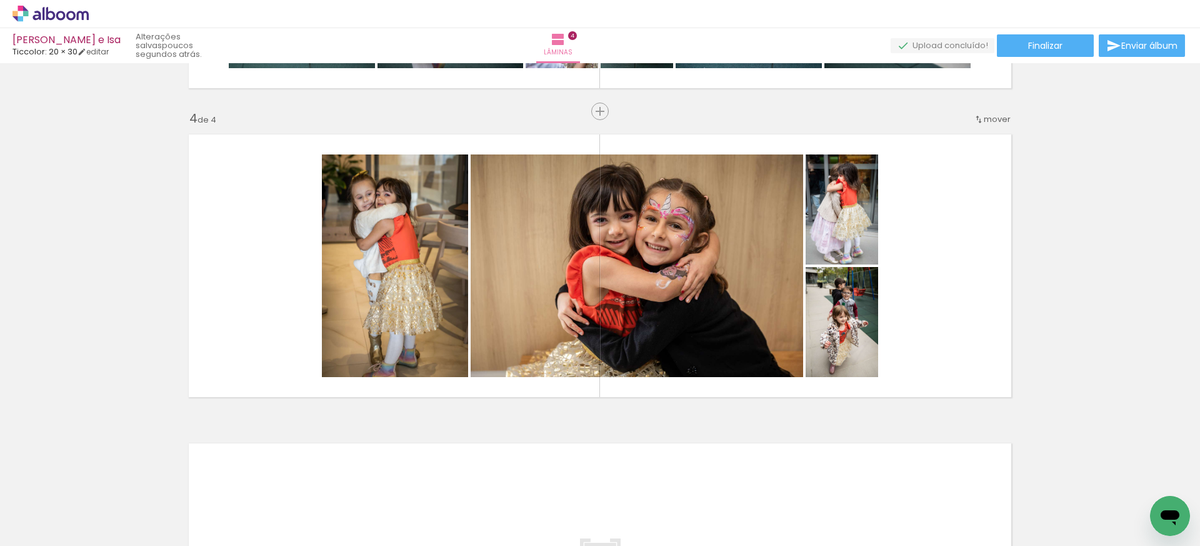
scroll to position [0, 1]
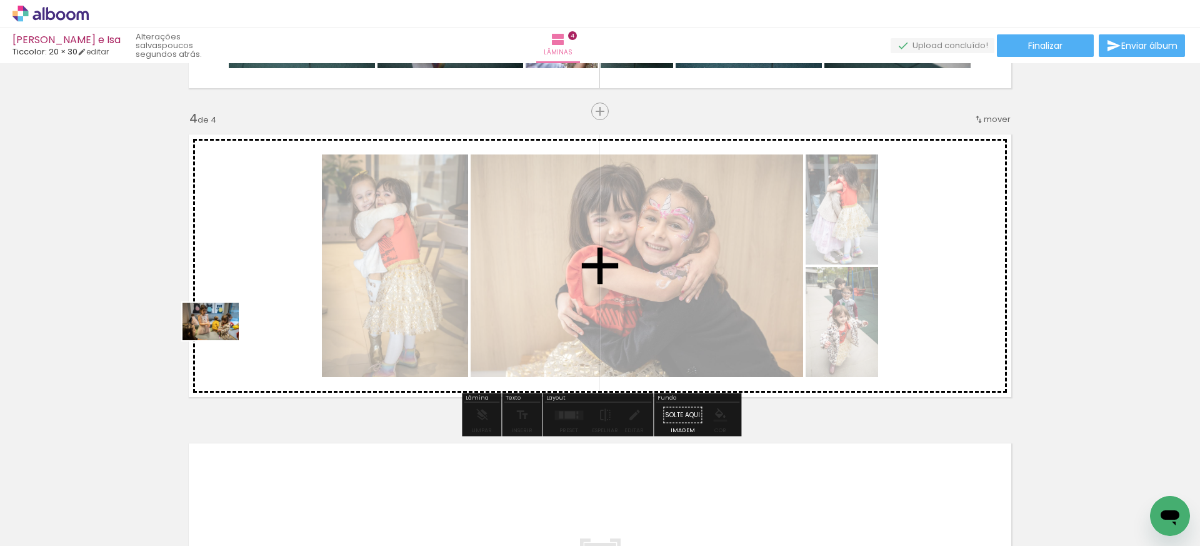
drag, startPoint x: 125, startPoint y: 508, endPoint x: 220, endPoint y: 340, distance: 192.6
click at [220, 340] on quentale-workspace at bounding box center [600, 273] width 1200 height 546
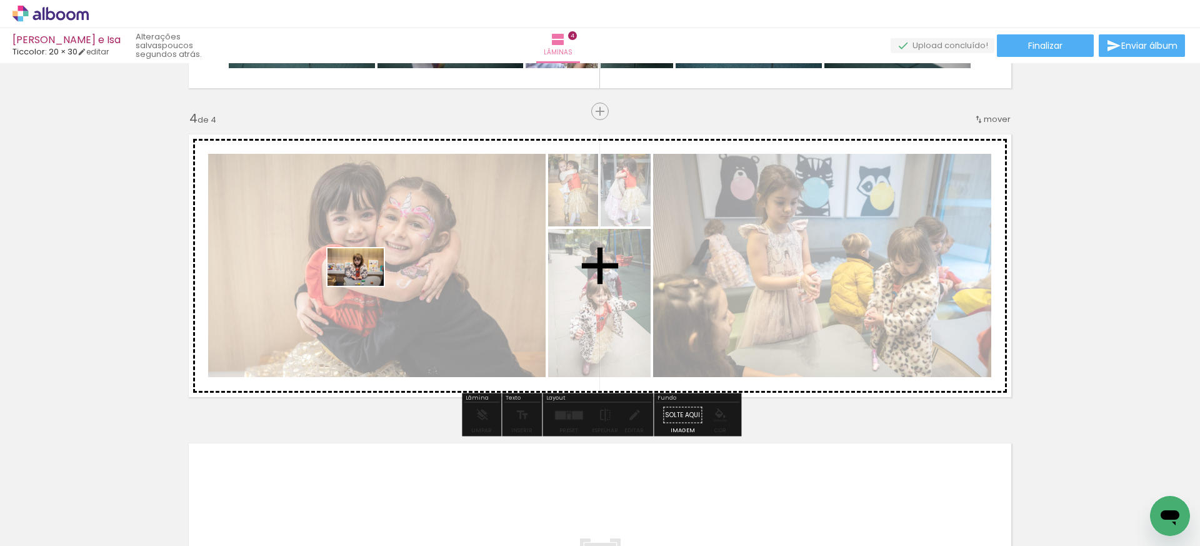
drag, startPoint x: 127, startPoint y: 506, endPoint x: 365, endPoint y: 286, distance: 324.6
click at [365, 286] on quentale-workspace at bounding box center [600, 273] width 1200 height 546
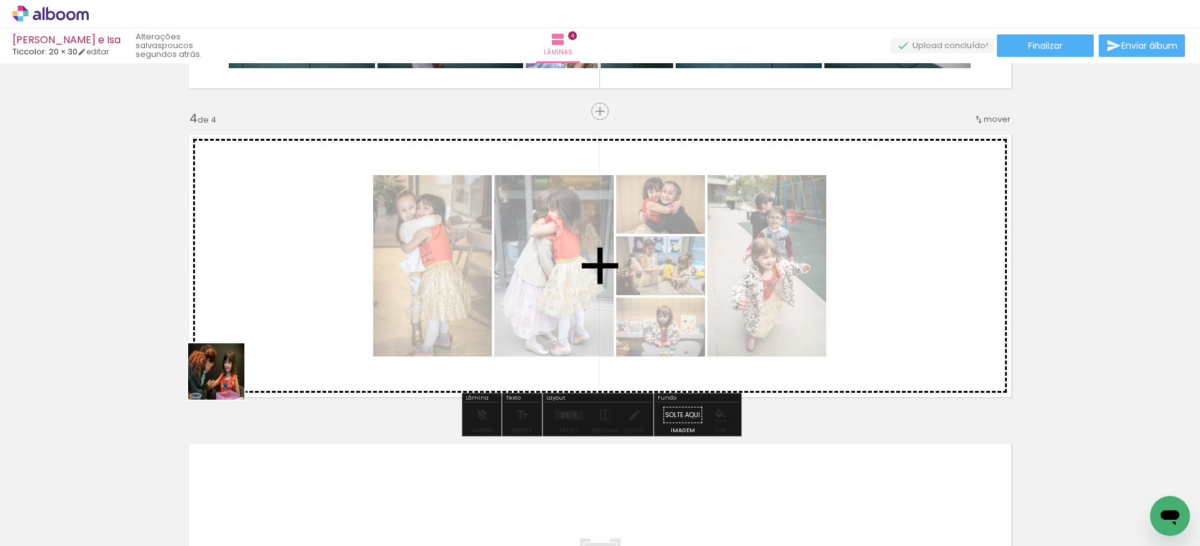
drag, startPoint x: 138, startPoint y: 493, endPoint x: 251, endPoint y: 345, distance: 185.5
click at [249, 345] on quentale-workspace at bounding box center [600, 273] width 1200 height 546
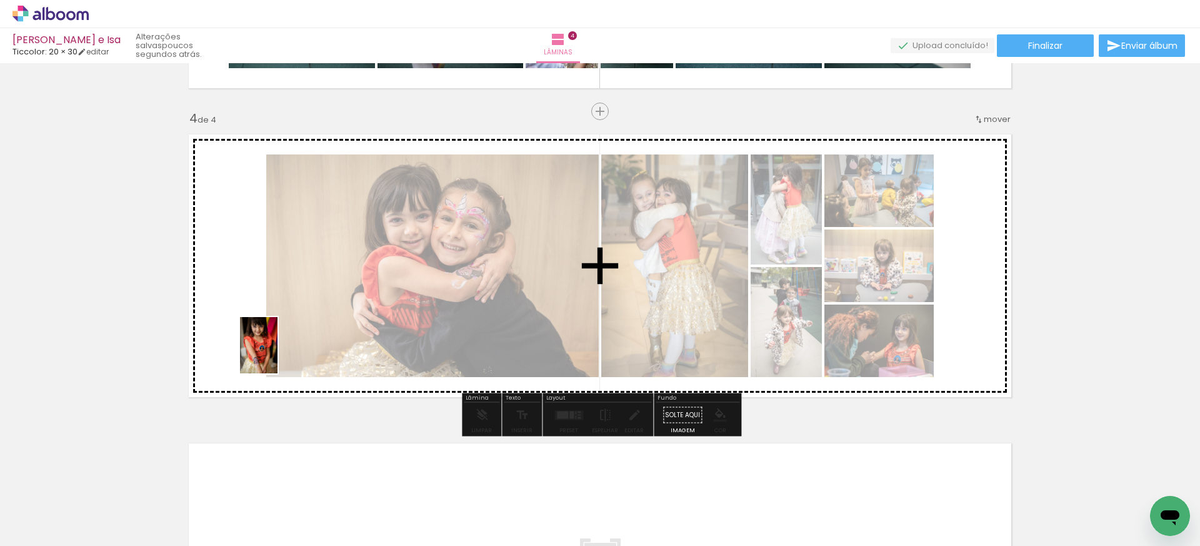
drag, startPoint x: 124, startPoint y: 521, endPoint x: 278, endPoint y: 354, distance: 226.5
click at [278, 354] on quentale-workspace at bounding box center [600, 273] width 1200 height 546
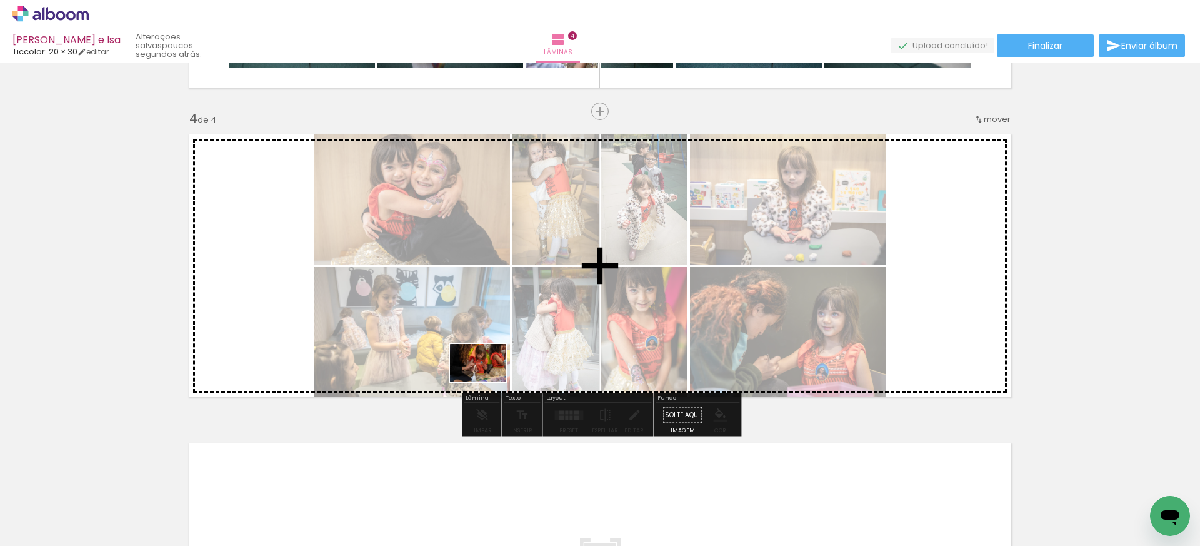
drag, startPoint x: 481, startPoint y: 516, endPoint x: 488, endPoint y: 381, distance: 135.2
click at [488, 381] on quentale-workspace at bounding box center [600, 273] width 1200 height 546
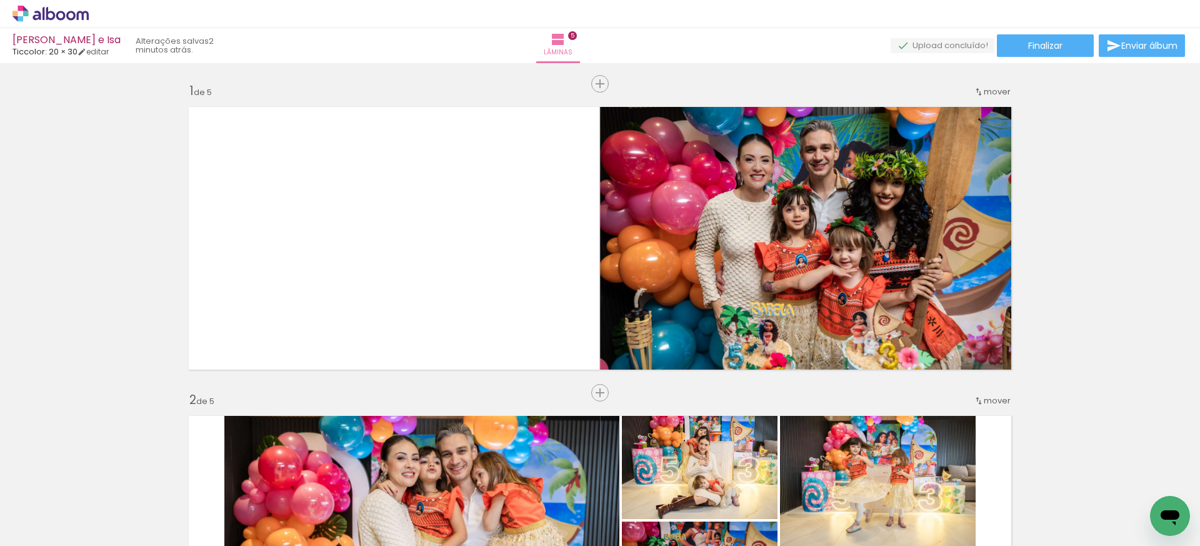
scroll to position [0, 1]
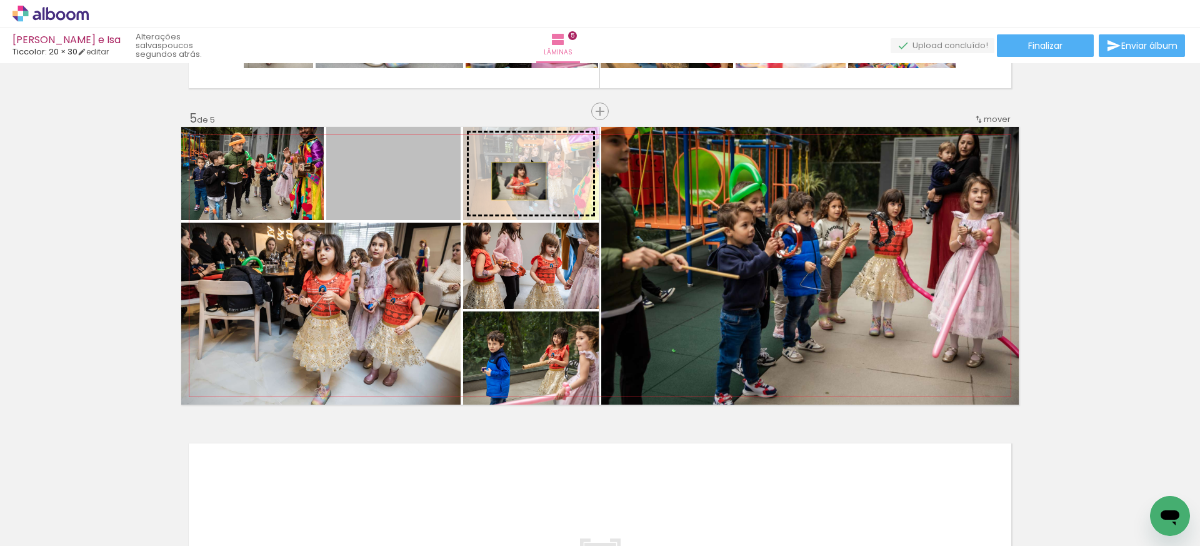
drag, startPoint x: 431, startPoint y: 182, endPoint x: 519, endPoint y: 181, distance: 87.5
click at [0, 0] on slot at bounding box center [0, 0] width 0 height 0
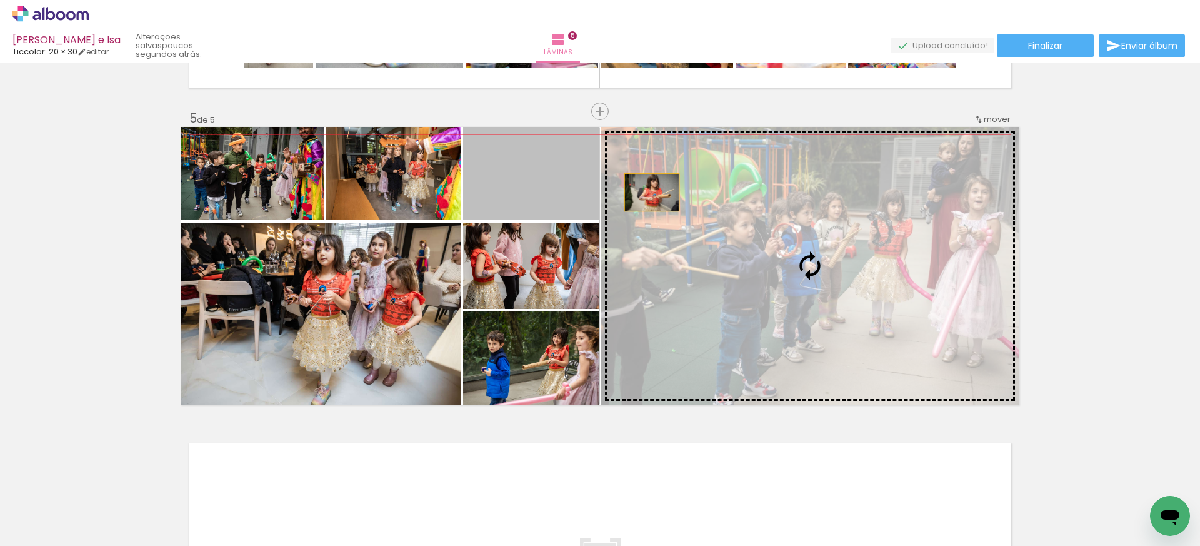
drag, startPoint x: 519, startPoint y: 181, endPoint x: 670, endPoint y: 196, distance: 152.0
click at [0, 0] on slot at bounding box center [0, 0] width 0 height 0
